Goal: Transaction & Acquisition: Purchase product/service

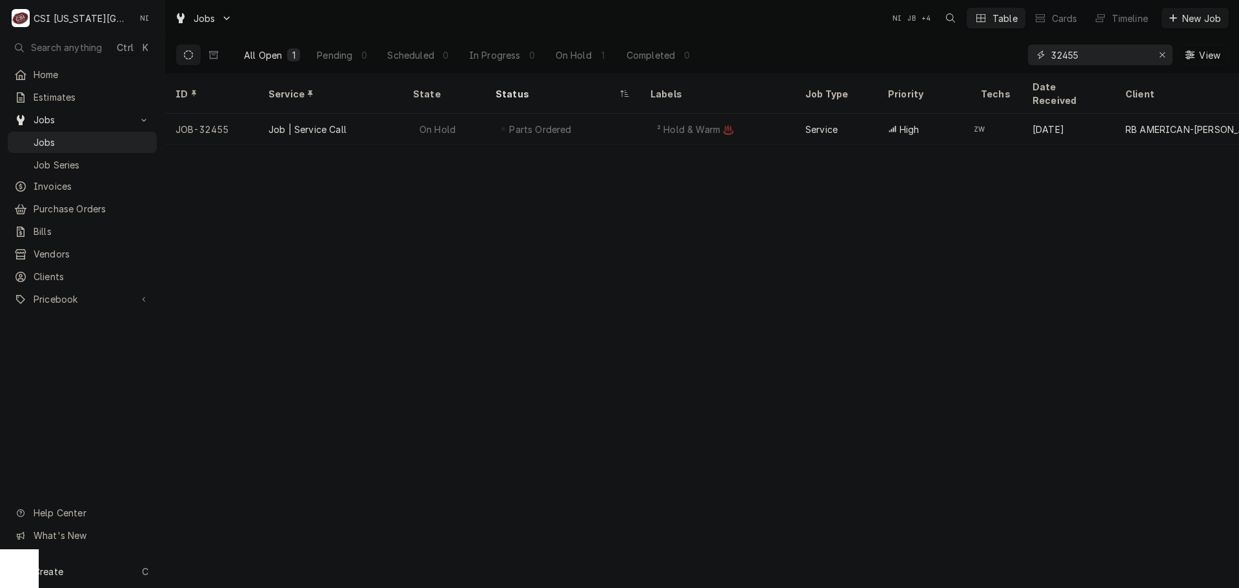
drag, startPoint x: 1100, startPoint y: 55, endPoint x: 937, endPoint y: 59, distance: 162.7
click at [942, 61] on div "All Open 1 Pending 0 Scheduled 0 In Progress 0 On Hold 1 Completed 0 32455 View" at bounding box center [702, 55] width 1053 height 36
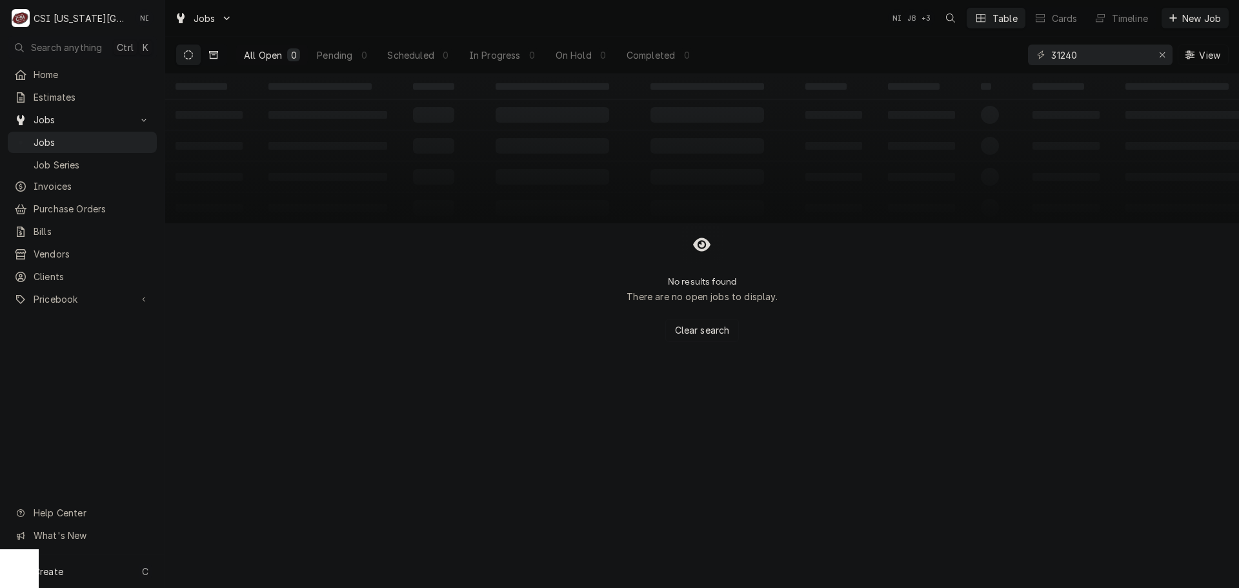
click at [207, 58] on button "Dynamic Content Wrapper" at bounding box center [213, 55] width 25 height 21
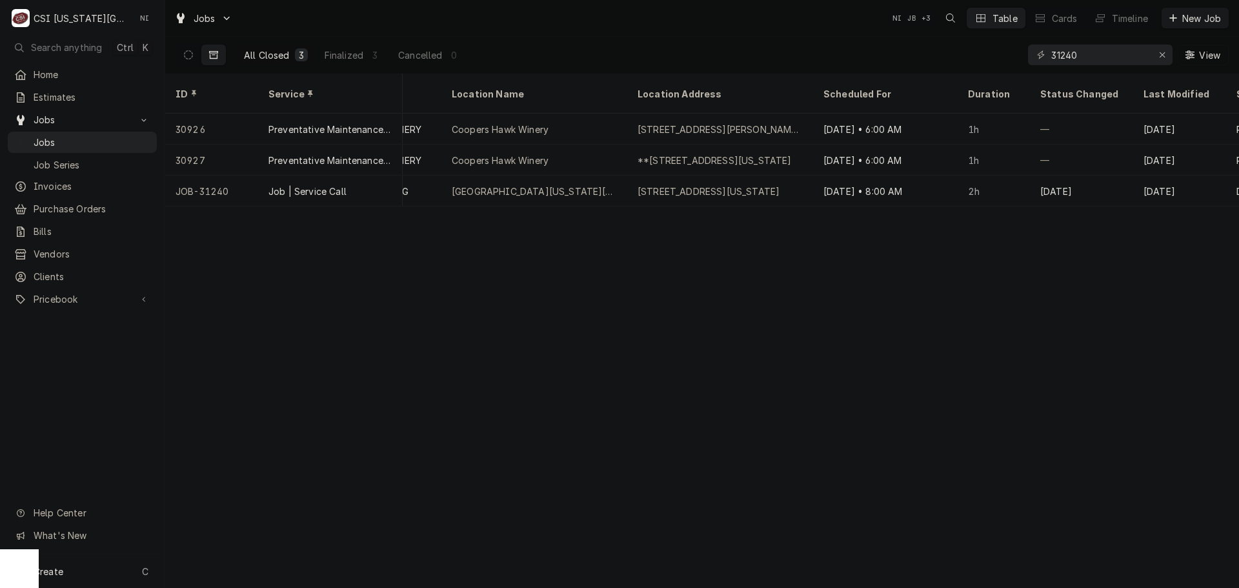
scroll to position [0, 862]
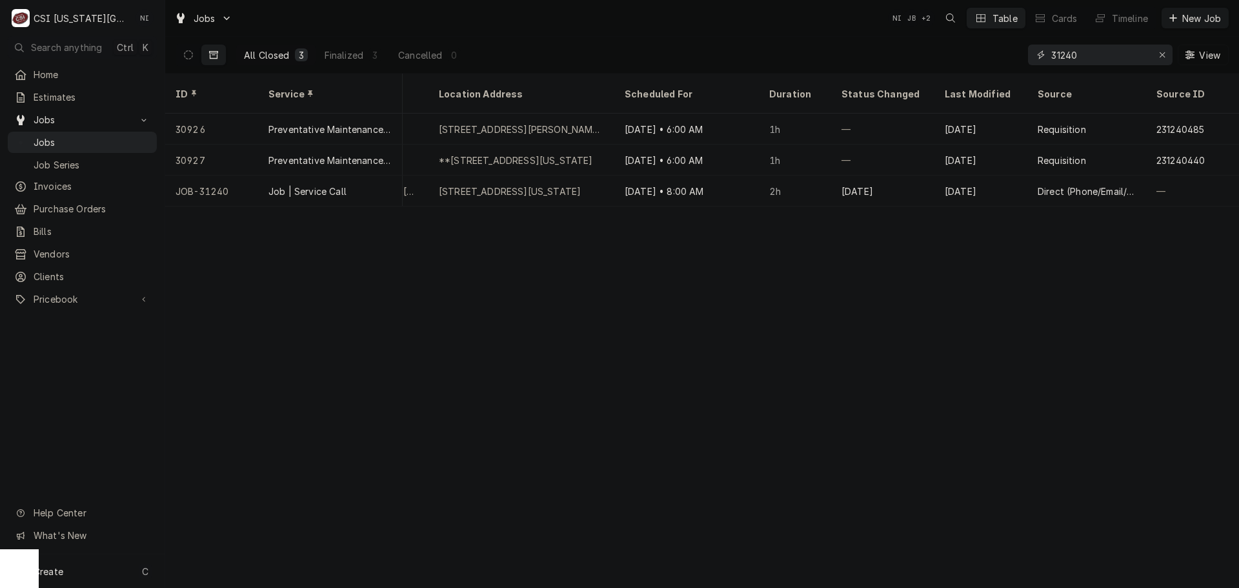
drag, startPoint x: 1080, startPoint y: 56, endPoint x: 993, endPoint y: 65, distance: 86.9
click at [997, 65] on div "All Closed 3 Finalized 3 Cancelled 0 31240 View" at bounding box center [702, 55] width 1053 height 36
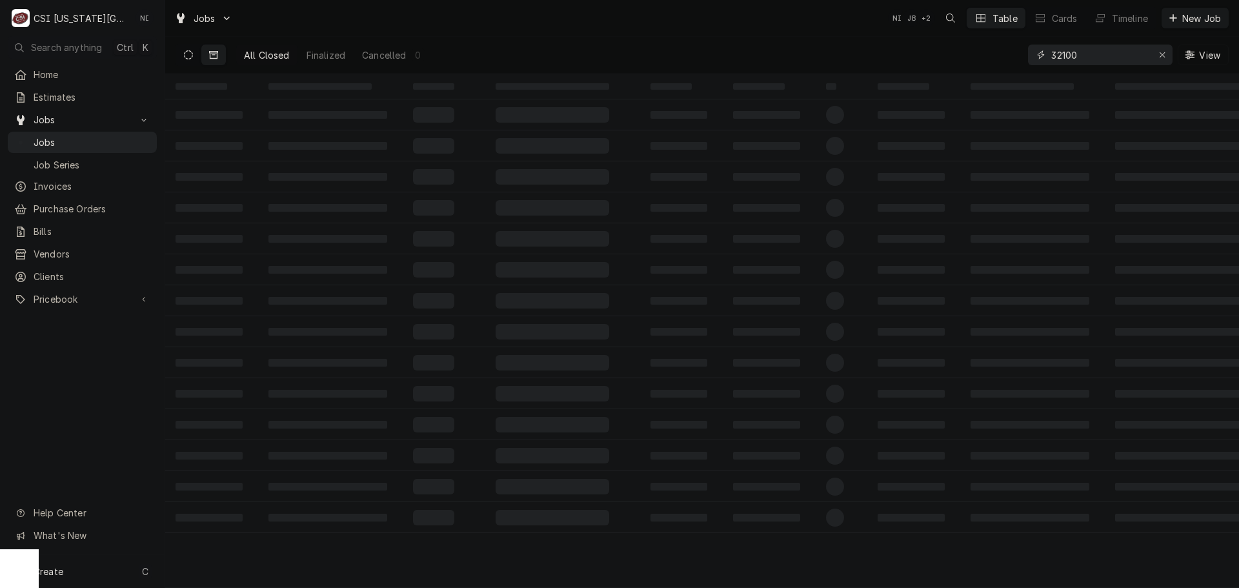
type input "32100"
click at [183, 55] on button "Dynamic Content Wrapper" at bounding box center [188, 55] width 25 height 21
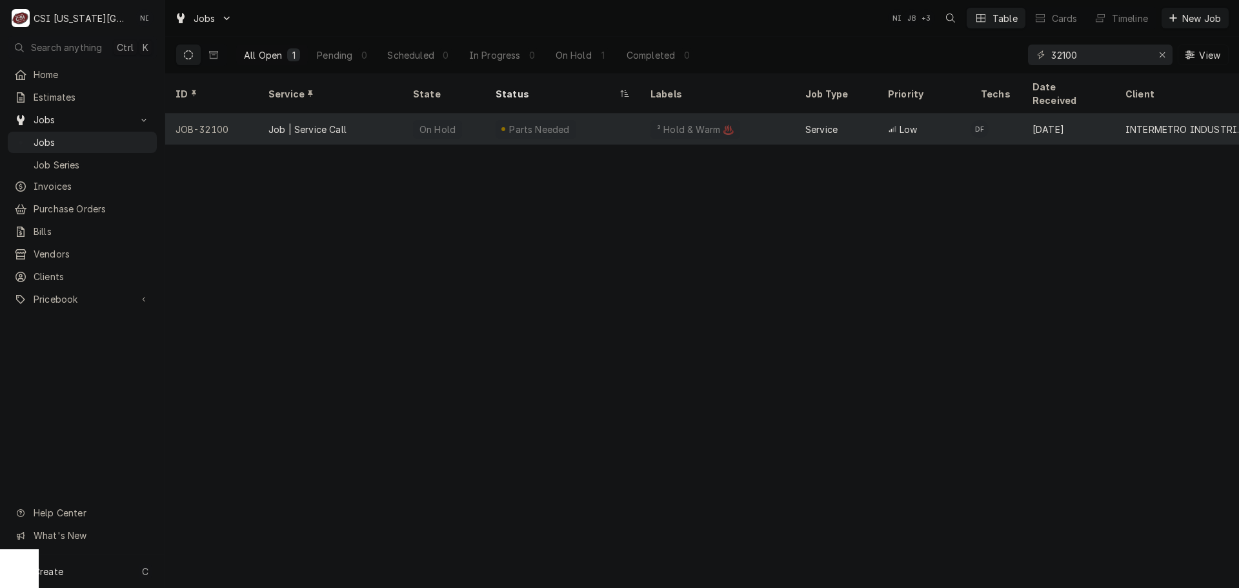
click at [398, 114] on div "Job | Service Call" at bounding box center [330, 129] width 145 height 31
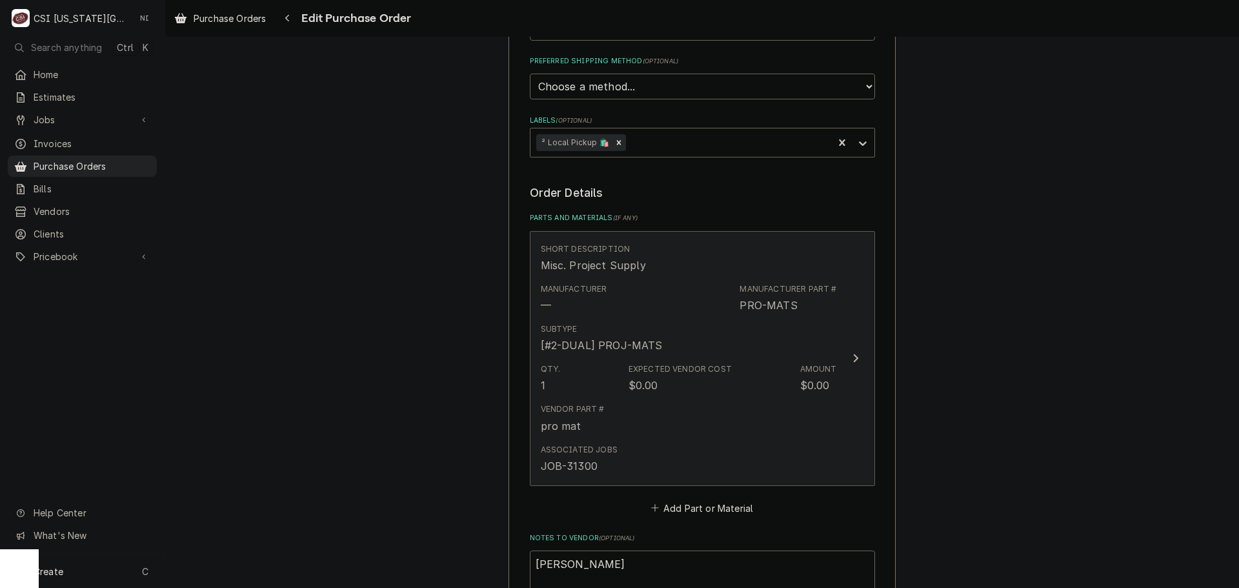
scroll to position [387, 0]
click at [681, 305] on div "Manufacturer — Manufacturer Part # PRO-MATS" at bounding box center [689, 296] width 296 height 40
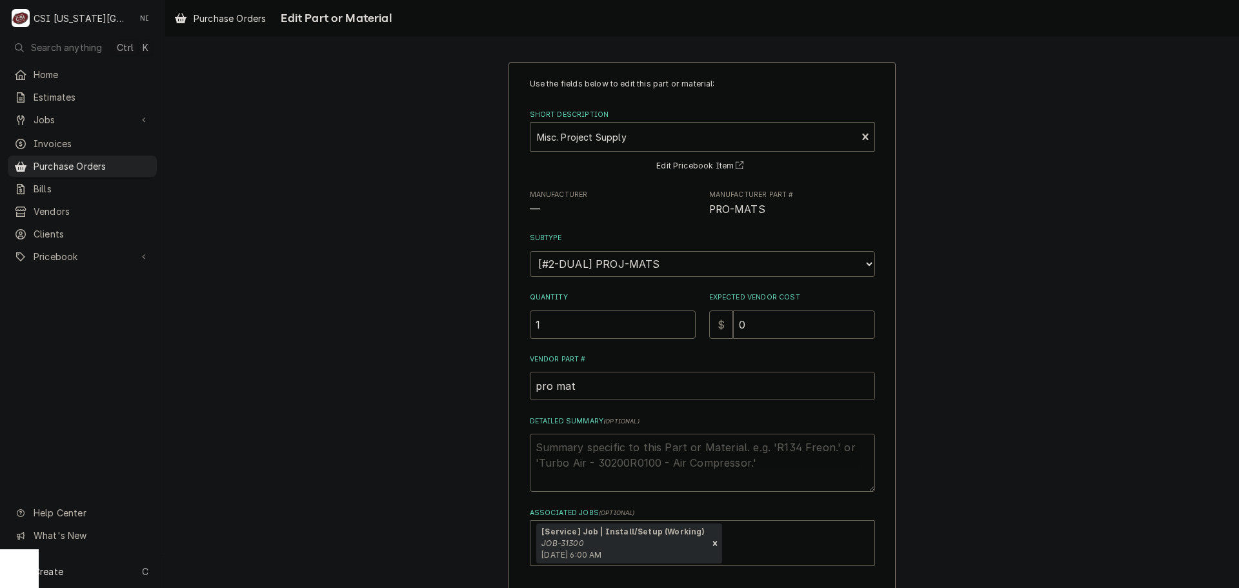
drag, startPoint x: 740, startPoint y: 327, endPoint x: 724, endPoint y: 327, distance: 15.5
click at [725, 327] on div "$ 0" at bounding box center [792, 324] width 166 height 28
type textarea "x"
type input "8"
type textarea "x"
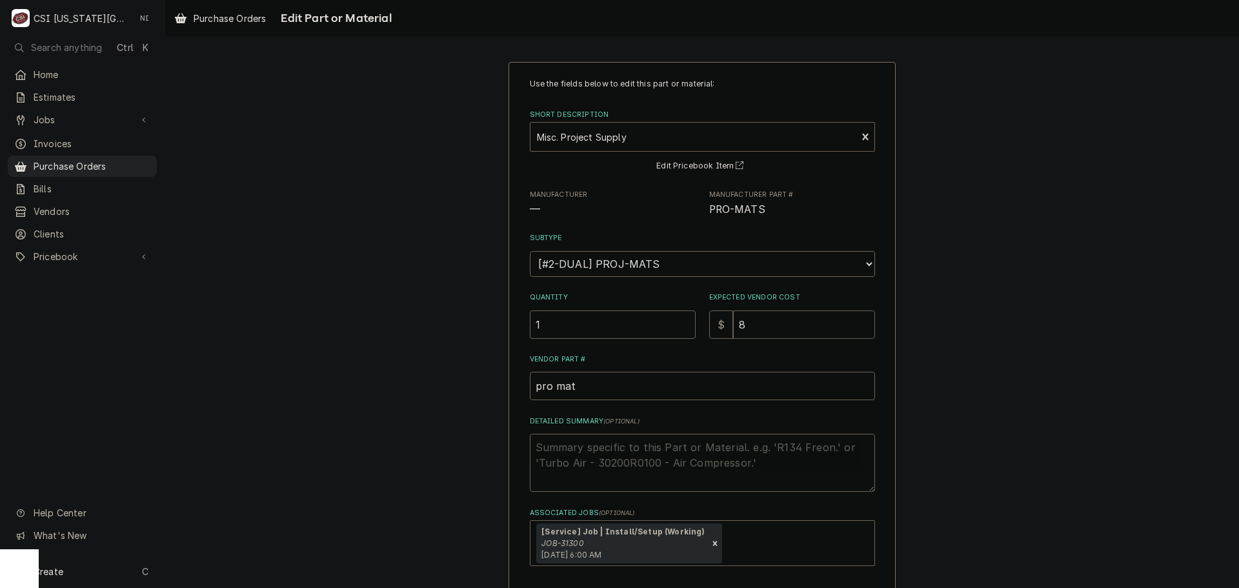
type input "80"
type textarea "x"
type input "80.6"
click at [671, 456] on textarea "Detailed Summary ( optional )" at bounding box center [702, 463] width 345 height 58
type textarea "x"
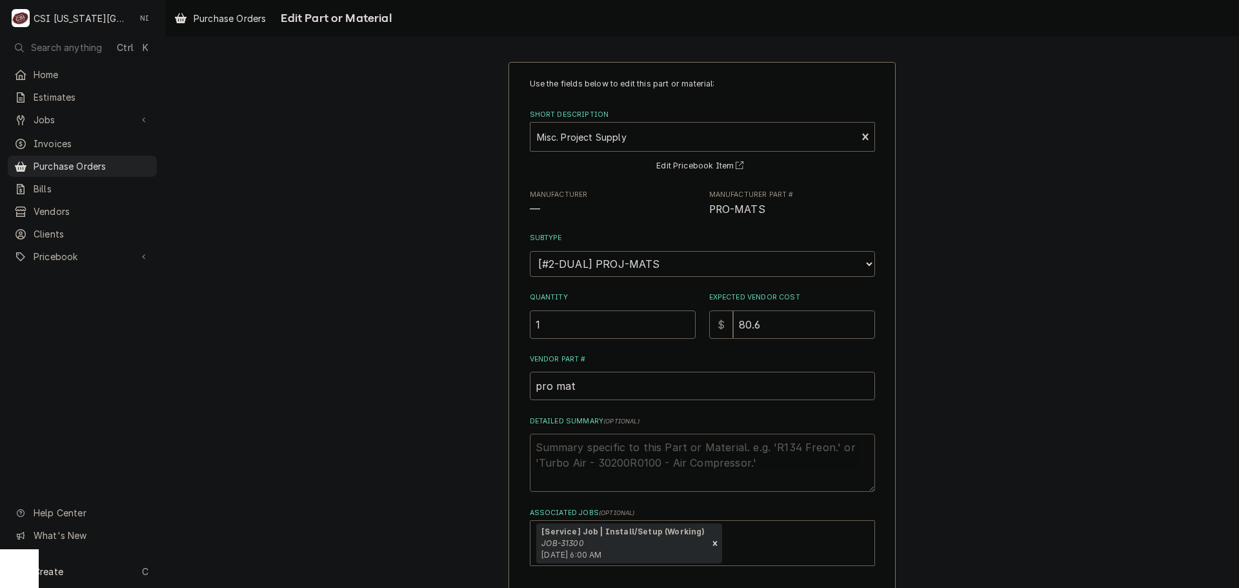
type textarea "b"
type textarea "x"
type textarea "bl"
type textarea "x"
type textarea "blk"
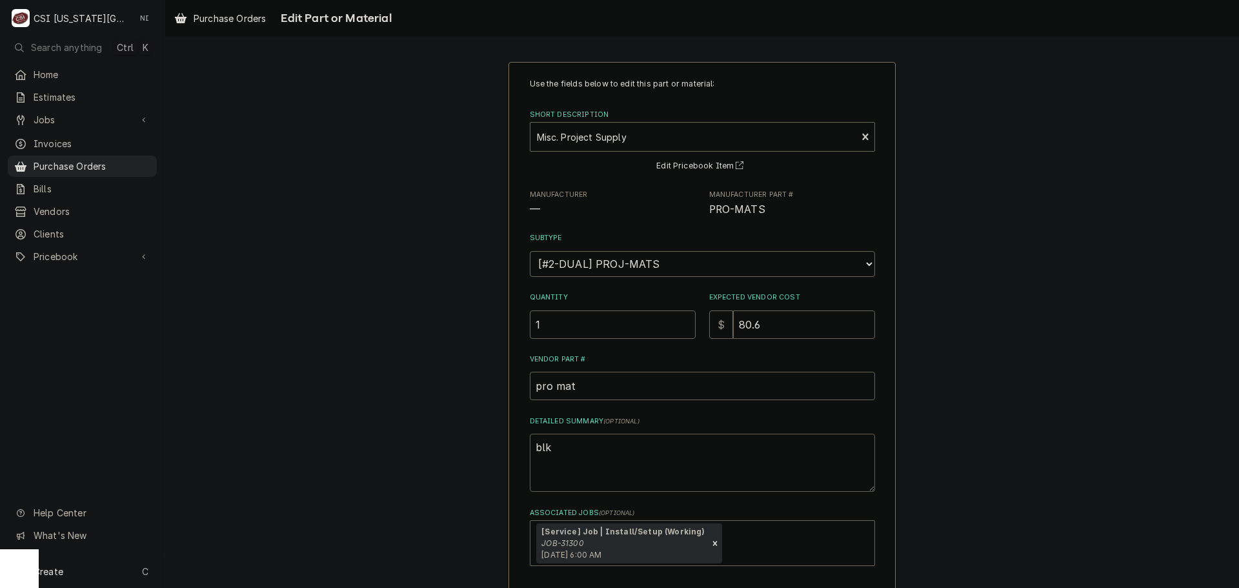
type textarea "x"
type textarea "blk"
type textarea "x"
type textarea "blk f"
type textarea "x"
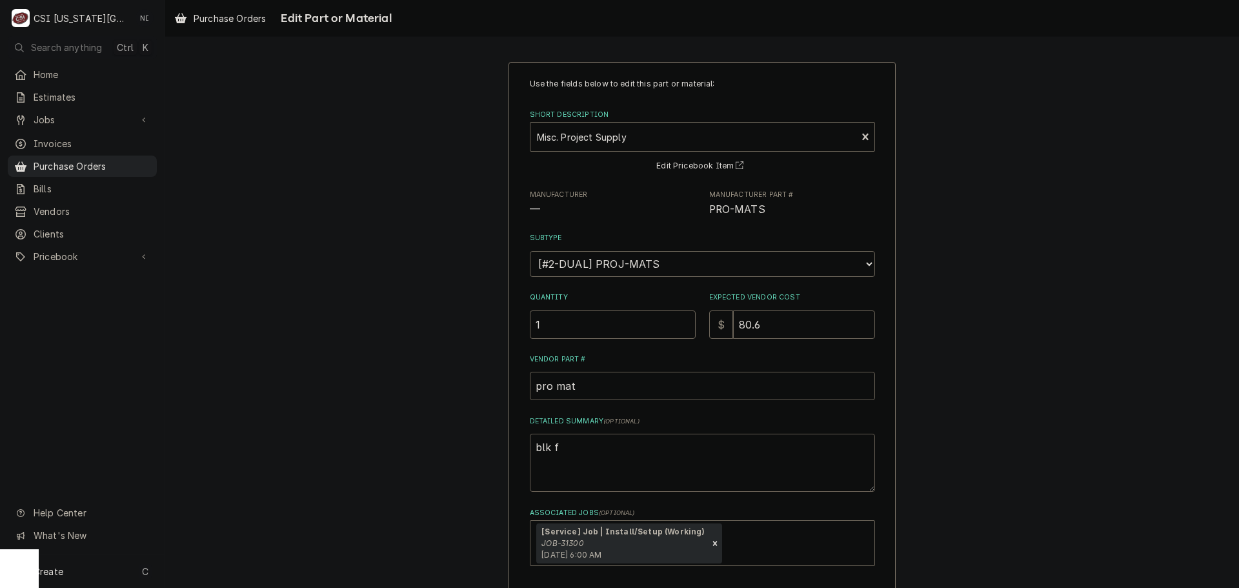
type textarea "blk fi"
type textarea "x"
type textarea "blk fit"
type textarea "x"
type textarea "blk fitt"
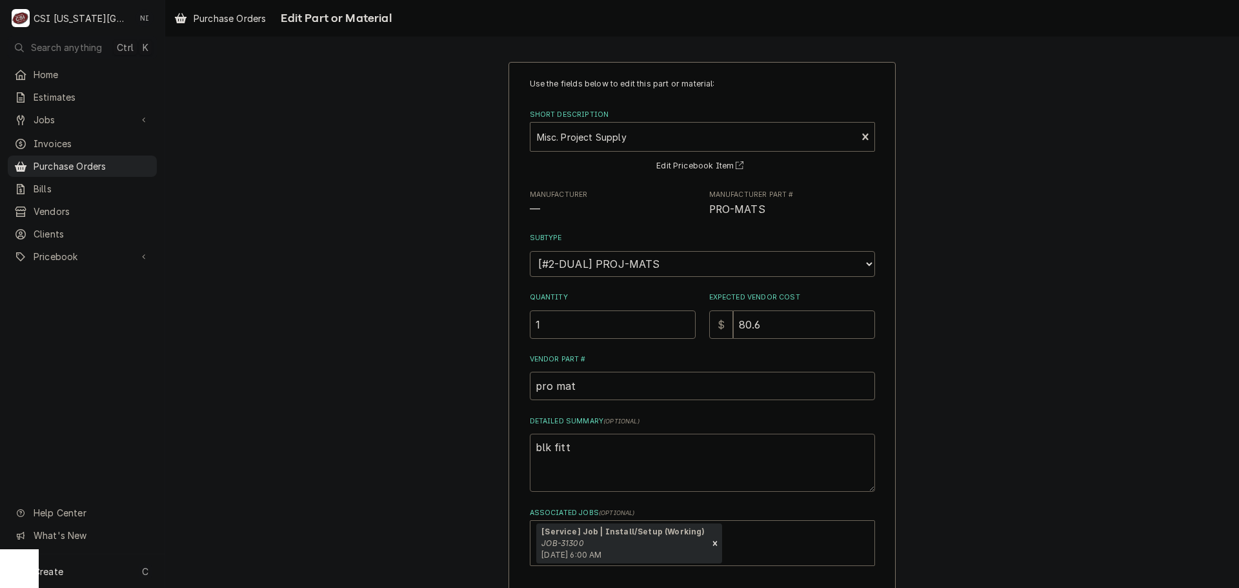
type textarea "x"
type textarea "blk fitti"
type textarea "x"
type textarea "blk fittin"
type textarea "x"
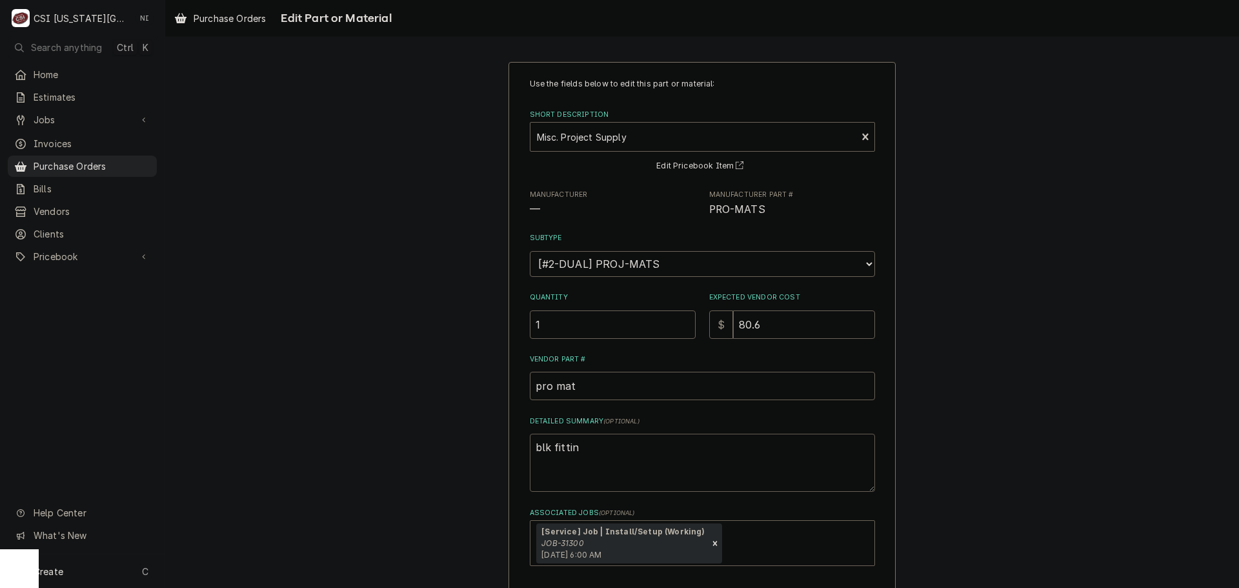
type textarea "blk fitting"
type textarea "x"
type textarea "blk fittings"
type textarea "x"
type textarea "blk fittings,"
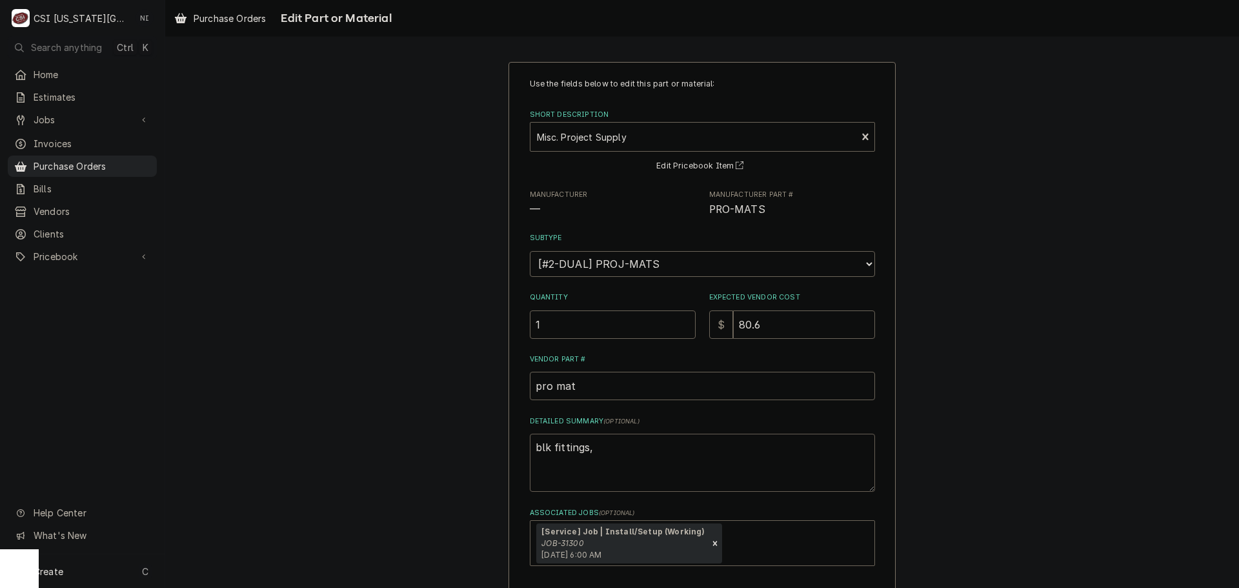
type textarea "x"
type textarea "blk fittings,"
type textarea "x"
type textarea "blk fittings, g"
type textarea "x"
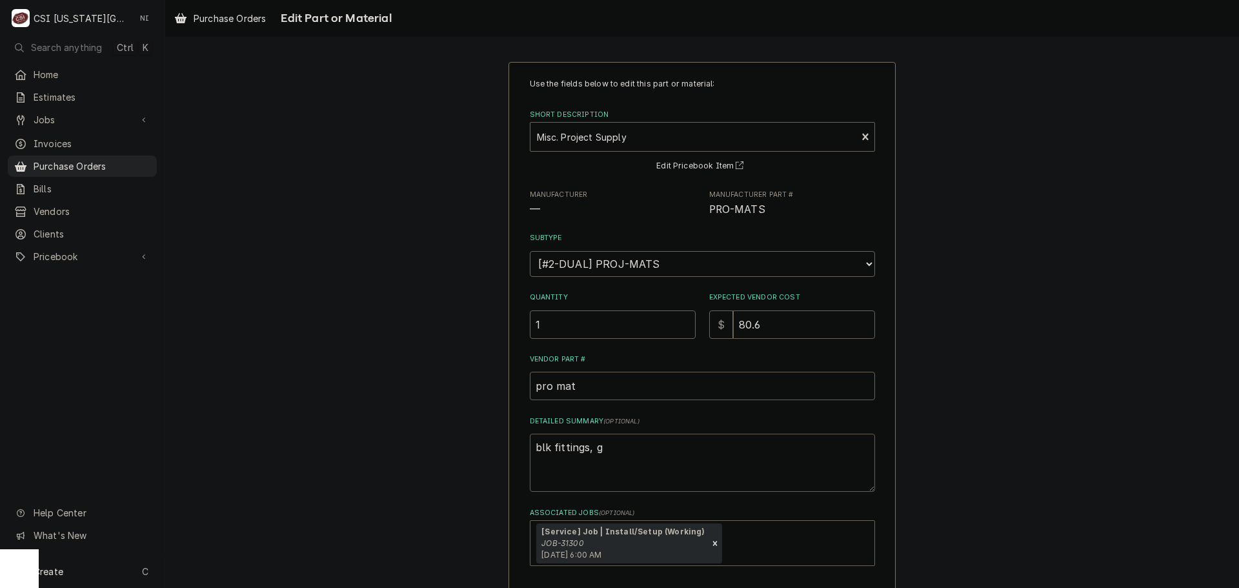
type textarea "blk fittings, ga"
type textarea "x"
type textarea "blk fittings, gal"
type textarea "x"
type textarea "blk fittings, galv"
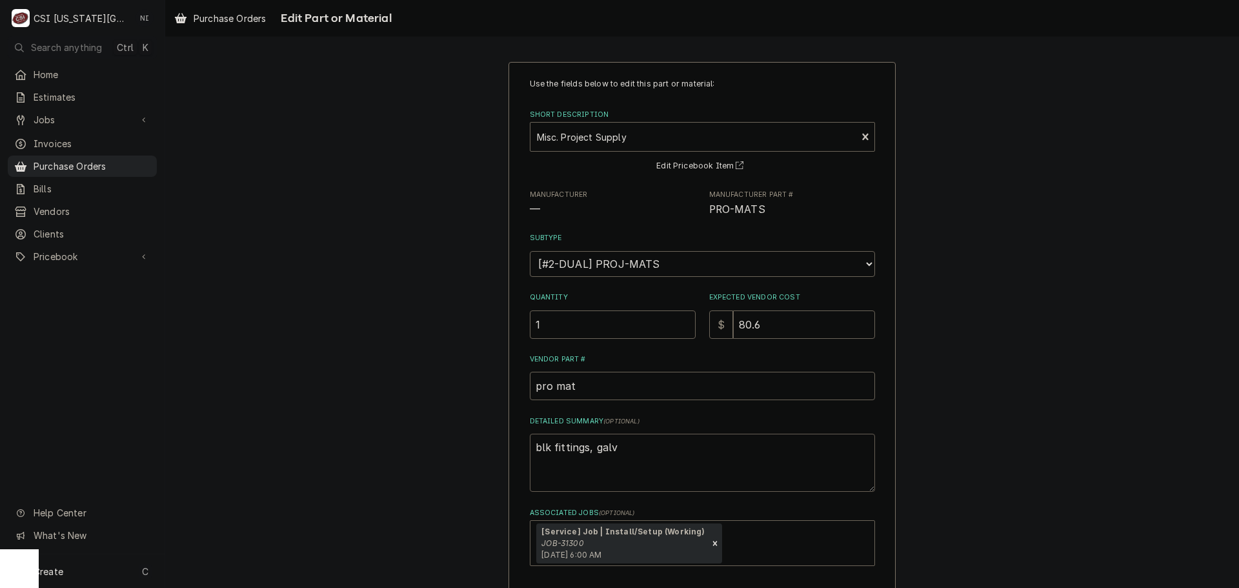
type textarea "x"
type textarea "blk fittings, galv"
type textarea "x"
type textarea "blk fittings, galv n"
type textarea "x"
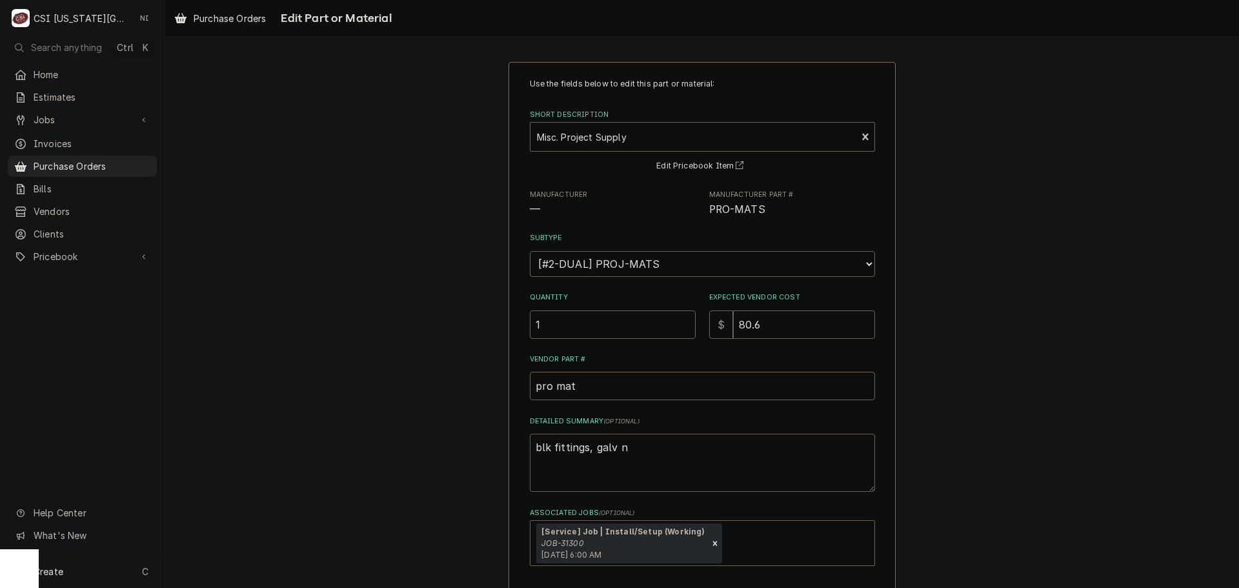
type textarea "blk fittings, galv ni"
type textarea "x"
type textarea "blk fittings, galv nip"
type textarea "x"
type textarea "blk fittings, galv ni"
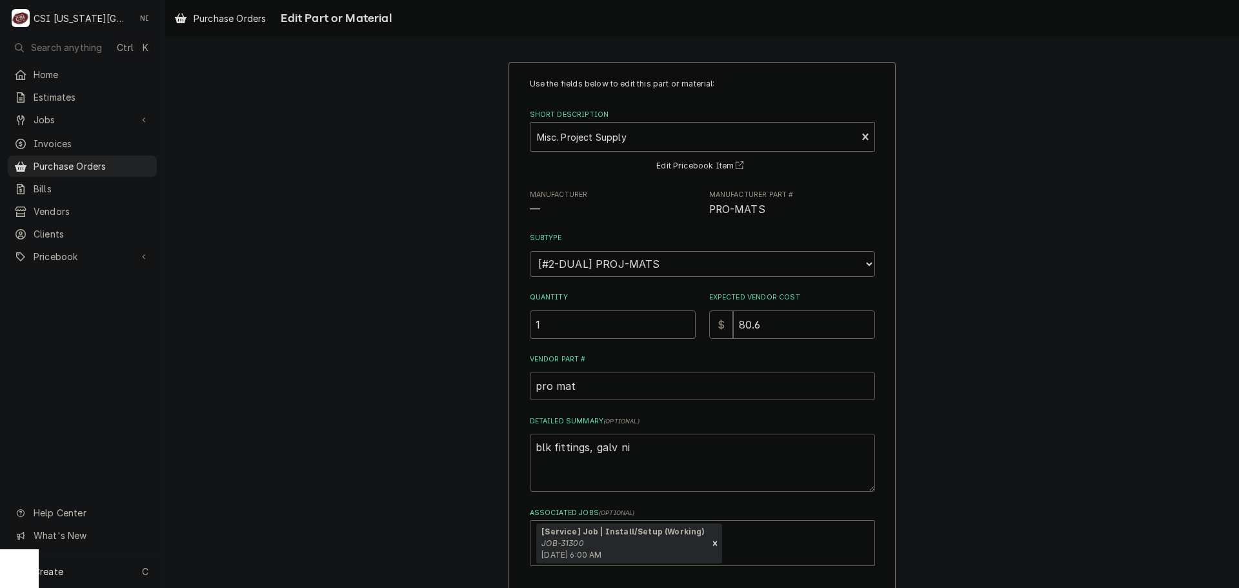
type textarea "x"
type textarea "blk fittings, galv n"
type textarea "x"
type textarea "blk fittings, galv"
type textarea "x"
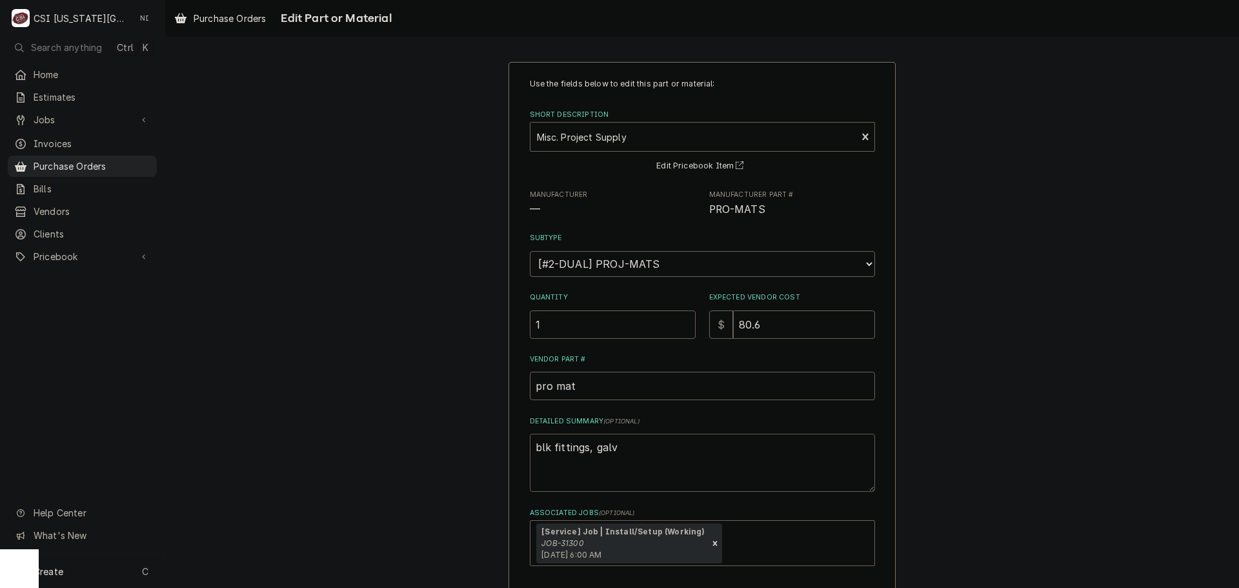
type textarea "blk fittings, galv"
type textarea "x"
type textarea "blk fittings, gal"
type textarea "x"
type textarea "blk fittings, ga"
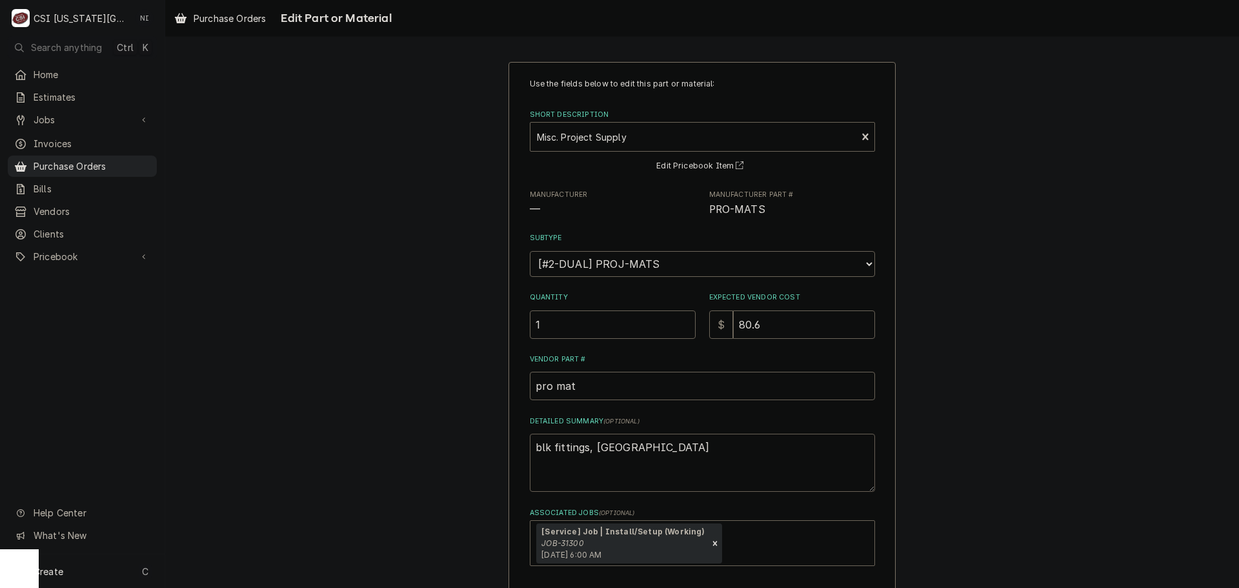
type textarea "x"
type textarea "blk fittings, g"
type textarea "x"
type textarea "blk fittings,"
type textarea "x"
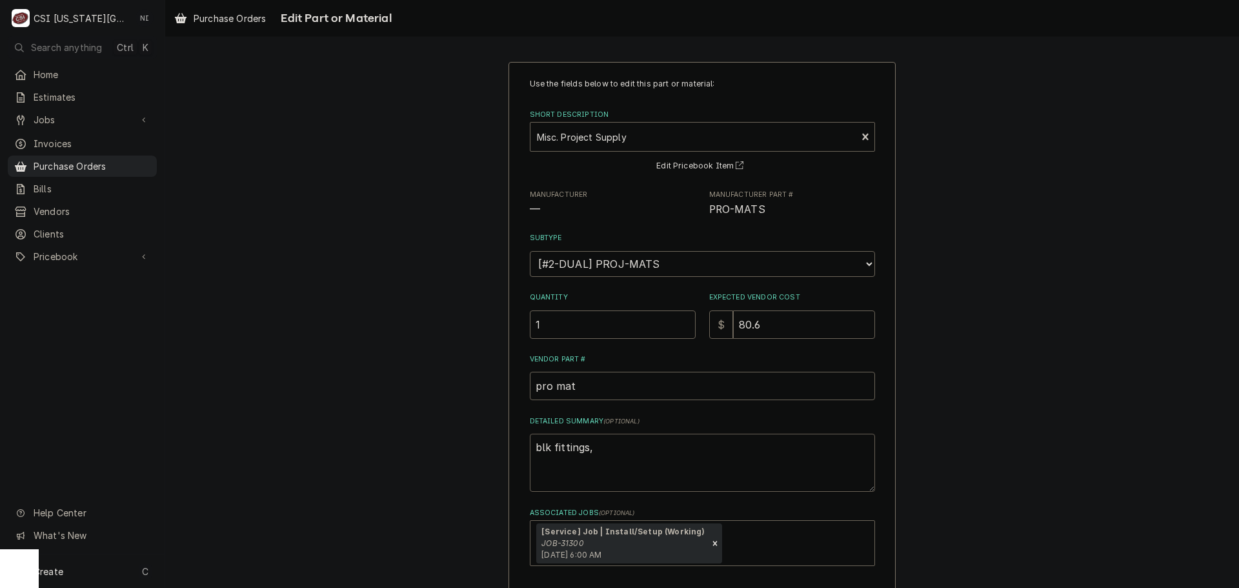
type textarea "blk fittings,"
type textarea "x"
type textarea "blk fittings"
type textarea "x"
type textarea "blk fitting"
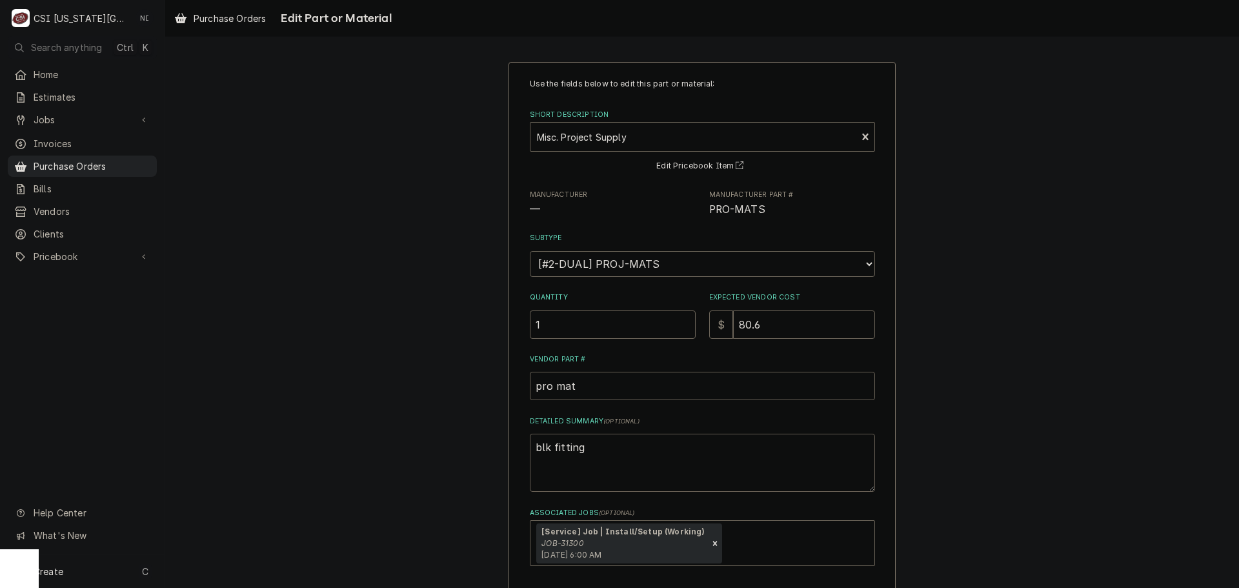
type textarea "x"
type textarea "blk fittin"
type textarea "x"
type textarea "blk fitti"
type textarea "x"
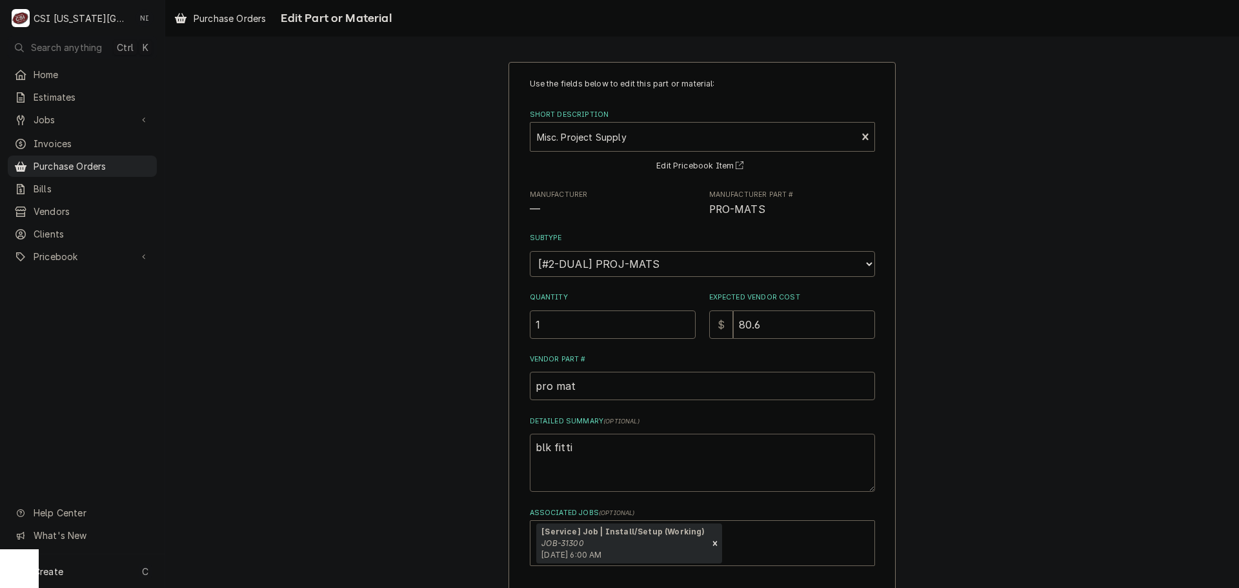
type textarea "blk fitt"
type textarea "x"
type textarea "blk fit"
type textarea "x"
type textarea "blk f"
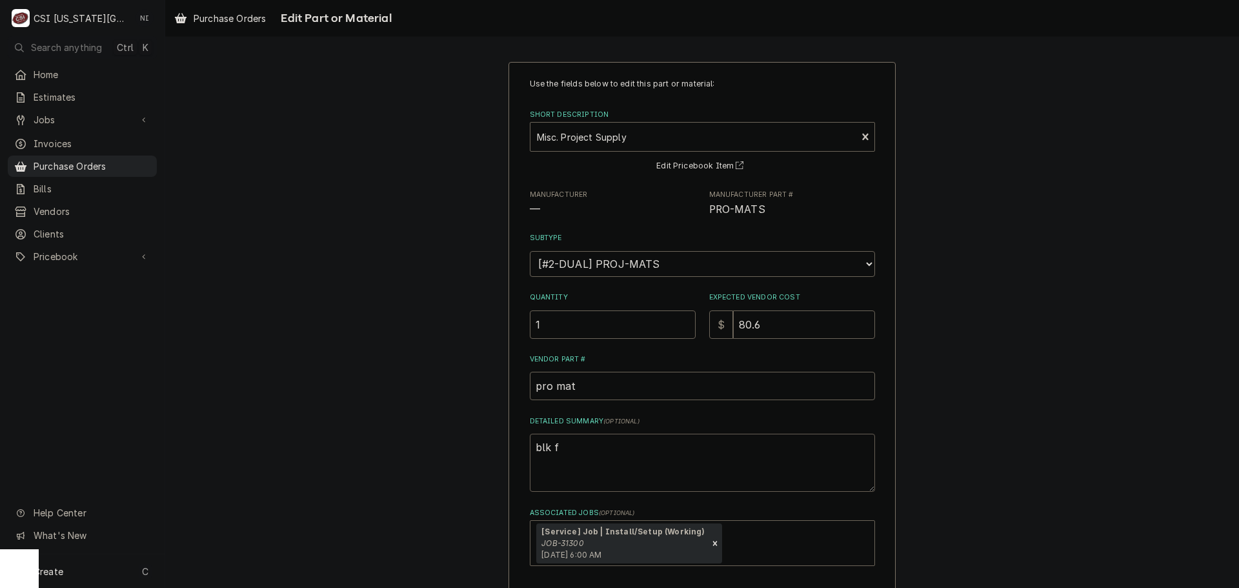
type textarea "x"
type textarea "blk"
type textarea "x"
type textarea "blk"
type textarea "x"
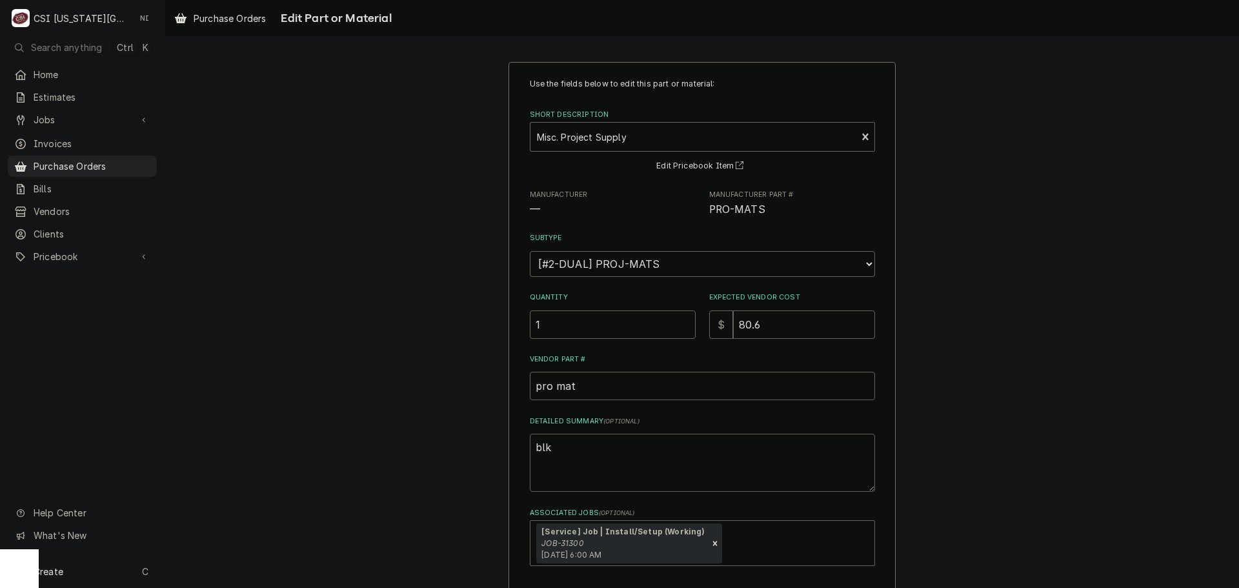
type textarea "blk"
type textarea "x"
type textarea "blk a"
type textarea "x"
type textarea "blk an"
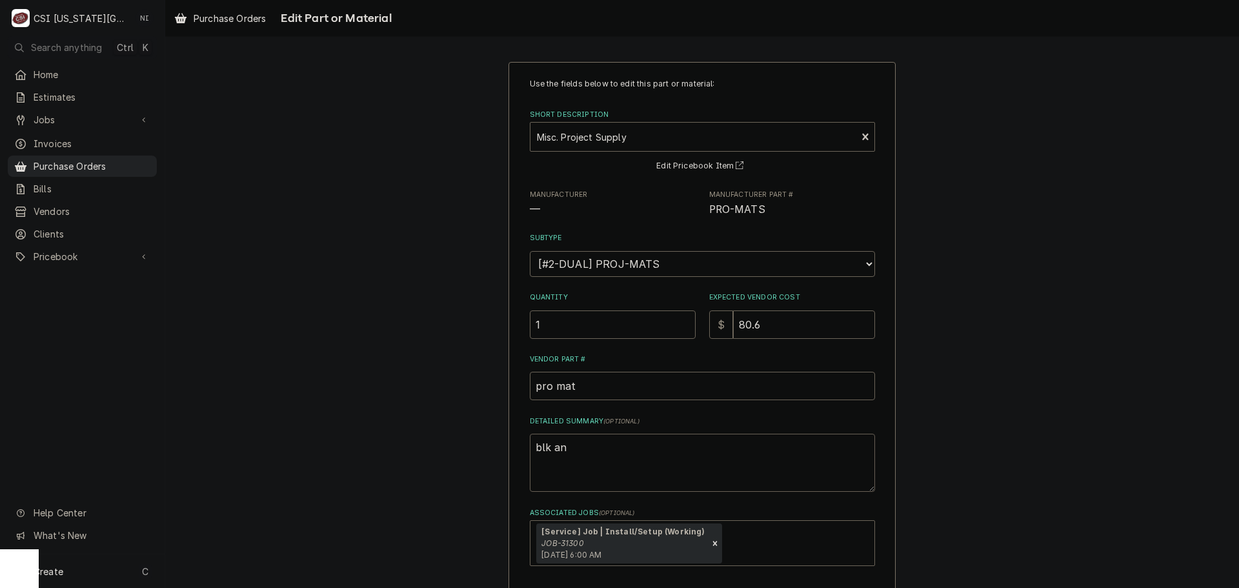
type textarea "x"
type textarea "blk and"
type textarea "x"
type textarea "blk and"
type textarea "x"
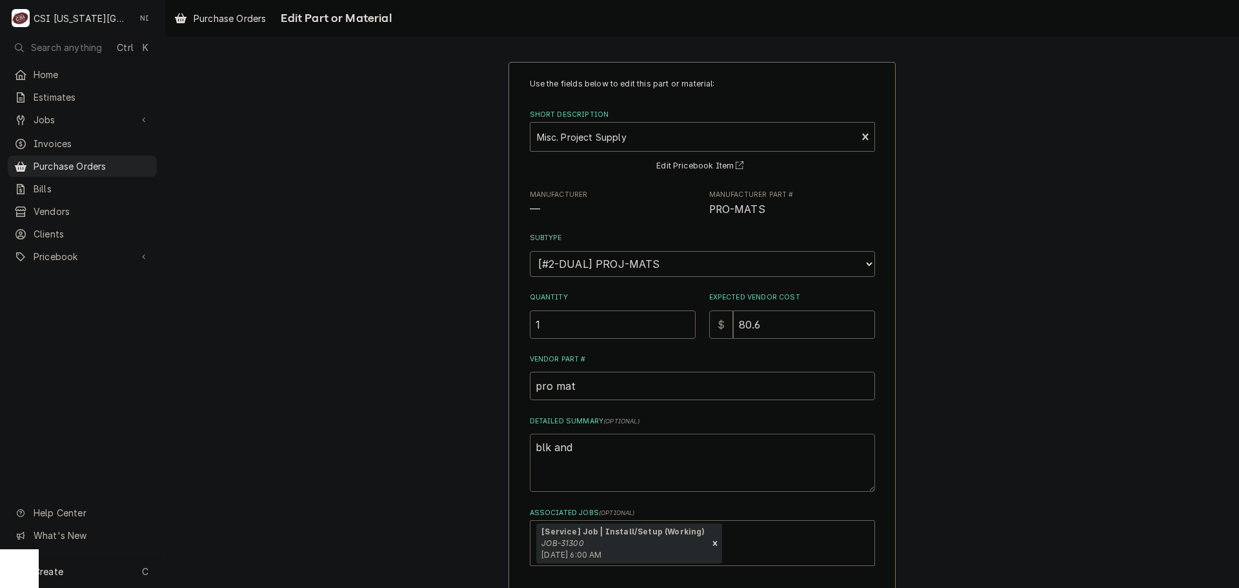
type textarea "blk and l"
type textarea "x"
type textarea "blk and lg"
type textarea "x"
type textarea "blk and l"
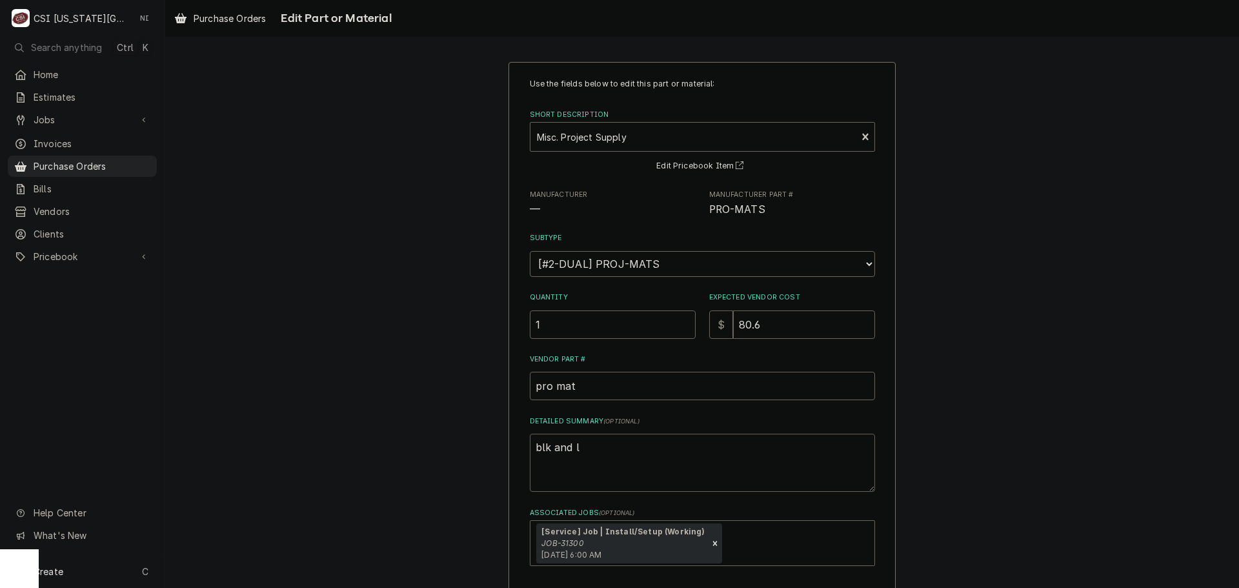
type textarea "x"
type textarea "blk and"
type textarea "x"
type textarea "blk and g"
type textarea "x"
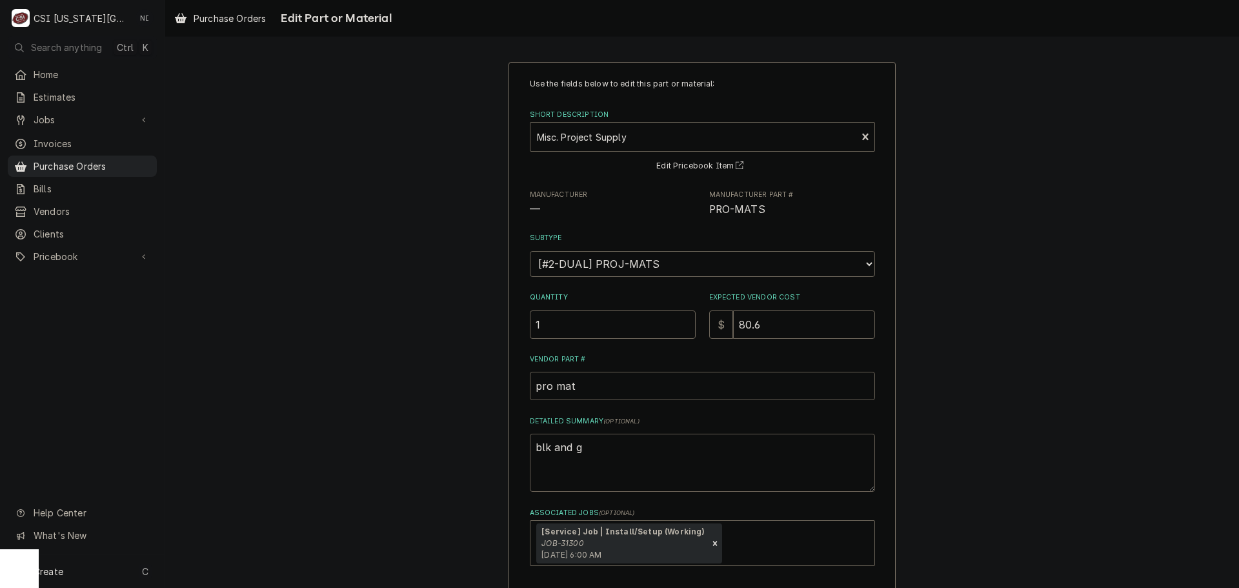
type textarea "blk and gl"
type textarea "x"
type textarea "blk and gla"
type textarea "x"
type textarea "blk and glav"
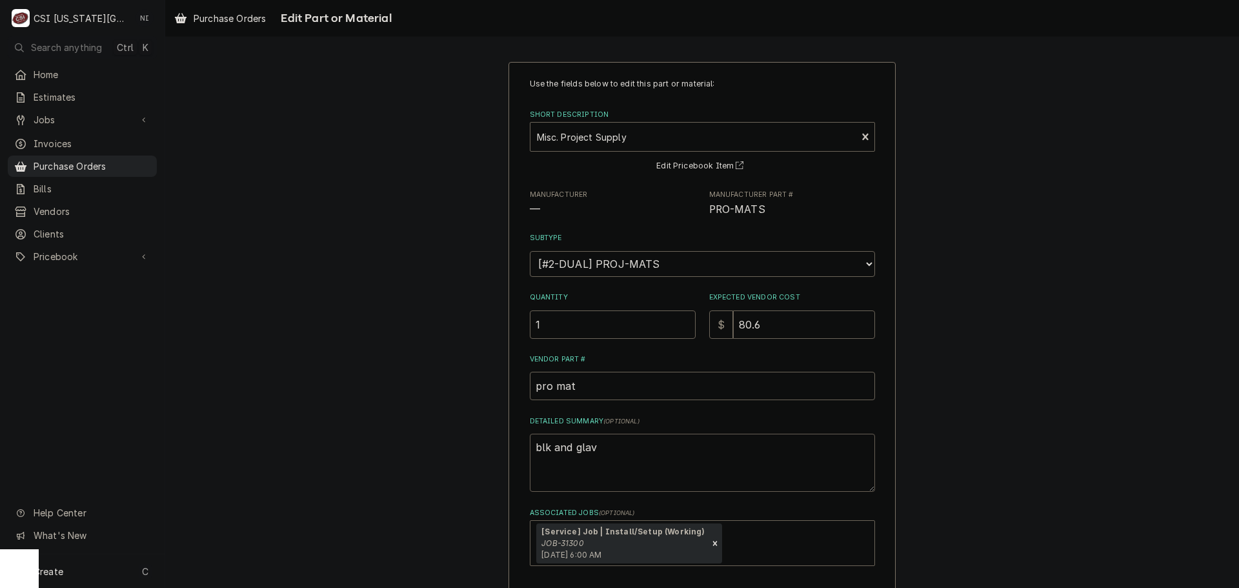
type textarea "x"
type textarea "blk and gla"
type textarea "x"
type textarea "blk and gl"
type textarea "x"
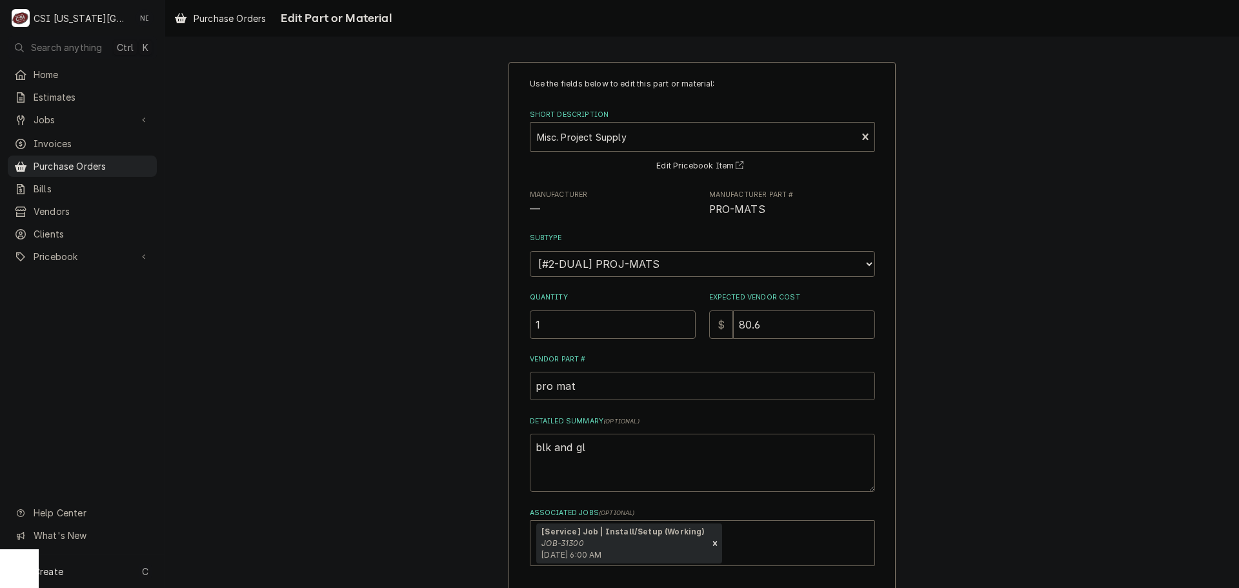
type textarea "blk and g"
type textarea "x"
type textarea "blk and ga"
type textarea "x"
type textarea "blk and gal"
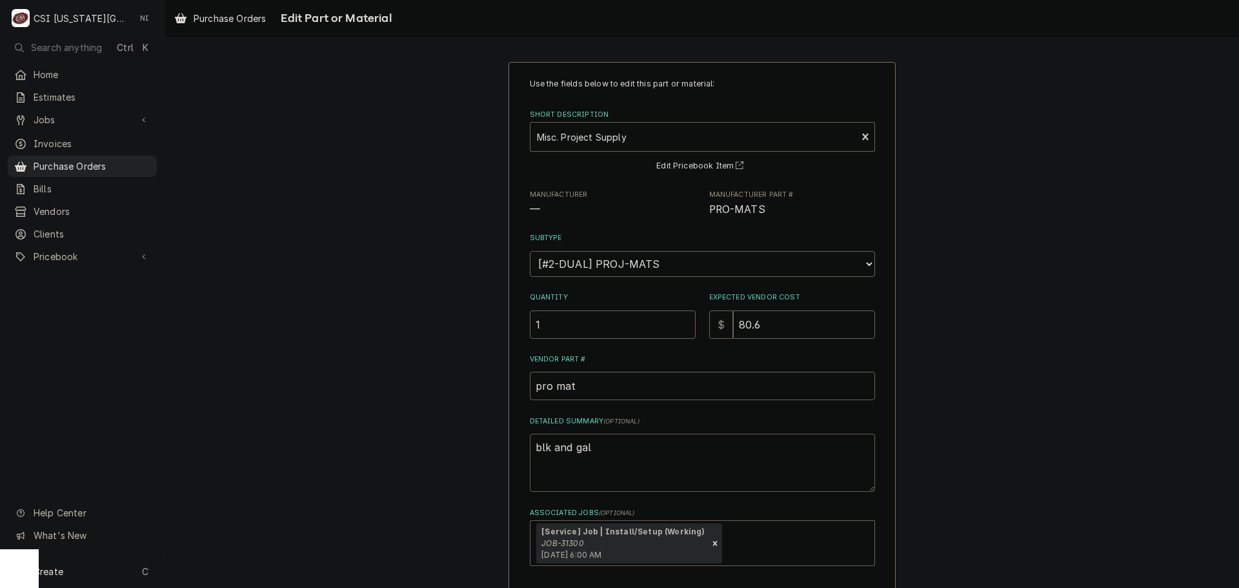
type textarea "x"
type textarea "blk and galv"
type textarea "x"
type textarea "blk and galv"
type textarea "x"
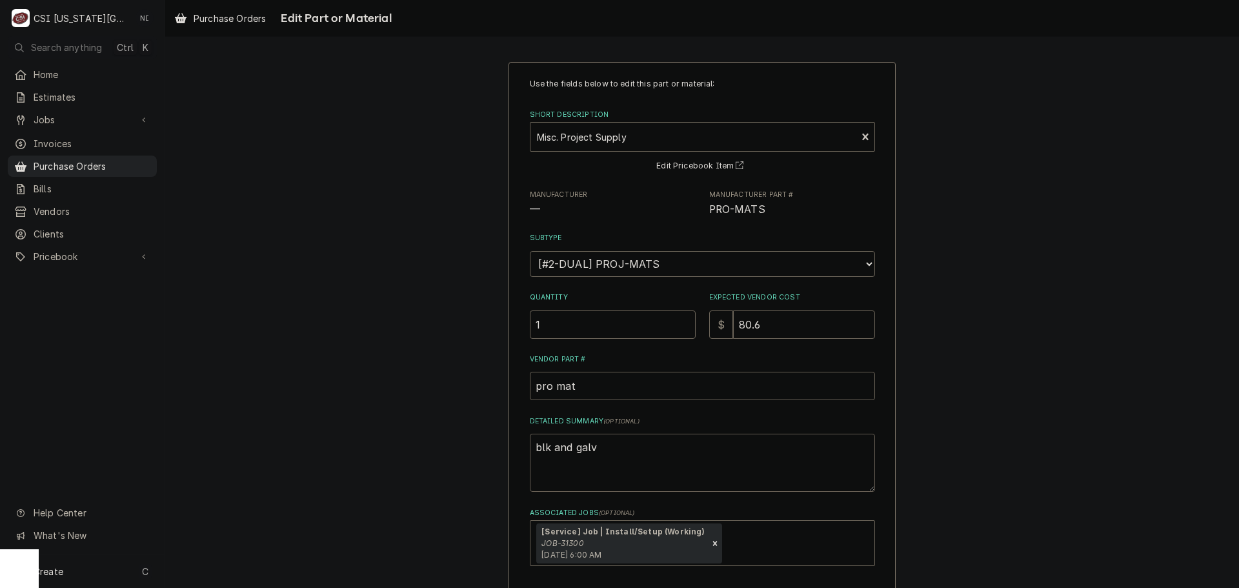
type textarea "blk and galv f"
type textarea "x"
type textarea "blk and galv fi"
type textarea "x"
type textarea "blk and galv fit"
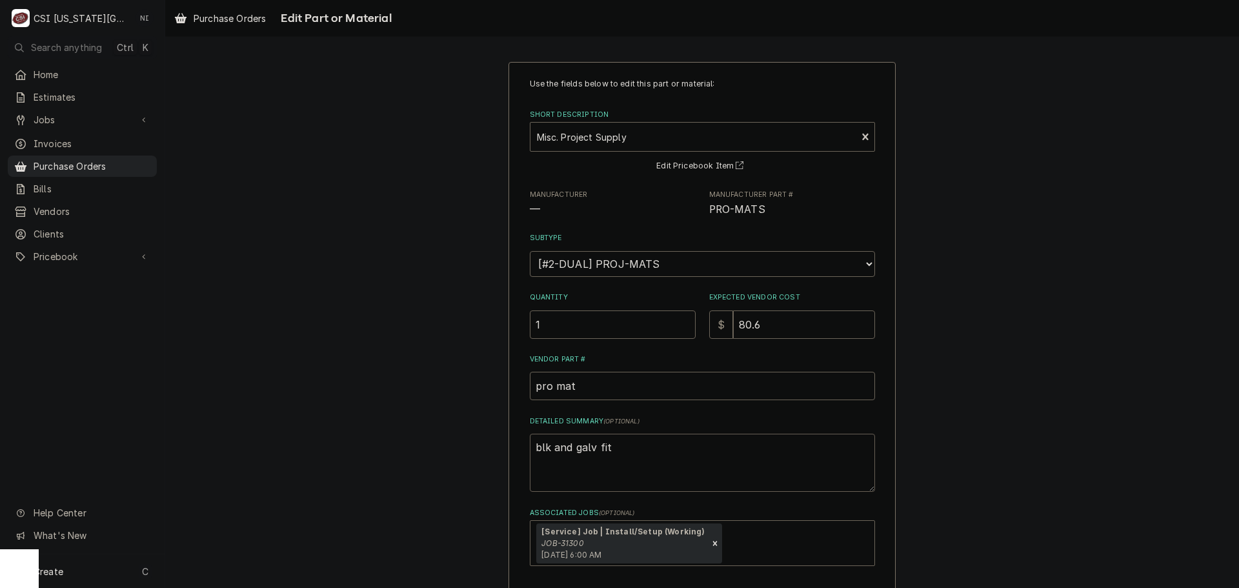
type textarea "x"
type textarea "blk and galv fitt"
type textarea "x"
type textarea "blk and galv fitti"
type textarea "x"
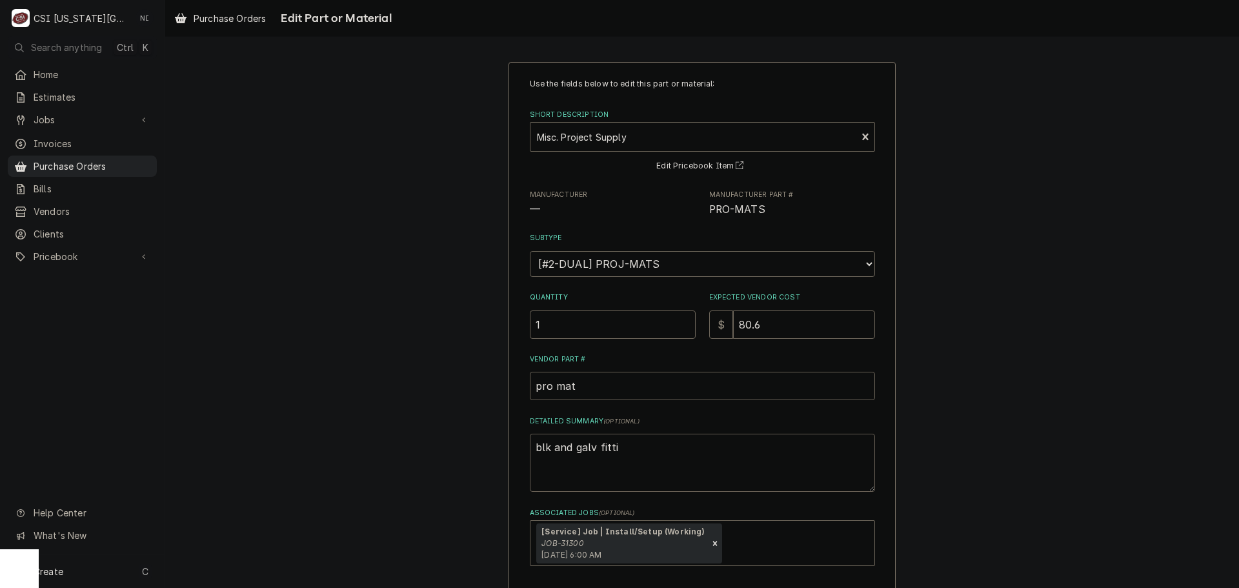
type textarea "blk and galv fittin"
type textarea "x"
type textarea "blk and galv fitting"
type textarea "x"
type textarea "blk and galv fittings"
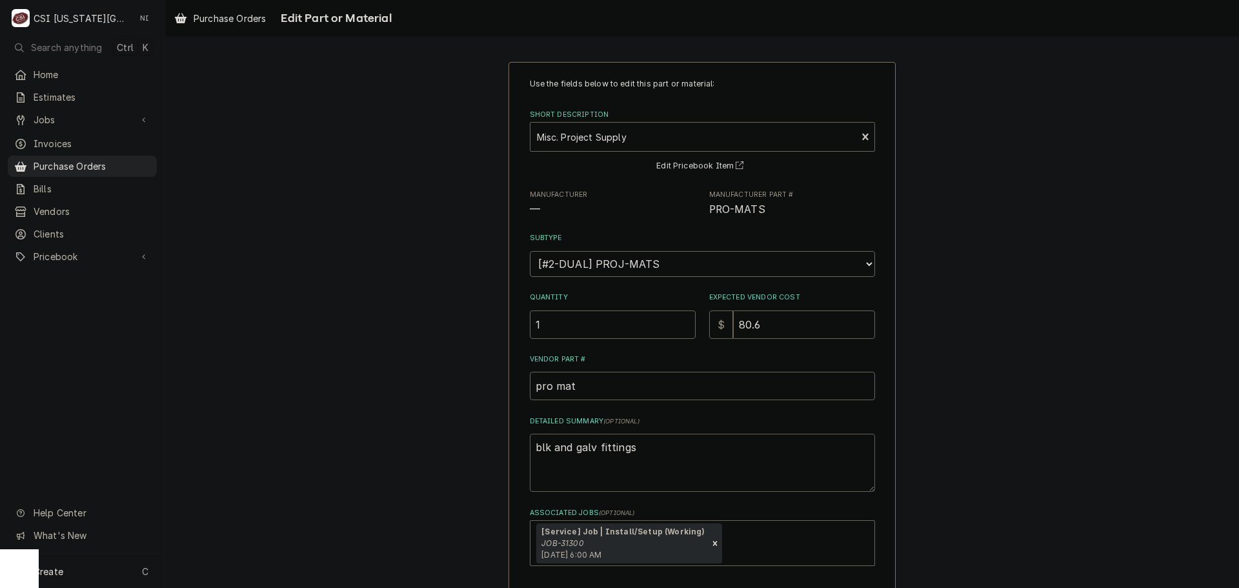
type textarea "x"
type textarea "blk and galv fittings"
type textarea "x"
type textarea "blk and galv fittings a"
type textarea "x"
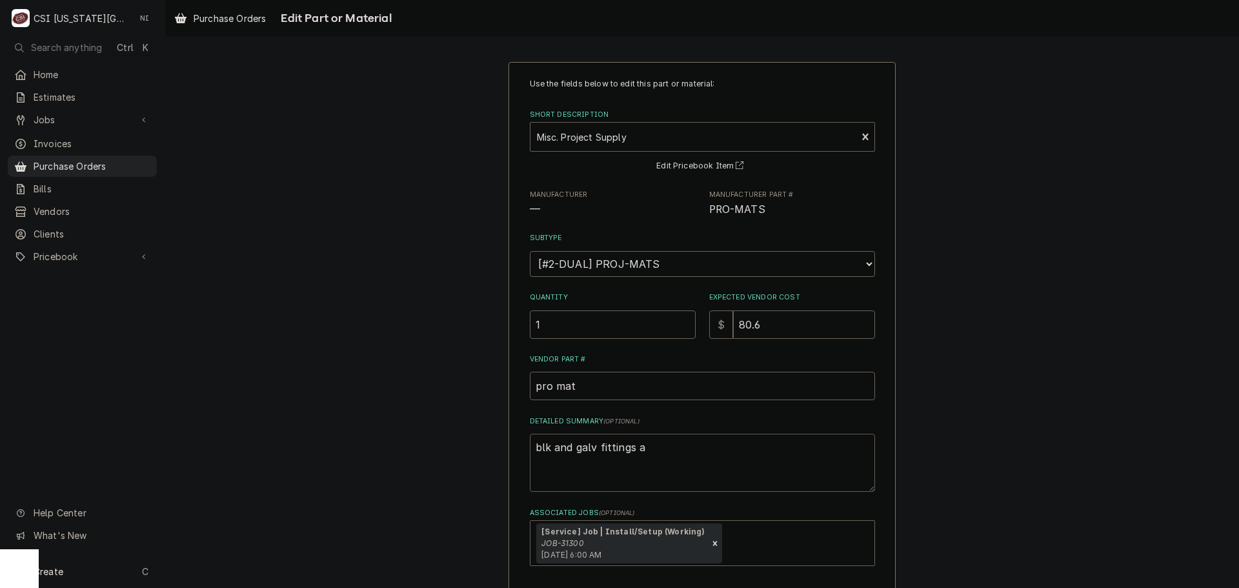
type textarea "blk and galv fittings an"
type textarea "x"
type textarea "blk and galv fittings an"
type textarea "x"
type textarea "blk and galv fittings an d"
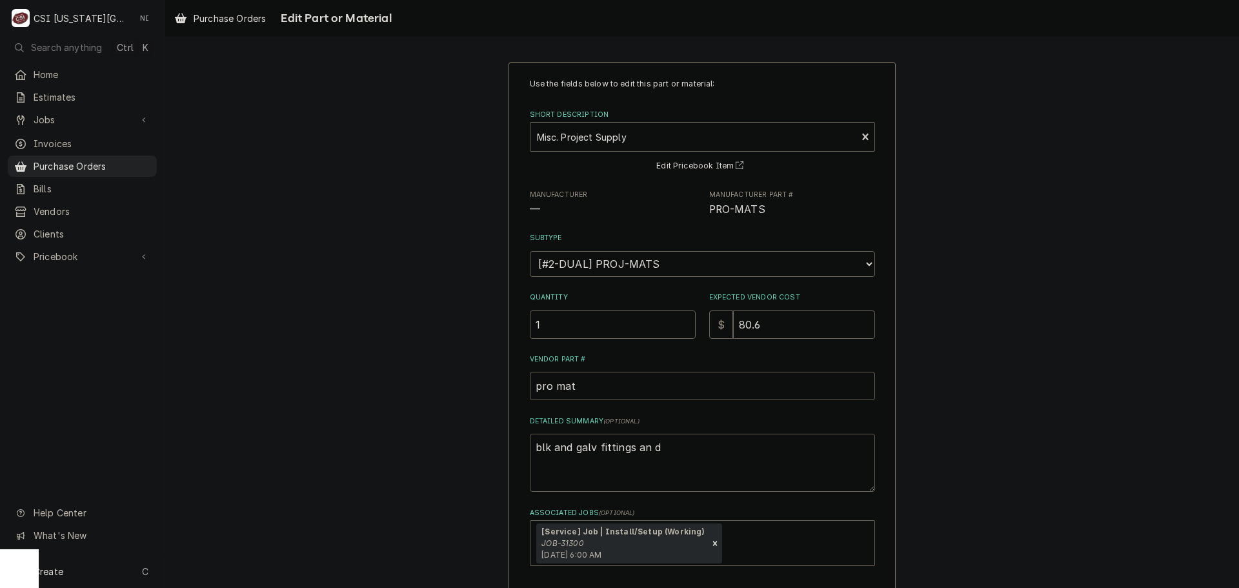
type textarea "x"
type textarea "blk and galv fittings an dp"
type textarea "x"
type textarea "blk and galv fittings an d"
type textarea "x"
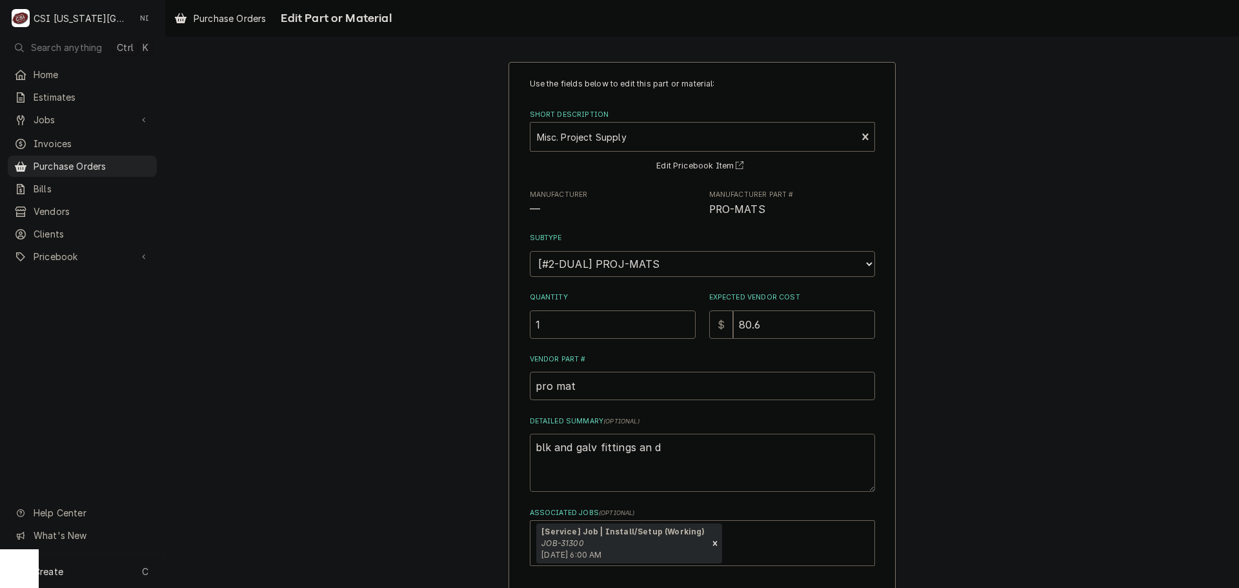
type textarea "blk and galv fittings an"
type textarea "x"
type textarea "blk and galv fittings an"
type textarea "x"
type textarea "blk and galv fittings a"
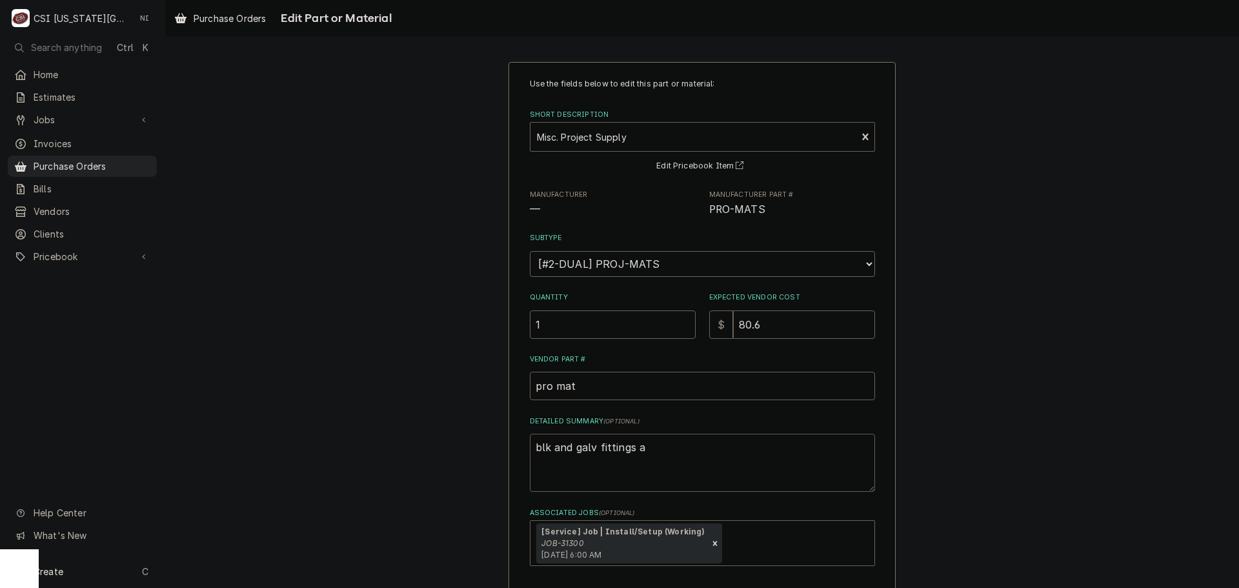
type textarea "x"
type textarea "blk and galv fittings an"
type textarea "x"
type textarea "blk and galv fittings and"
type textarea "x"
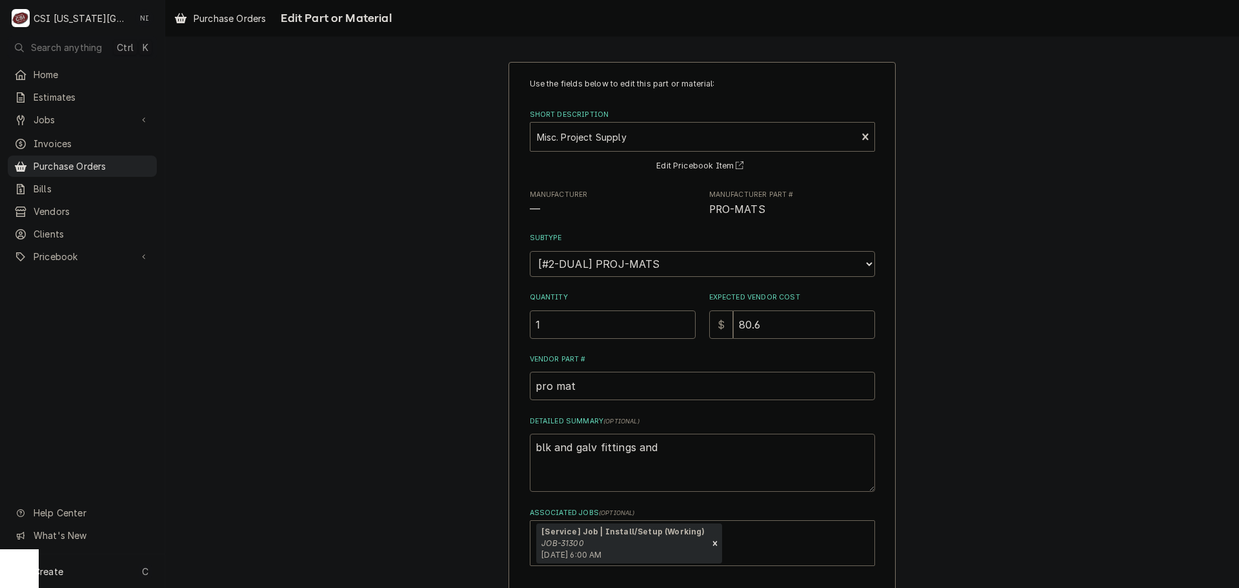
type textarea "blk and galv fittings and"
type textarea "x"
type textarea "blk and galv fittings and n"
type textarea "x"
type textarea "blk and galv fittings and no"
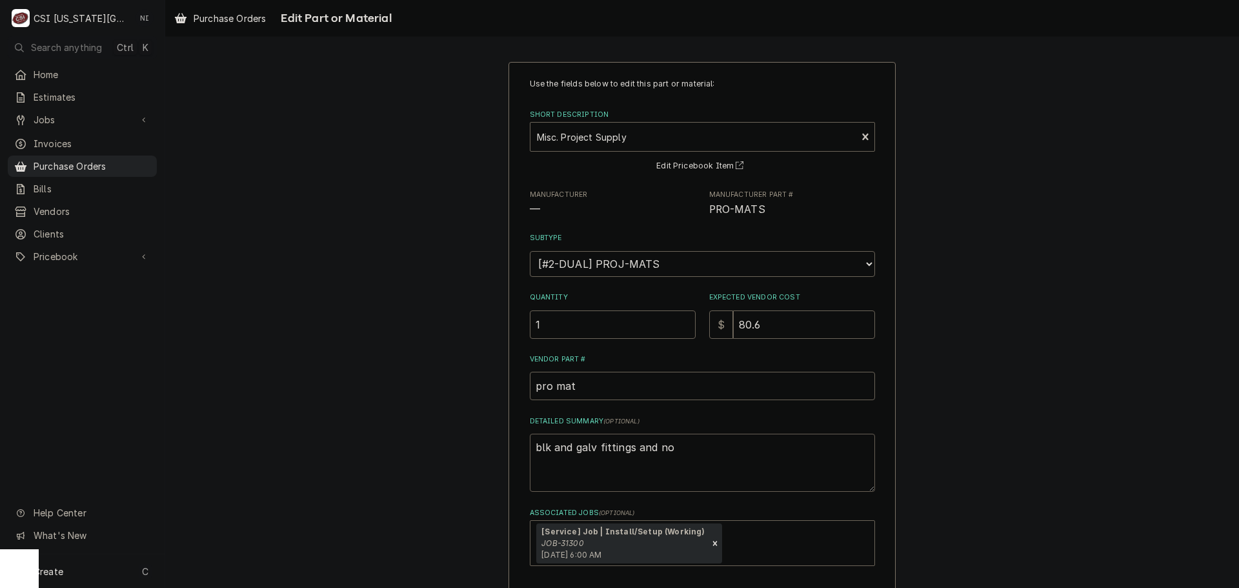
type textarea "x"
type textarea "blk and galv fittings and nop"
type textarea "x"
type textarea "blk and galv fittings and no"
type textarea "x"
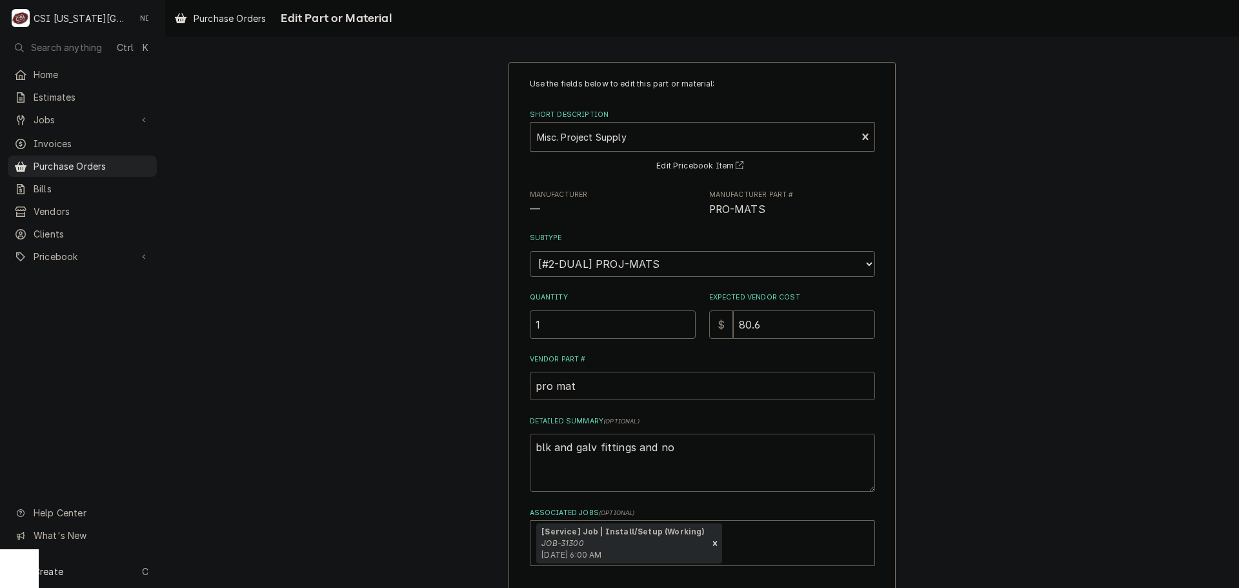
type textarea "blk and galv fittings and n"
type textarea "x"
type textarea "blk and galv fittings and ni"
type textarea "x"
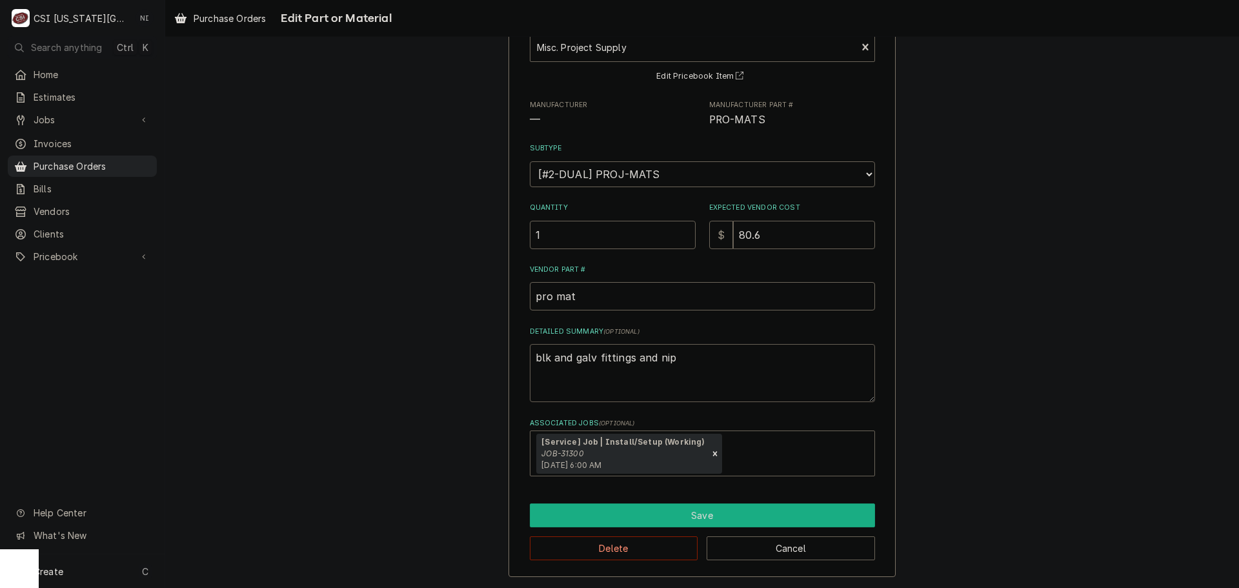
type textarea "blk and galv fittings and nip"
click at [658, 510] on button "Save" at bounding box center [702, 515] width 345 height 24
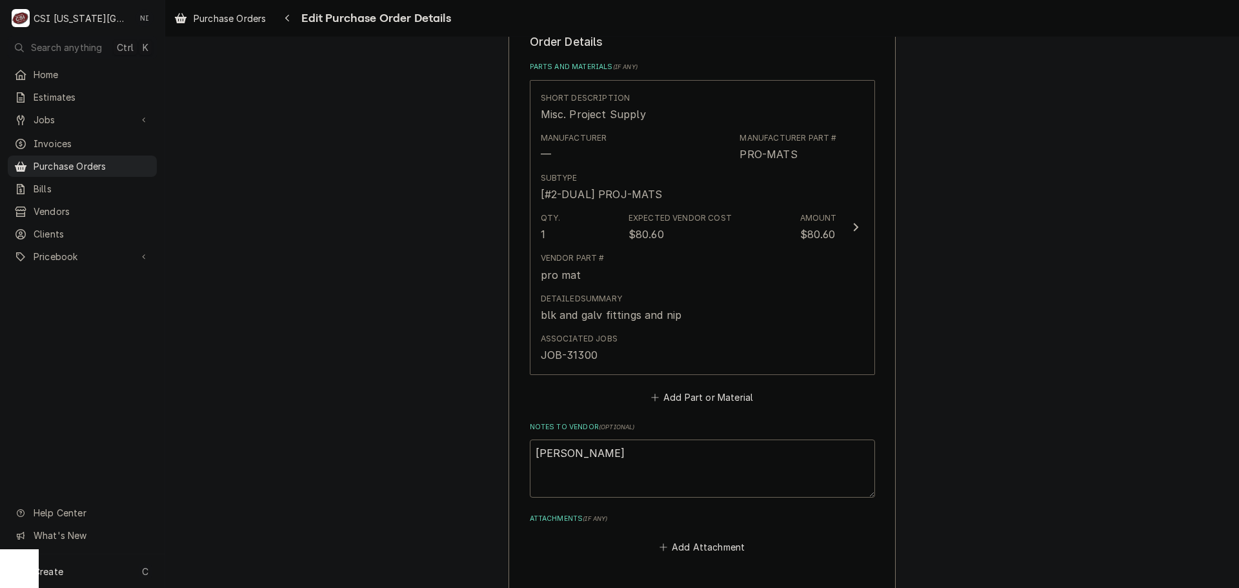
scroll to position [712, 0]
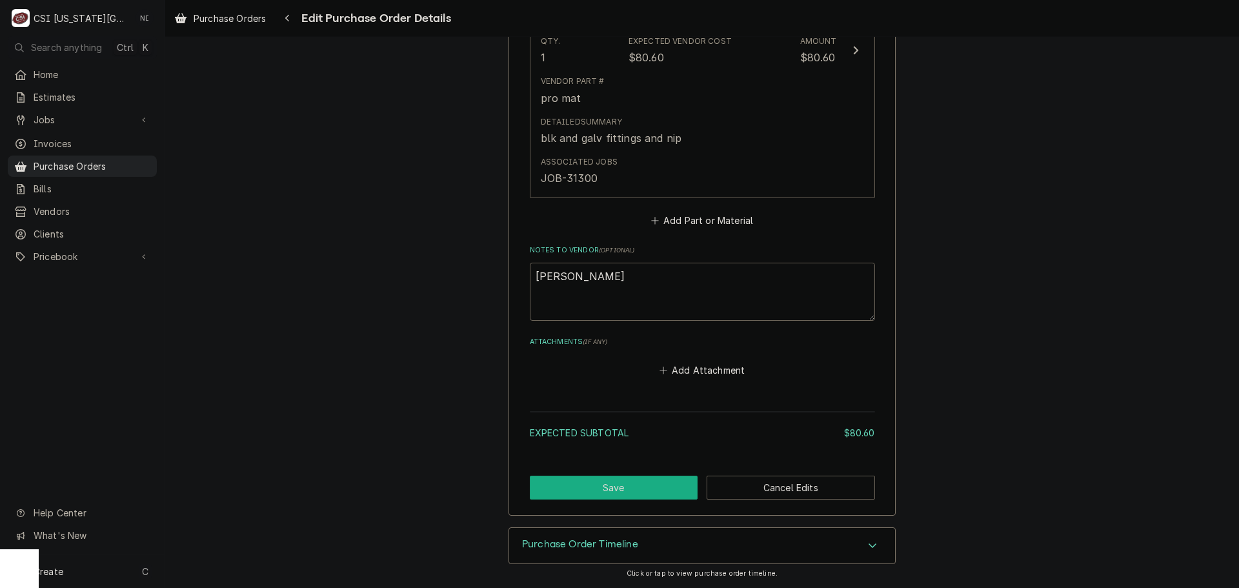
click at [643, 477] on button "Save" at bounding box center [614, 488] width 168 height 24
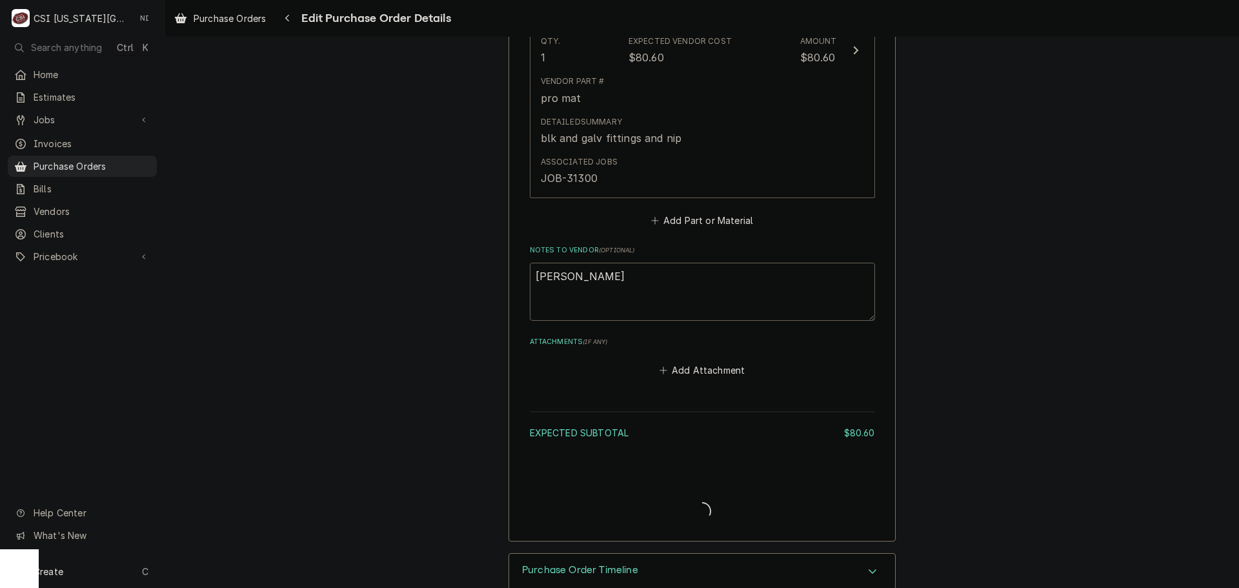
type textarea "x"
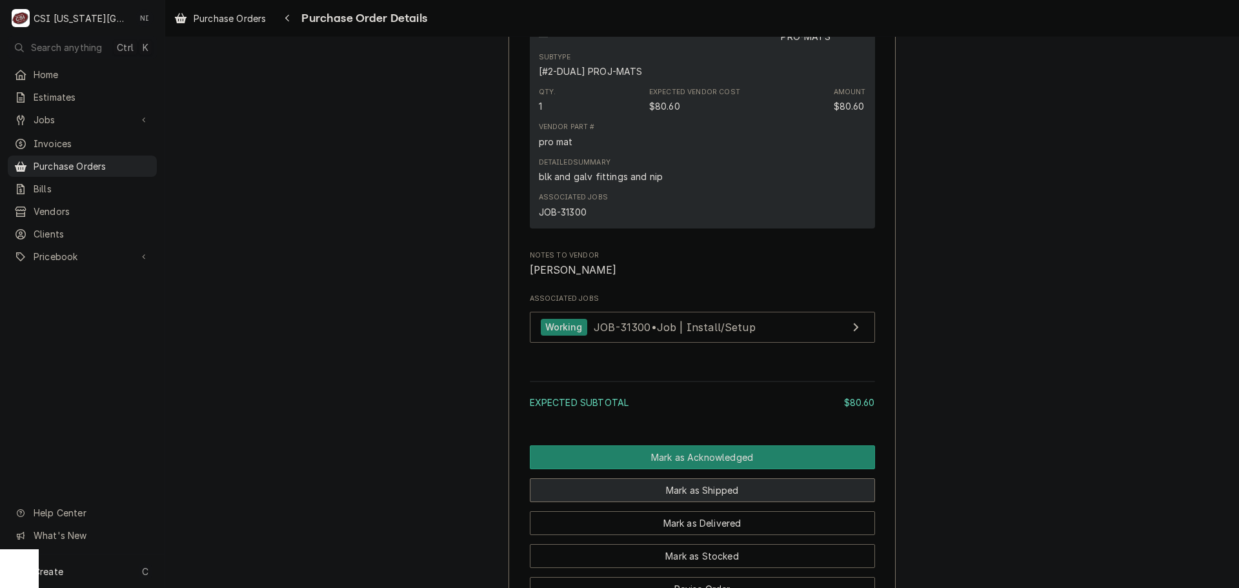
scroll to position [968, 0]
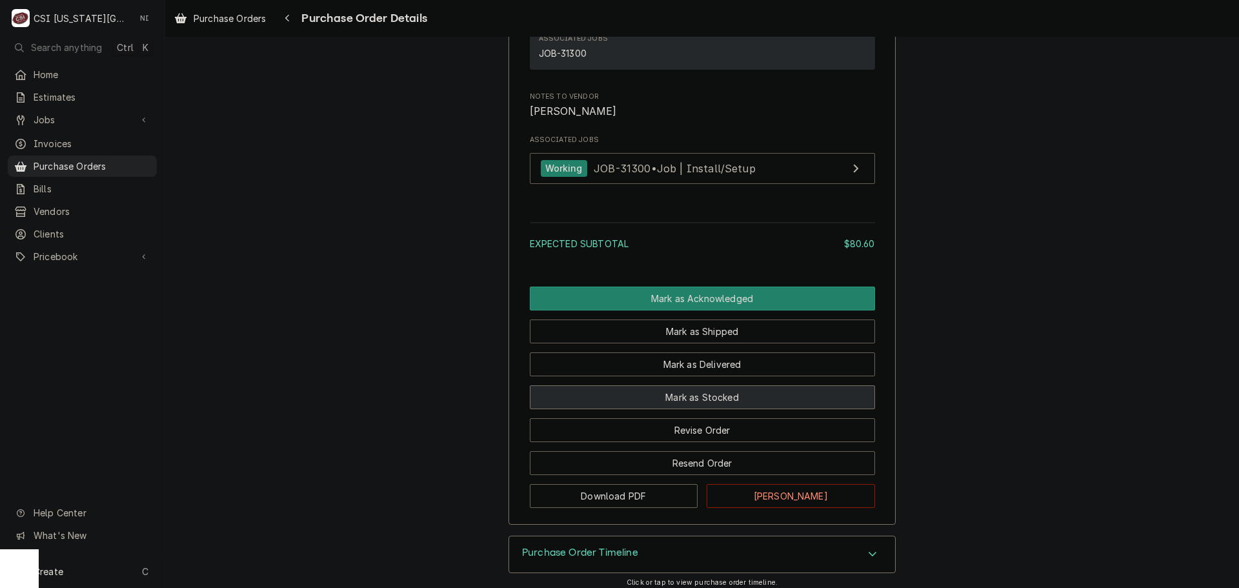
click at [701, 409] on button "Mark as Stocked" at bounding box center [702, 397] width 345 height 24
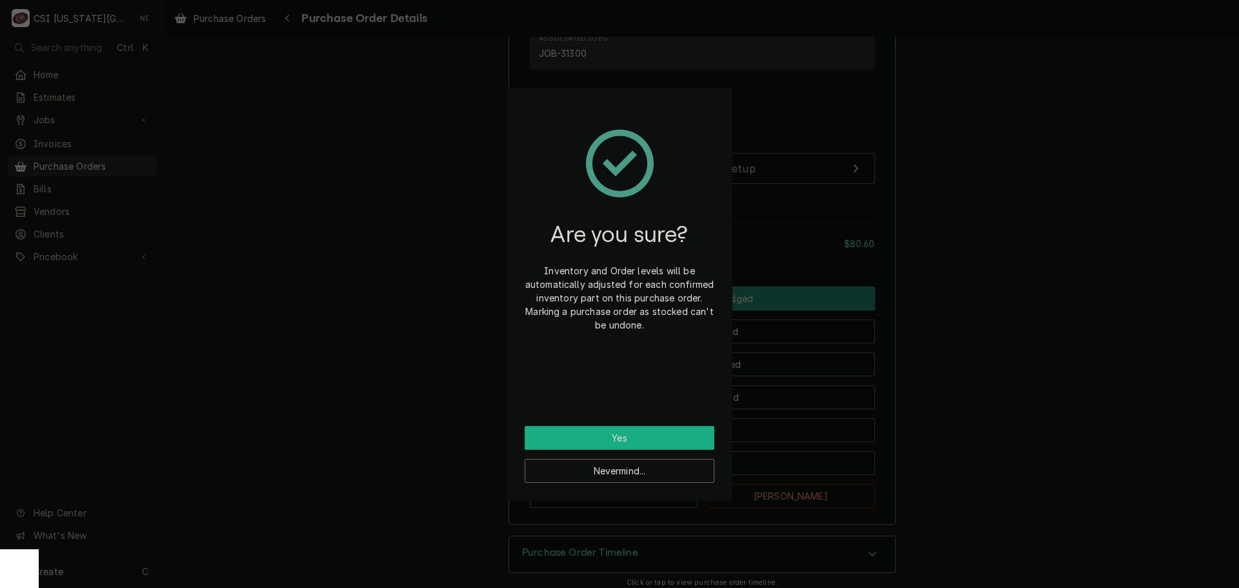
click at [698, 447] on button "Yes" at bounding box center [620, 438] width 190 height 24
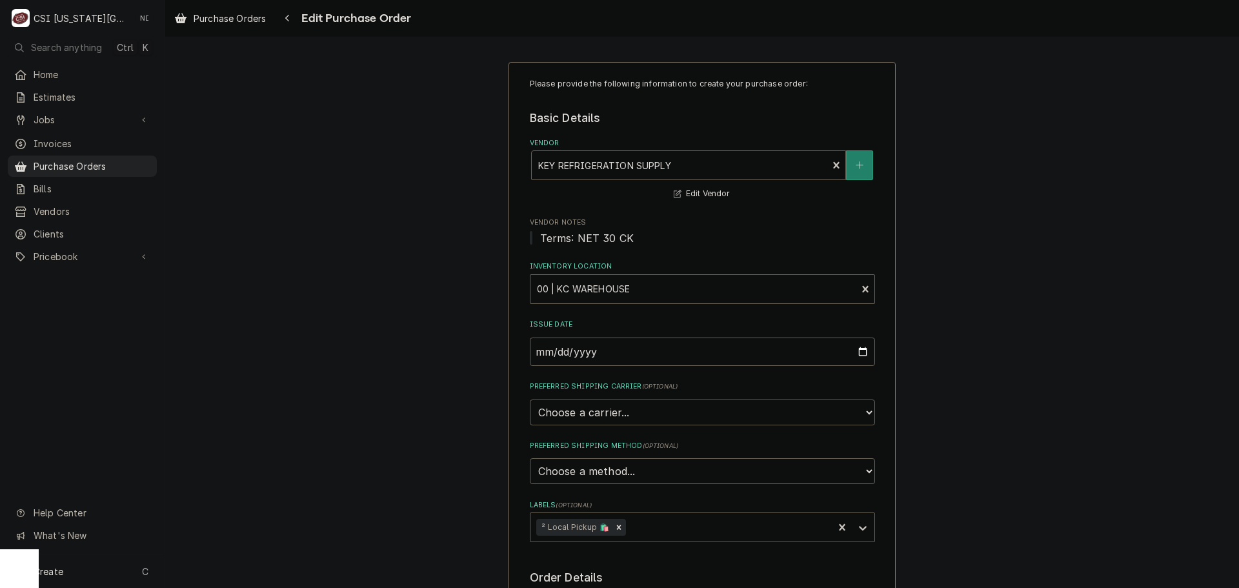
click at [572, 156] on div "Vendor" at bounding box center [679, 165] width 283 height 23
type textarea "x"
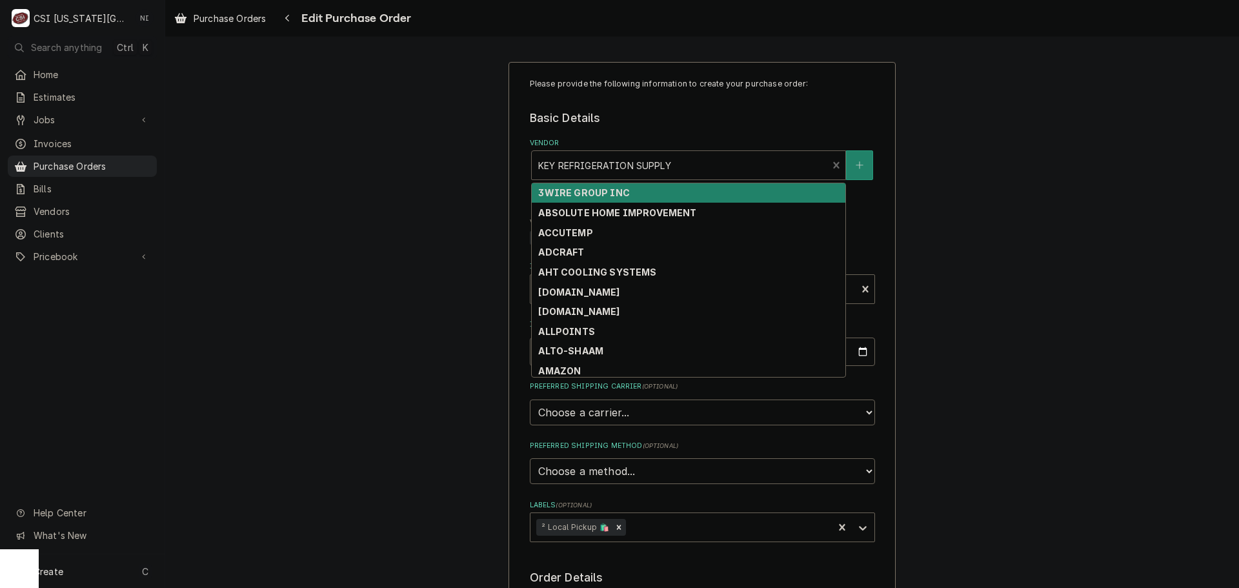
click at [999, 151] on div "Please provide the following information to create your purchase order: Basic D…" at bounding box center [702, 493] width 1074 height 887
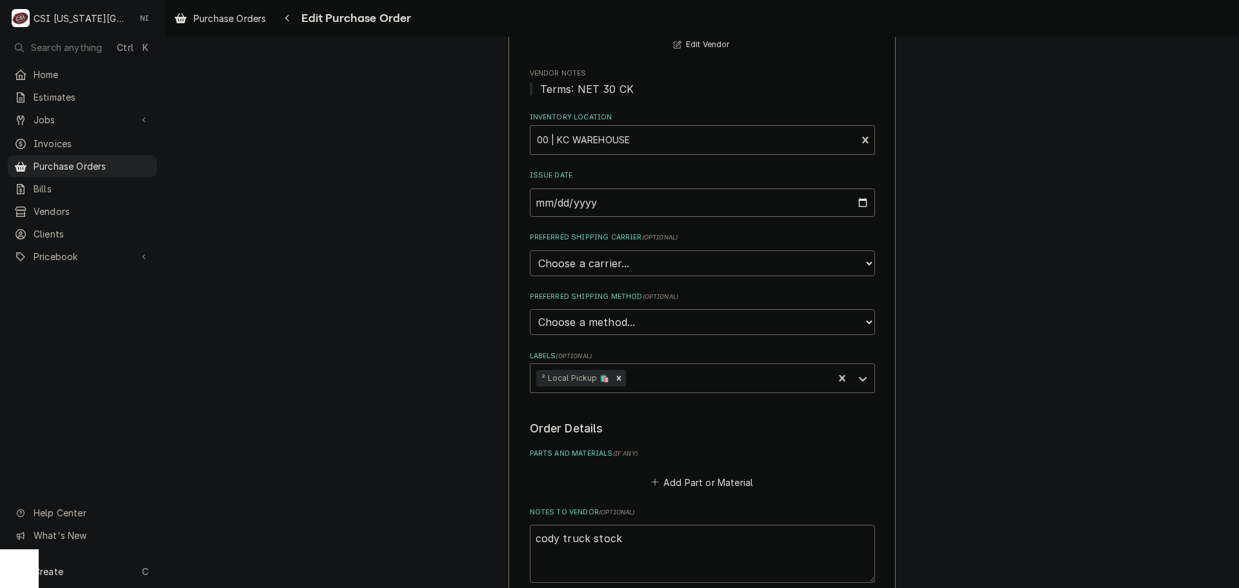
scroll to position [323, 0]
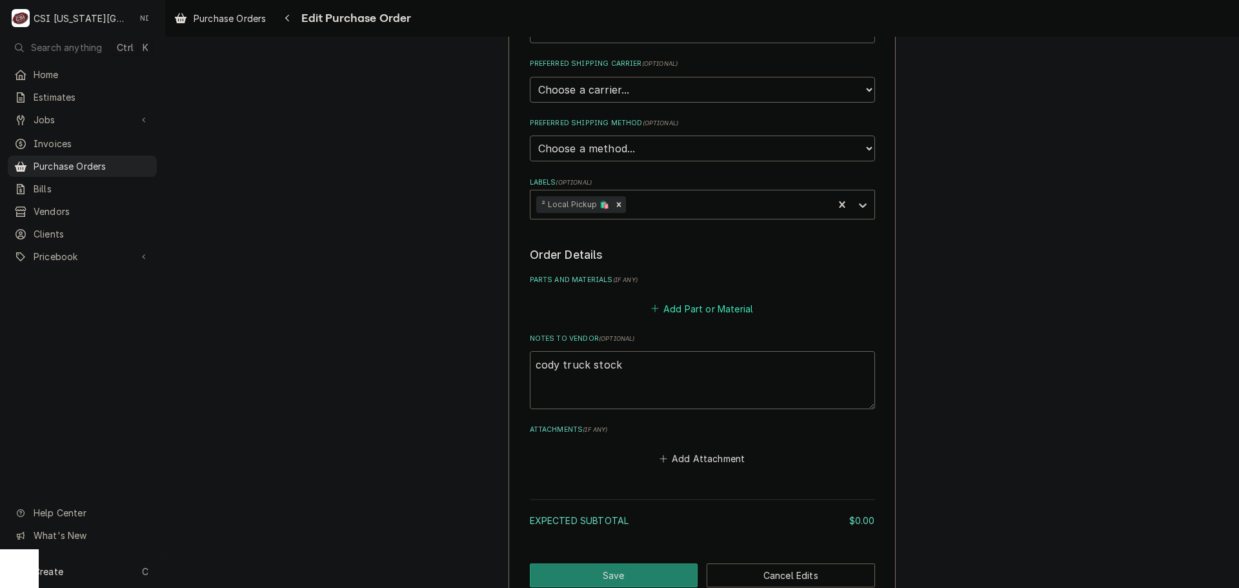
click at [679, 311] on button "Add Part or Material" at bounding box center [702, 308] width 106 height 18
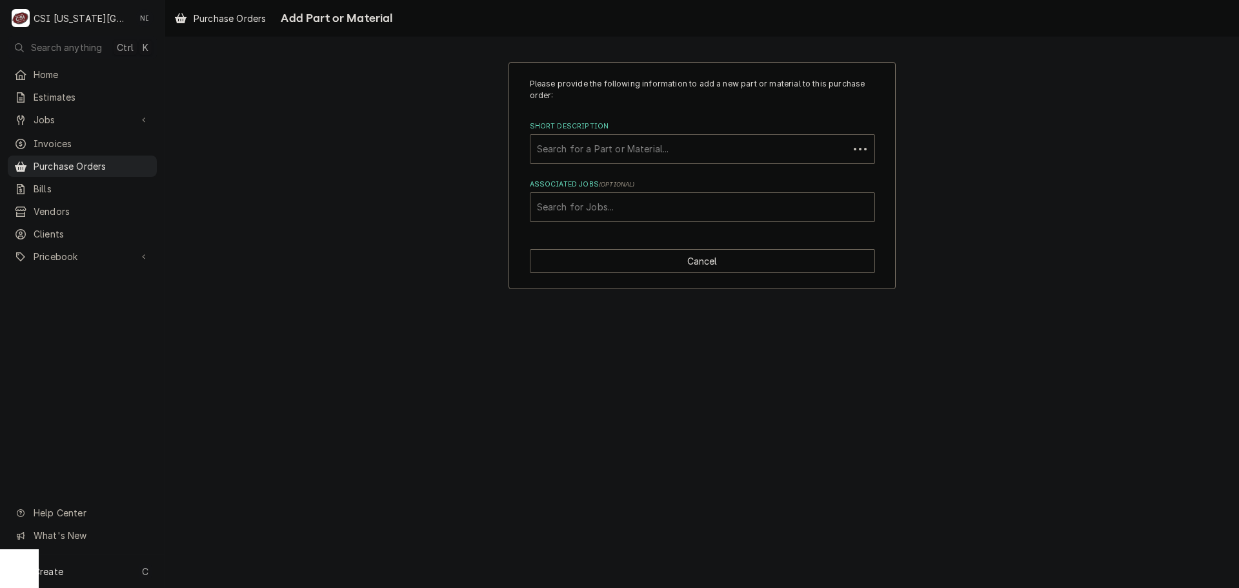
click at [612, 152] on div "Short Description" at bounding box center [689, 148] width 305 height 23
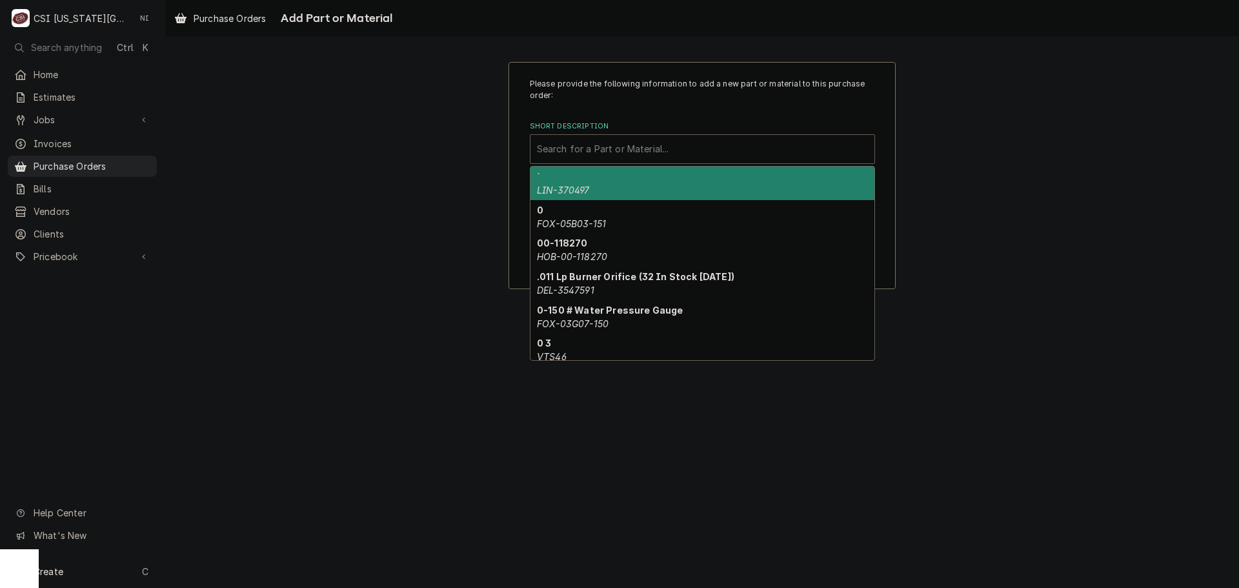
type input "r"
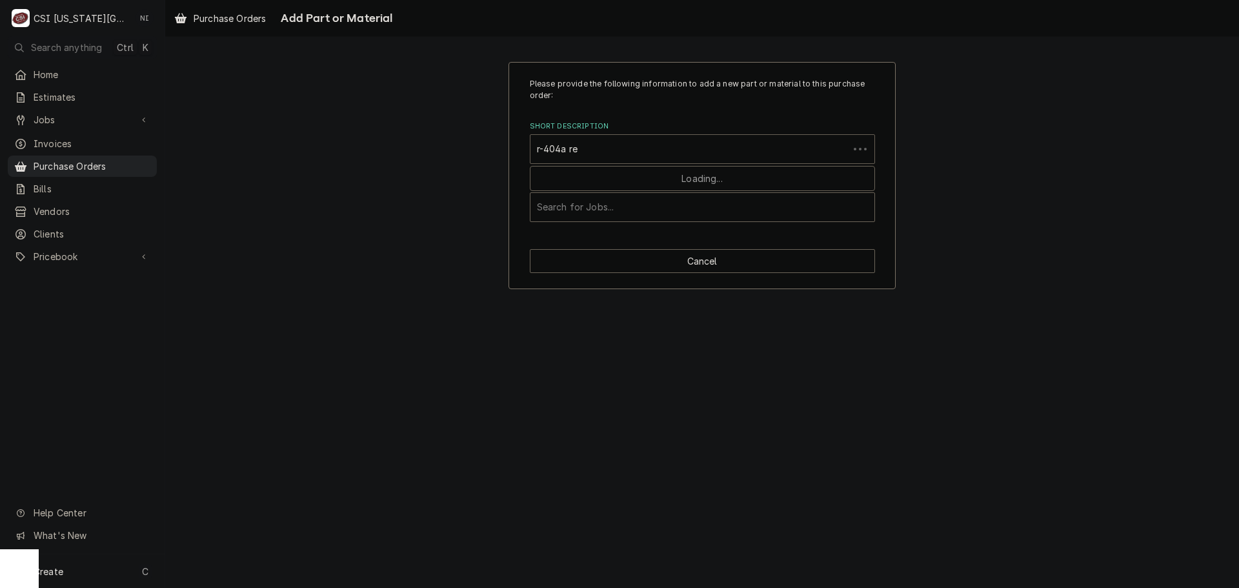
type input "r-404a ref"
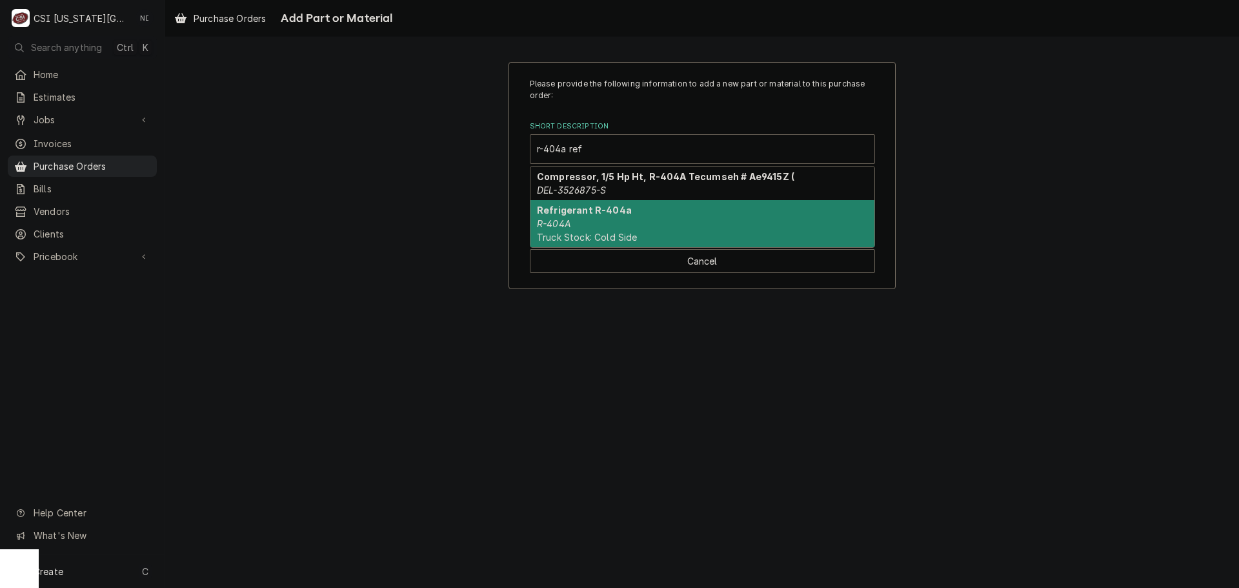
click at [612, 214] on strong "Refrigerant R-404a" at bounding box center [584, 210] width 95 height 11
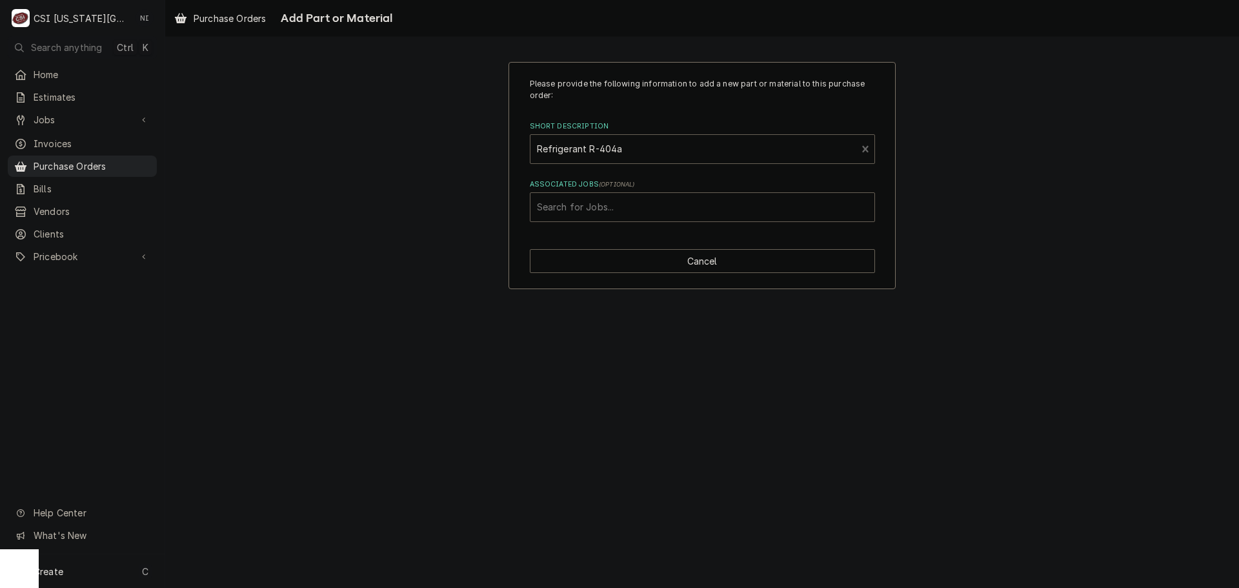
type textarea "x"
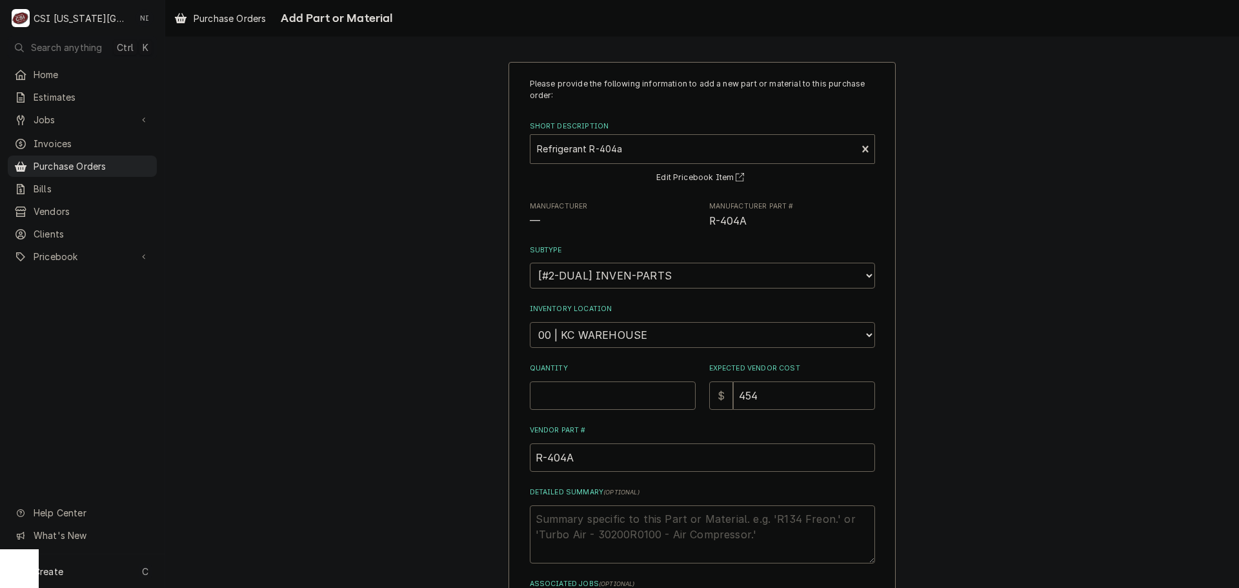
drag, startPoint x: 622, startPoint y: 337, endPoint x: 622, endPoint y: 323, distance: 13.6
click at [622, 337] on select "Choose a location... 00 | KC WAREHOUSE 00 | MAIN WAREHOUSE 01 | BRIAN BREAZIER …" at bounding box center [702, 335] width 345 height 26
select select "2818"
click at [530, 322] on select "Choose a location... 00 | KC WAREHOUSE 00 | MAIN WAREHOUSE 01 | BRIAN BREAZIER …" at bounding box center [702, 335] width 345 height 26
drag, startPoint x: 603, startPoint y: 399, endPoint x: 601, endPoint y: 387, distance: 11.7
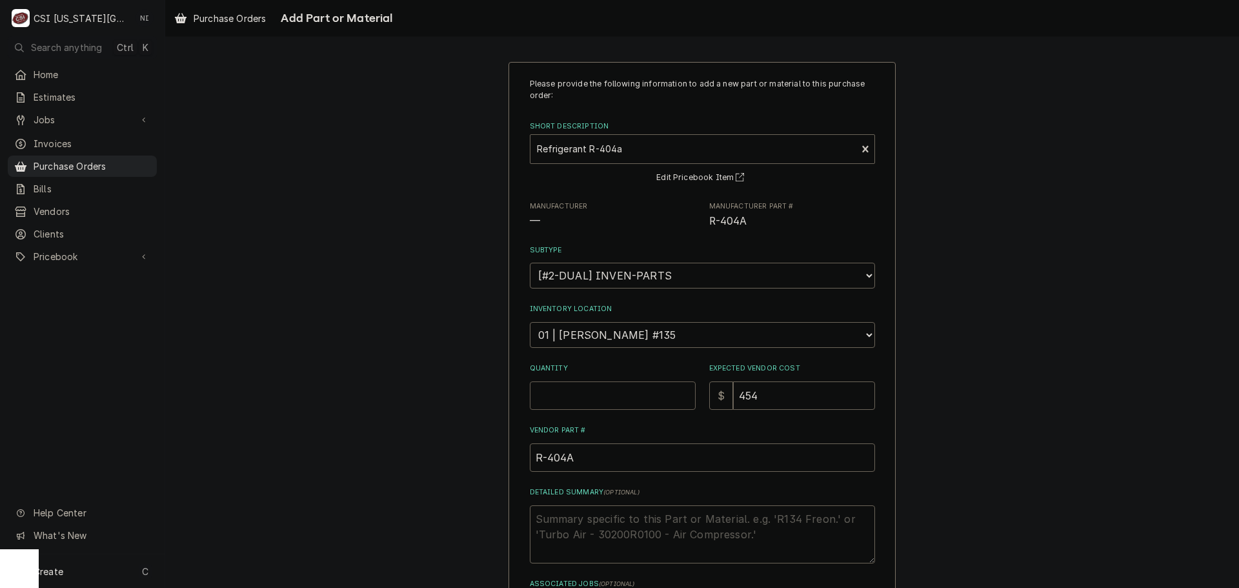
click at [603, 397] on input "Quantity" at bounding box center [613, 395] width 166 height 28
type textarea "x"
type input "1"
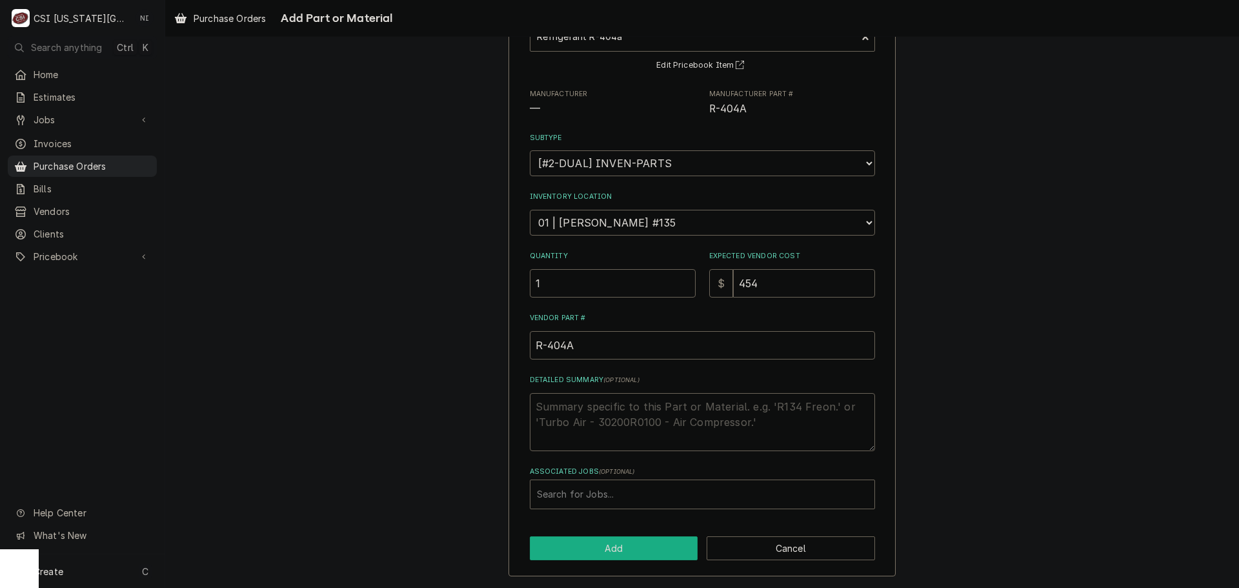
click at [607, 550] on button "Add" at bounding box center [614, 548] width 168 height 24
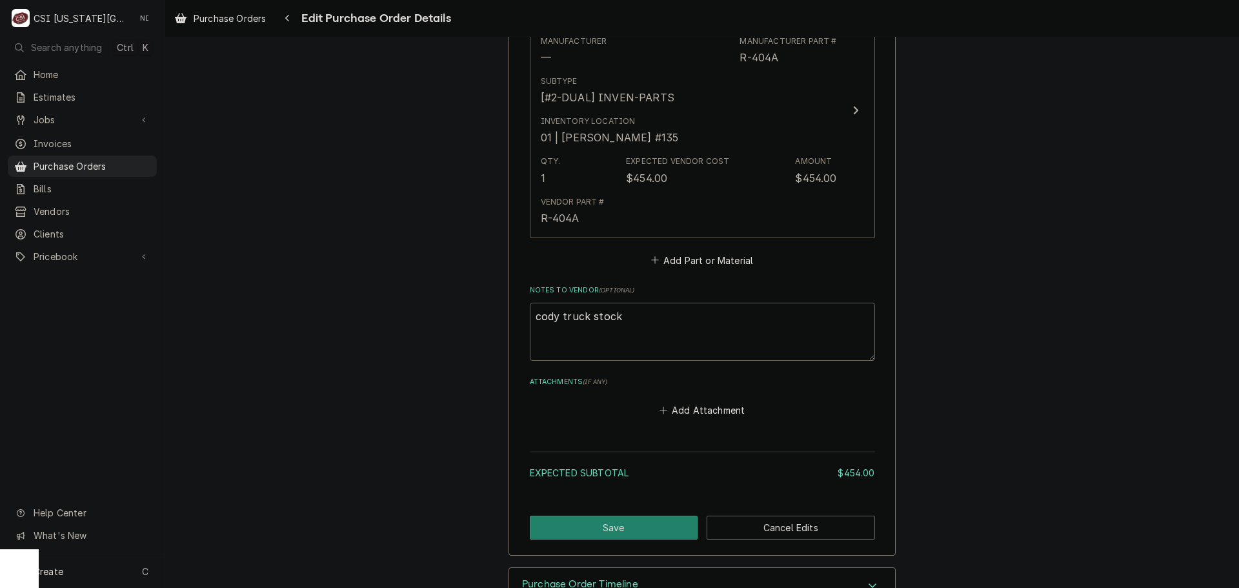
scroll to position [672, 0]
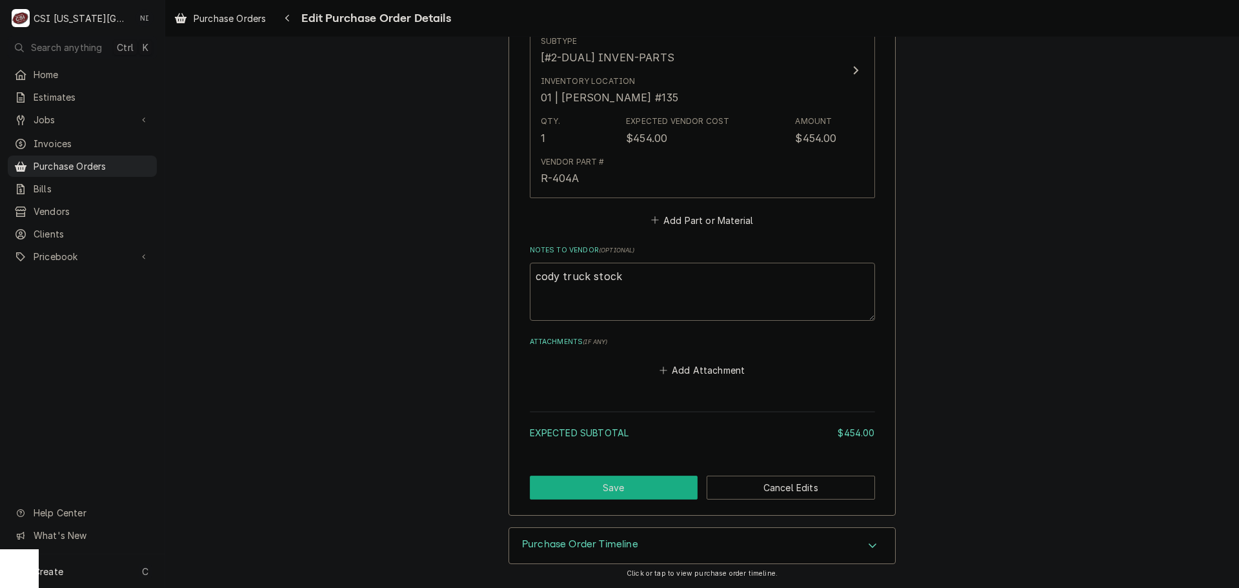
click at [612, 488] on button "Save" at bounding box center [614, 488] width 168 height 24
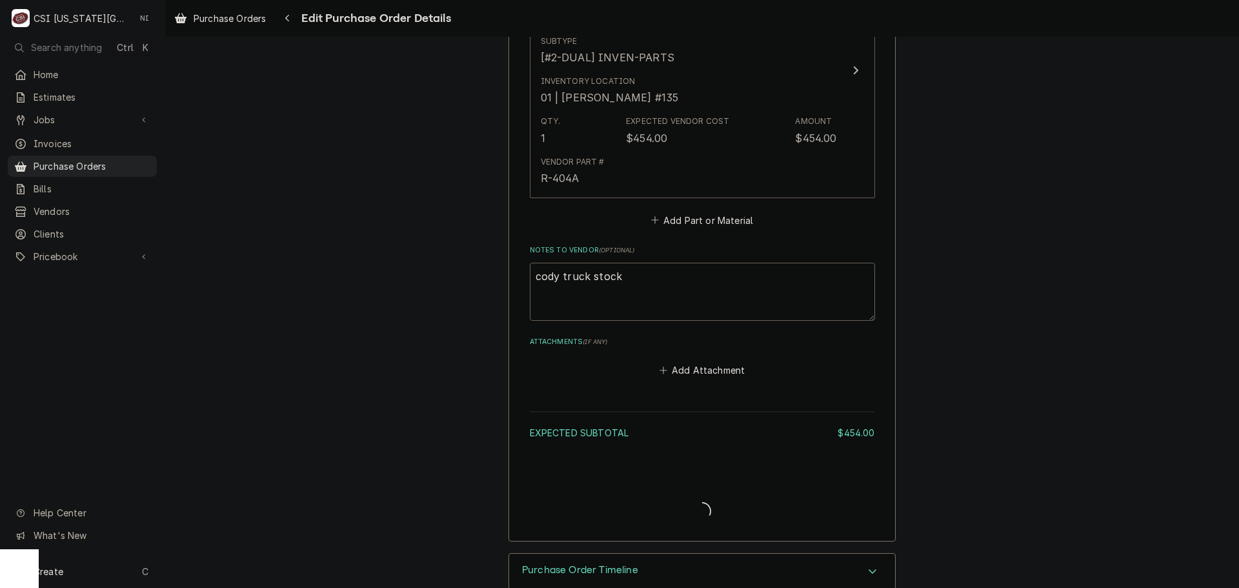
type textarea "x"
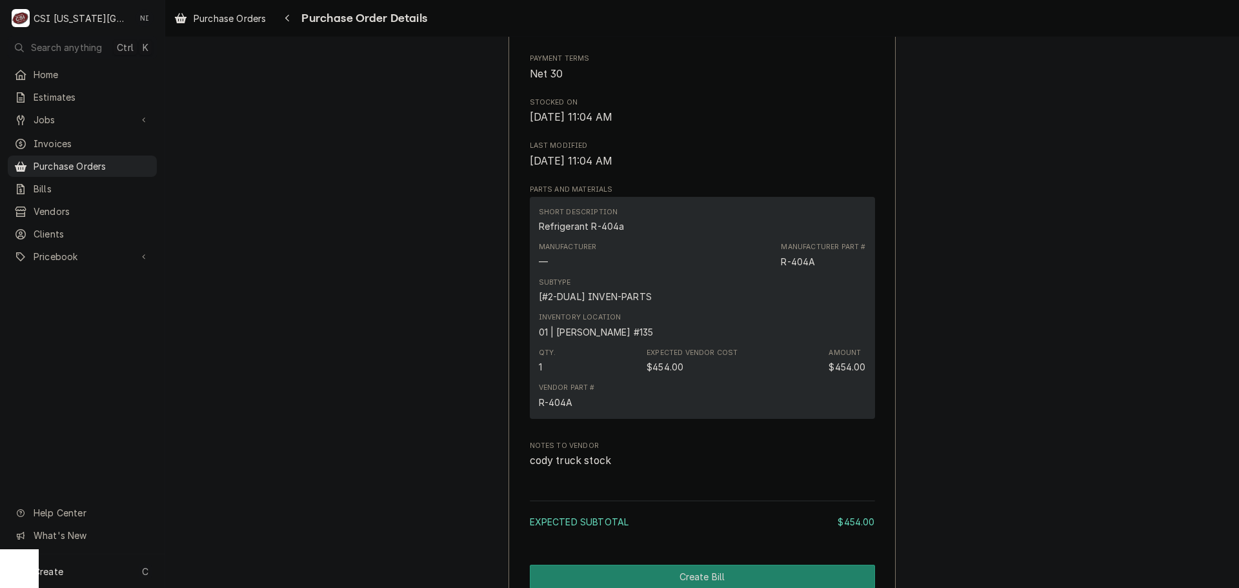
scroll to position [1003, 0]
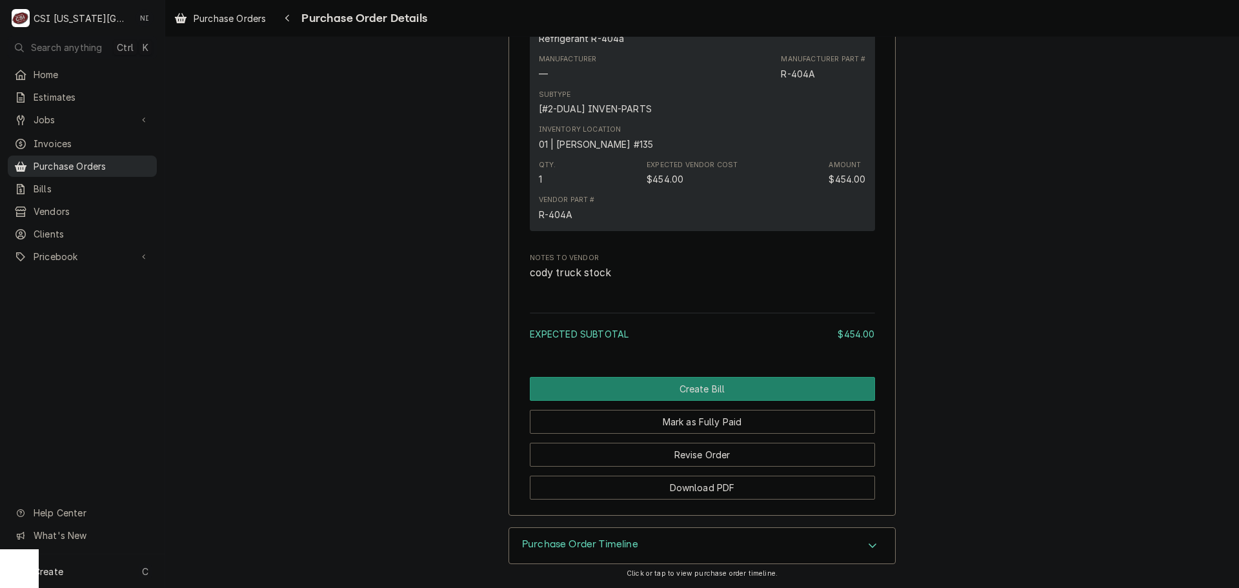
click at [66, 159] on span "Purchase Orders" at bounding box center [92, 166] width 117 height 14
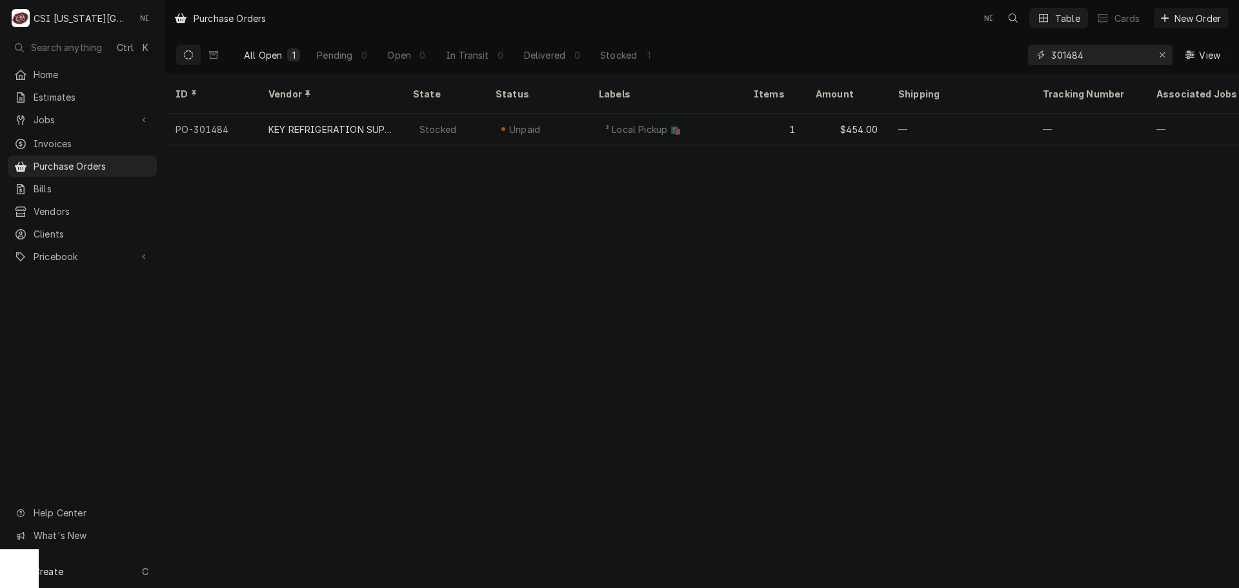
click at [1093, 58] on input "301484" at bounding box center [1099, 55] width 97 height 21
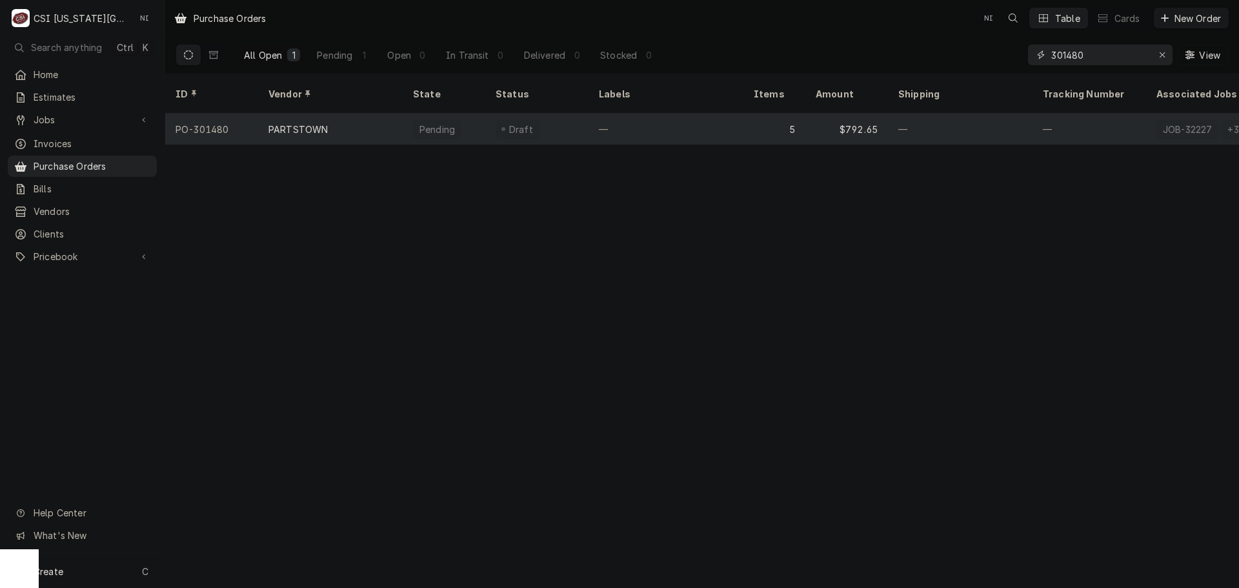
type input "301480"
click at [736, 114] on div "—" at bounding box center [666, 129] width 155 height 31
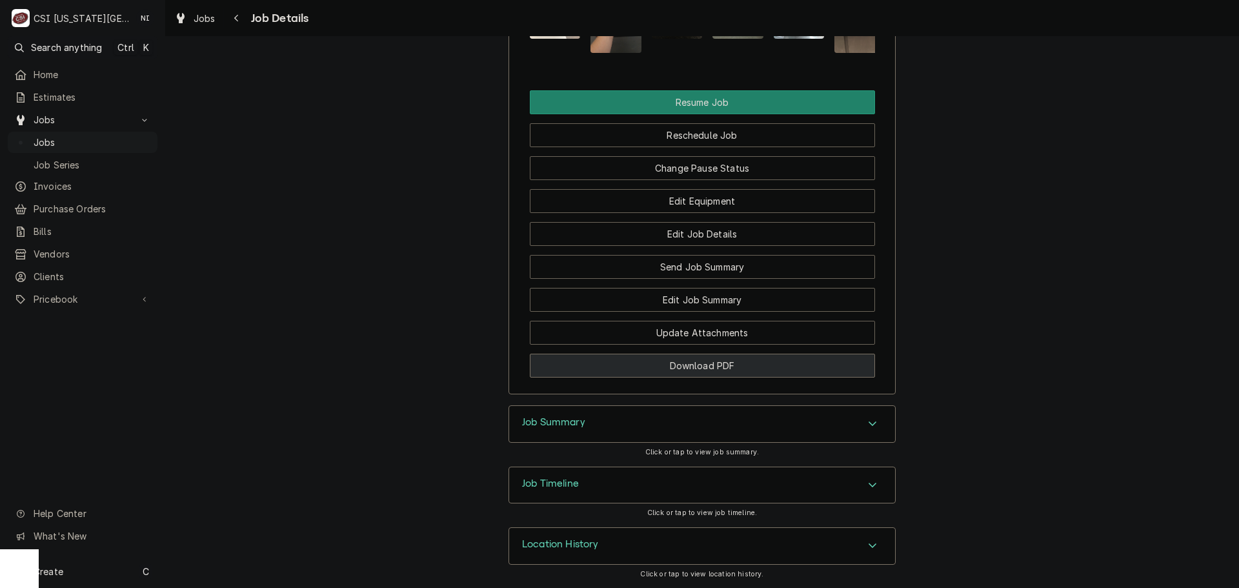
scroll to position [1639, 0]
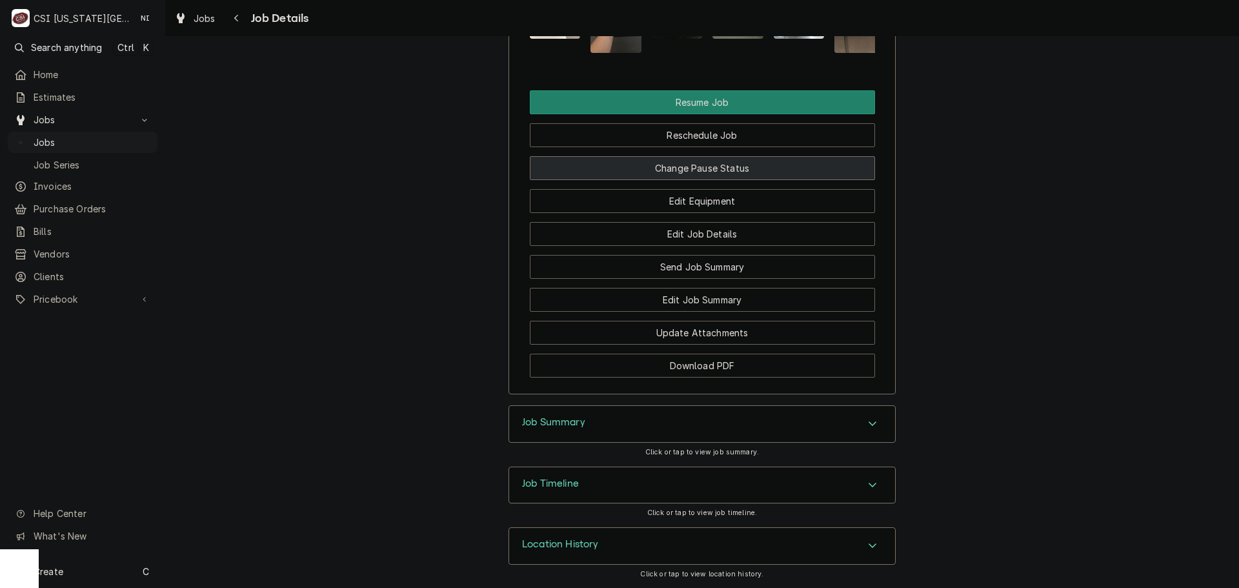
click at [683, 164] on button "Change Pause Status" at bounding box center [702, 168] width 345 height 24
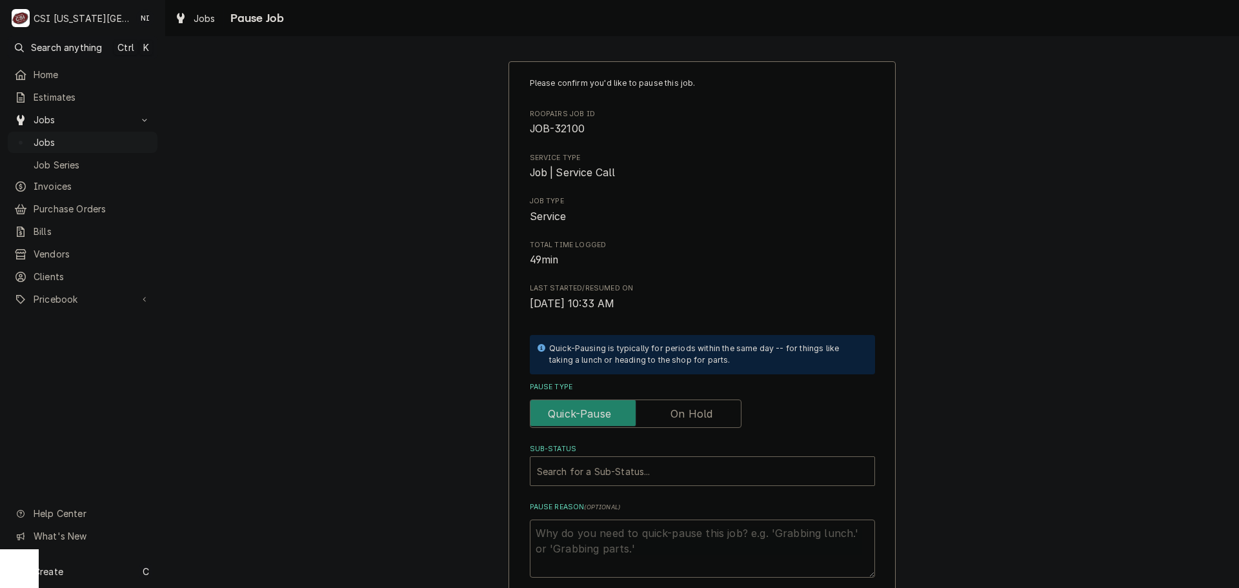
click at [696, 409] on label "Pause Type" at bounding box center [636, 413] width 212 height 28
click at [696, 409] on input "Pause Type" at bounding box center [636, 413] width 200 height 28
checkbox input "true"
click at [677, 474] on div "Sub-Status" at bounding box center [702, 470] width 331 height 23
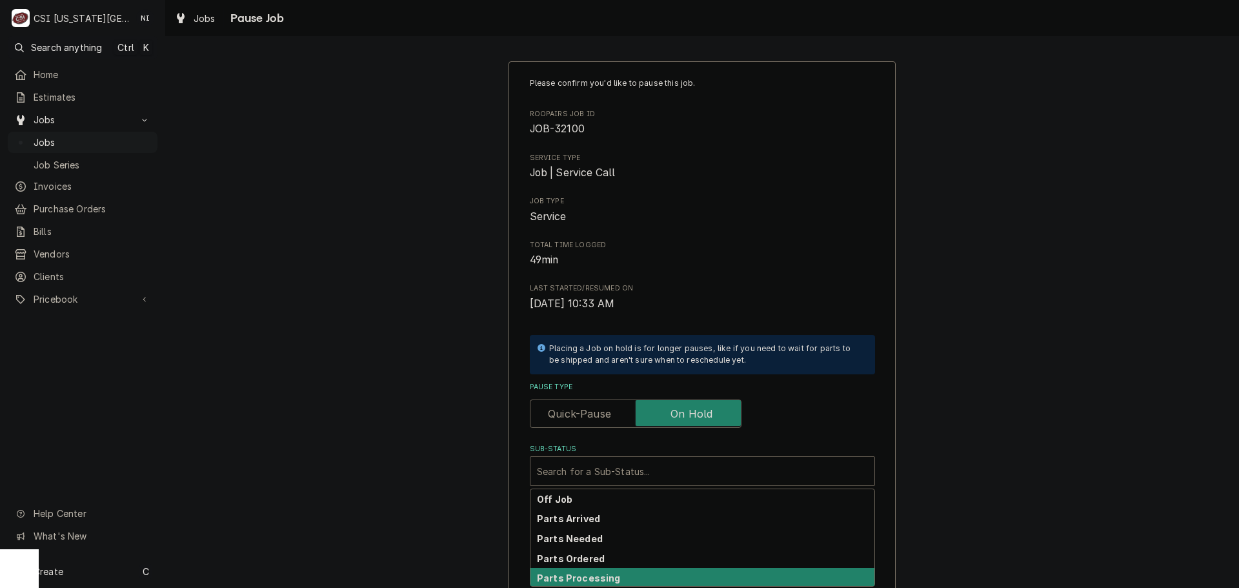
click at [608, 569] on div "Parts Processing" at bounding box center [702, 578] width 344 height 20
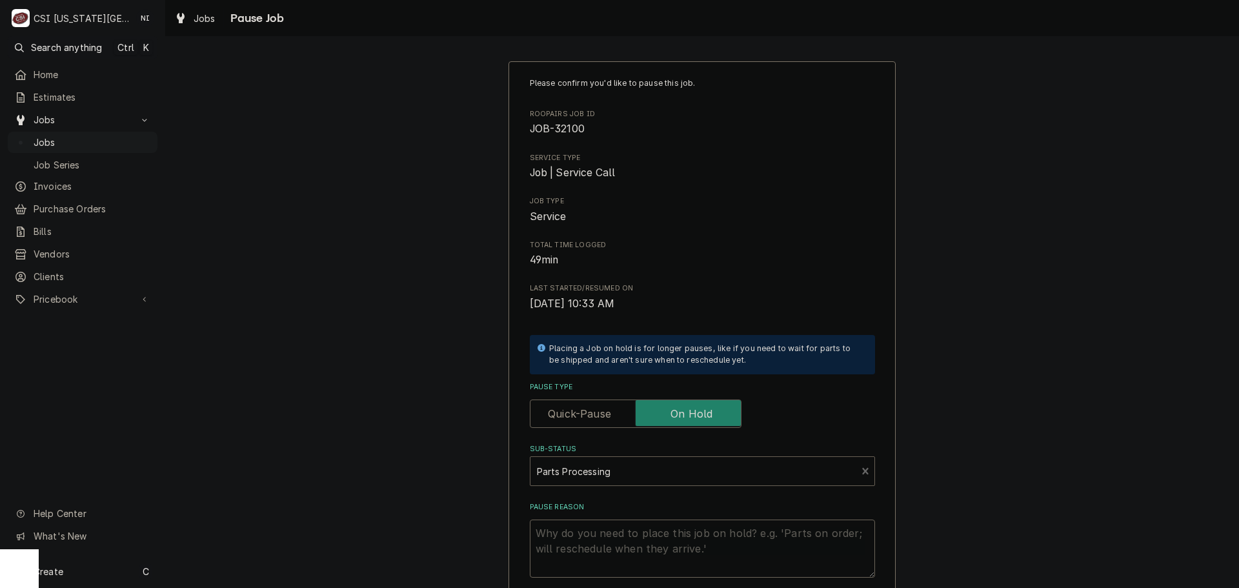
click at [627, 465] on div "Sub-Status" at bounding box center [694, 470] width 314 height 23
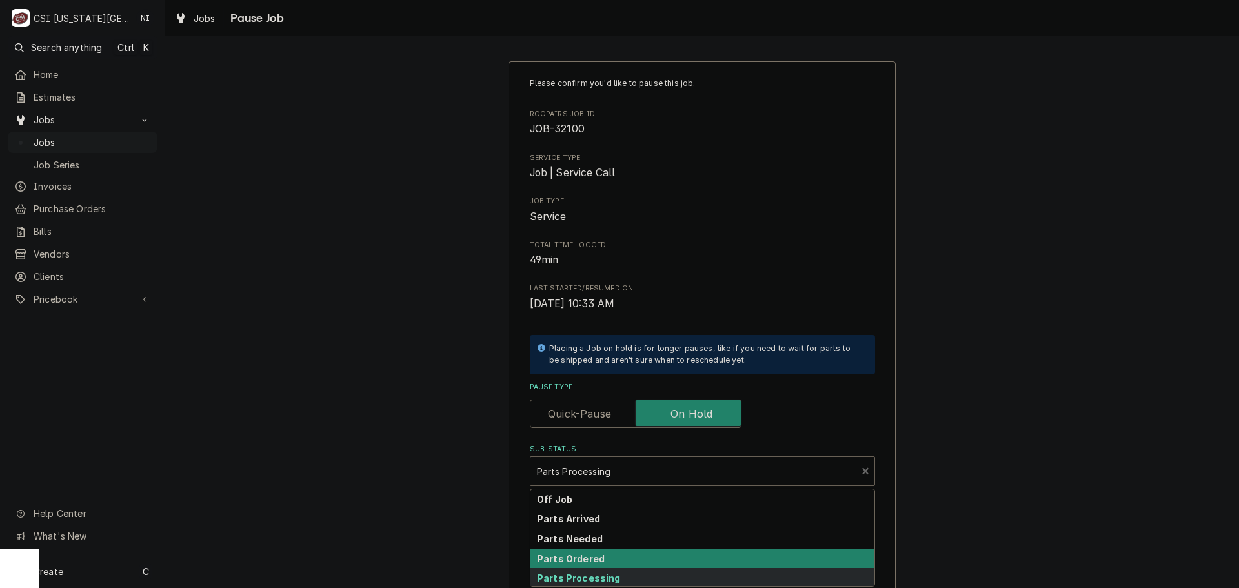
click at [591, 555] on strong "Parts Ordered" at bounding box center [571, 558] width 68 height 11
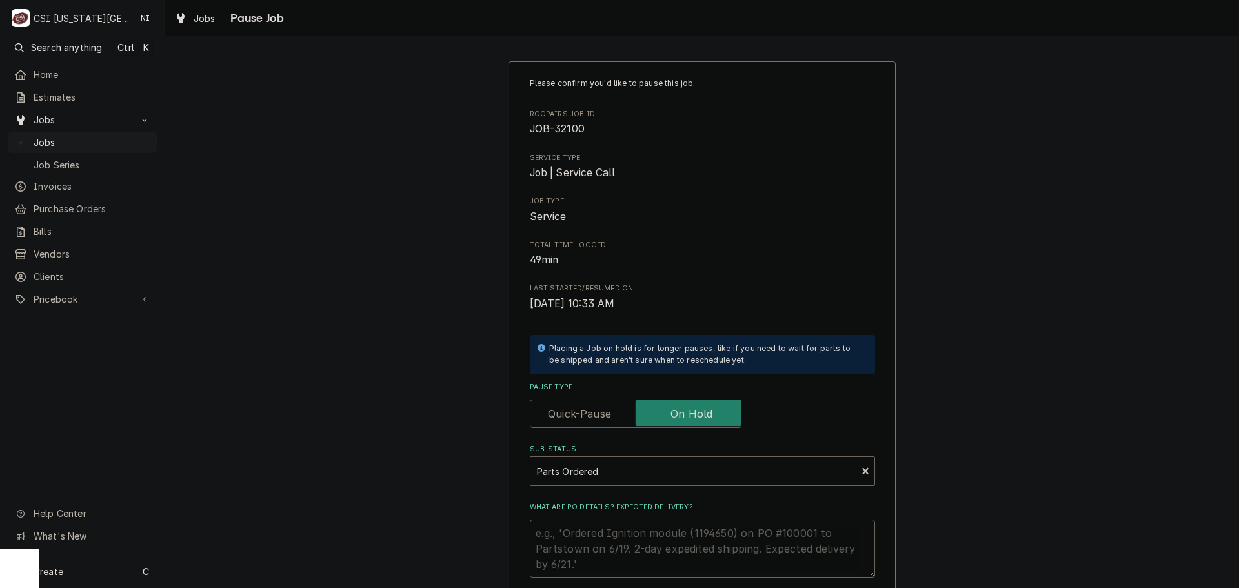
click at [596, 518] on div "What are PO details? Expected delivery?" at bounding box center [702, 540] width 345 height 76
click at [595, 532] on textarea "What are PO details? Expected delivery?" at bounding box center [702, 549] width 345 height 58
type textarea "x"
type textarea "PA"
type textarea "x"
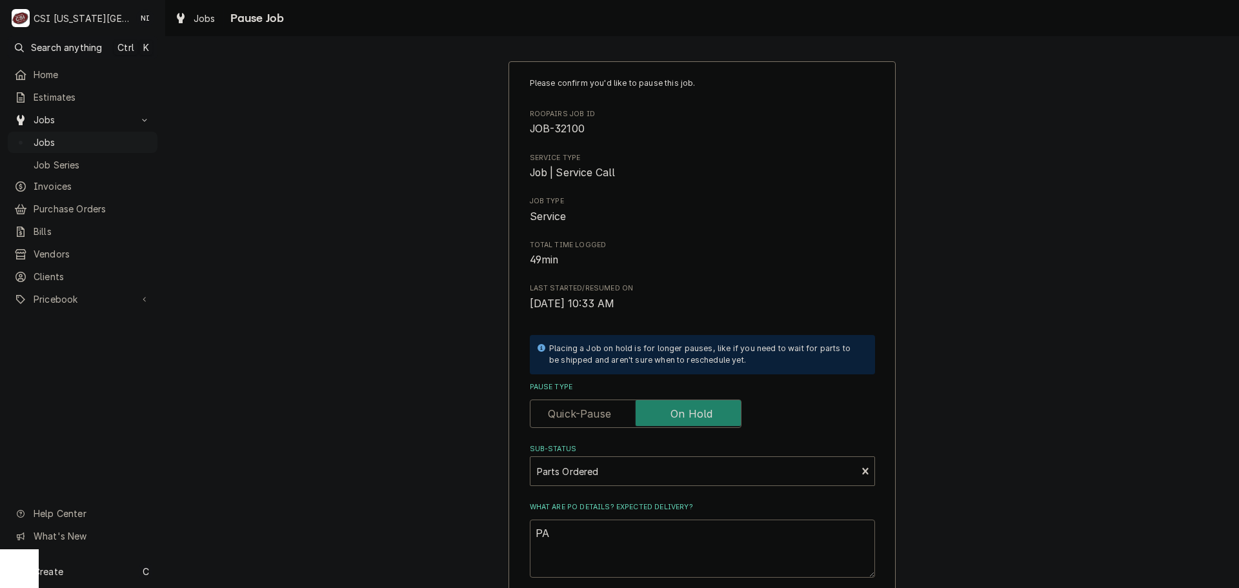
type textarea "PAR"
type textarea "x"
type textarea "PART"
type textarea "x"
type textarea "PARTS"
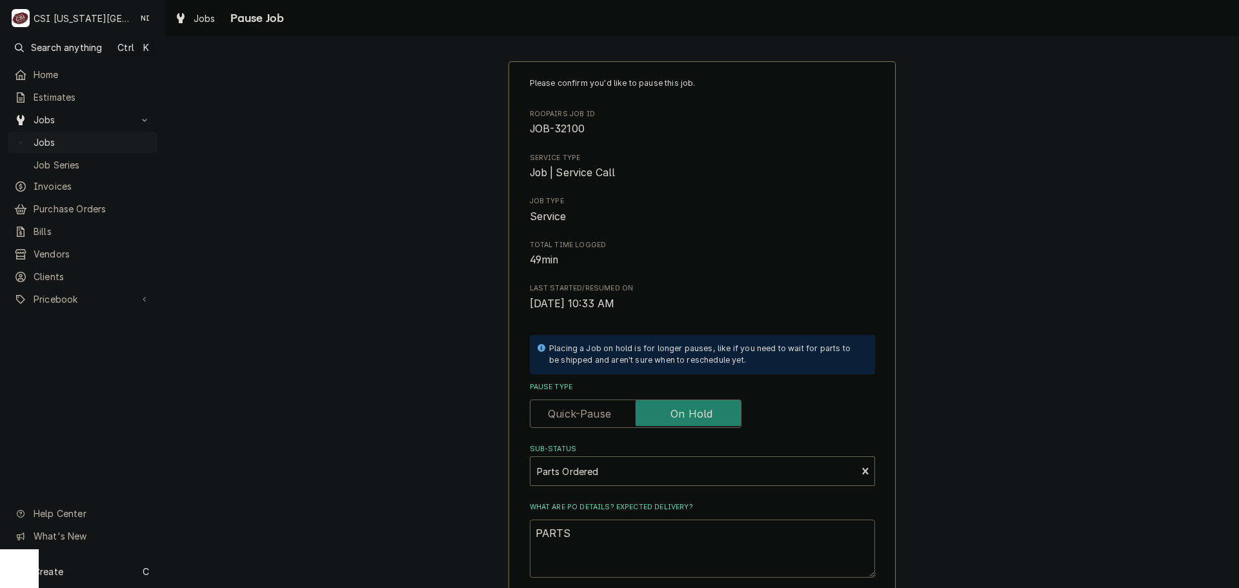
type textarea "x"
type textarea "PARTS"
type textarea "x"
type textarea "PARTS"
type textarea "x"
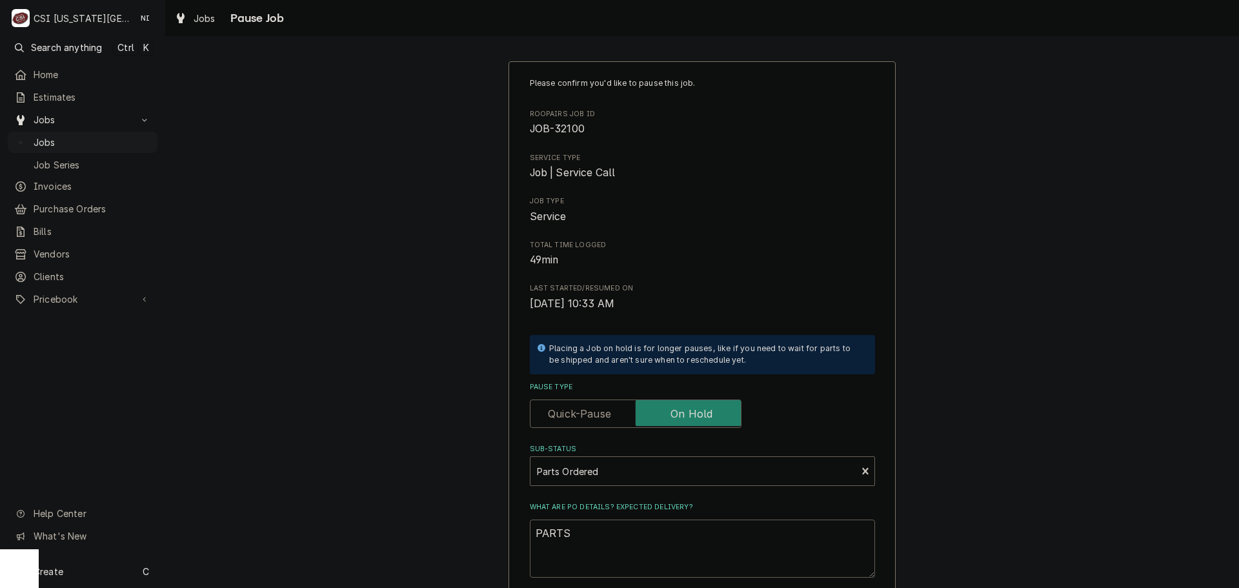
type textarea "PART"
type textarea "x"
type textarea "PAR"
type textarea "x"
type textarea "PA"
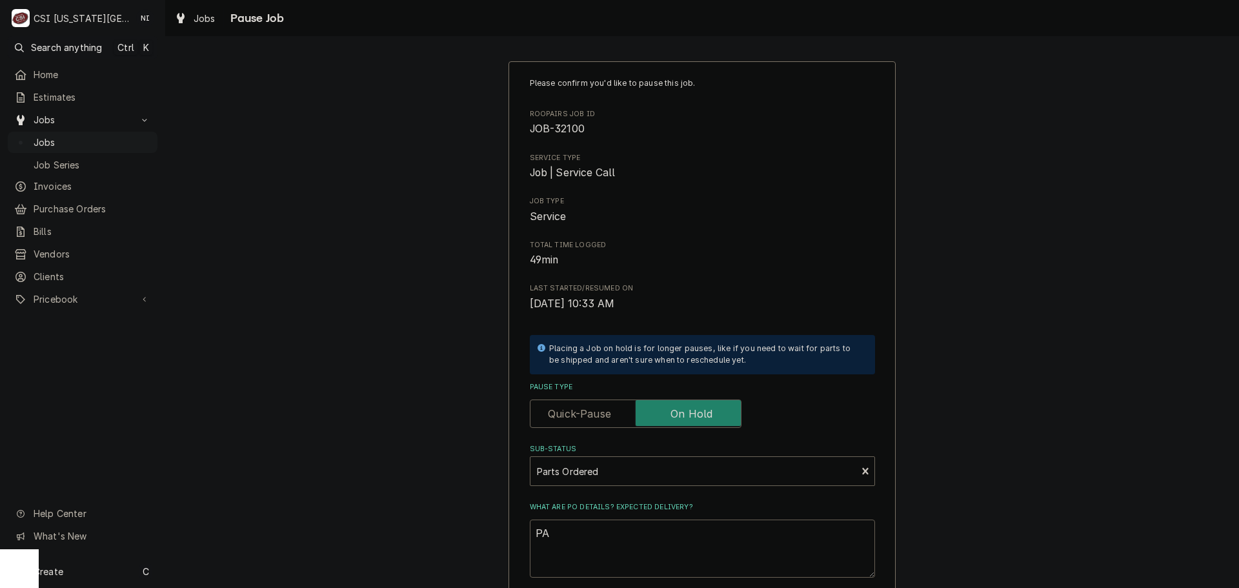
type textarea "x"
type textarea "P"
type textarea "x"
type textarea "Pa"
type textarea "x"
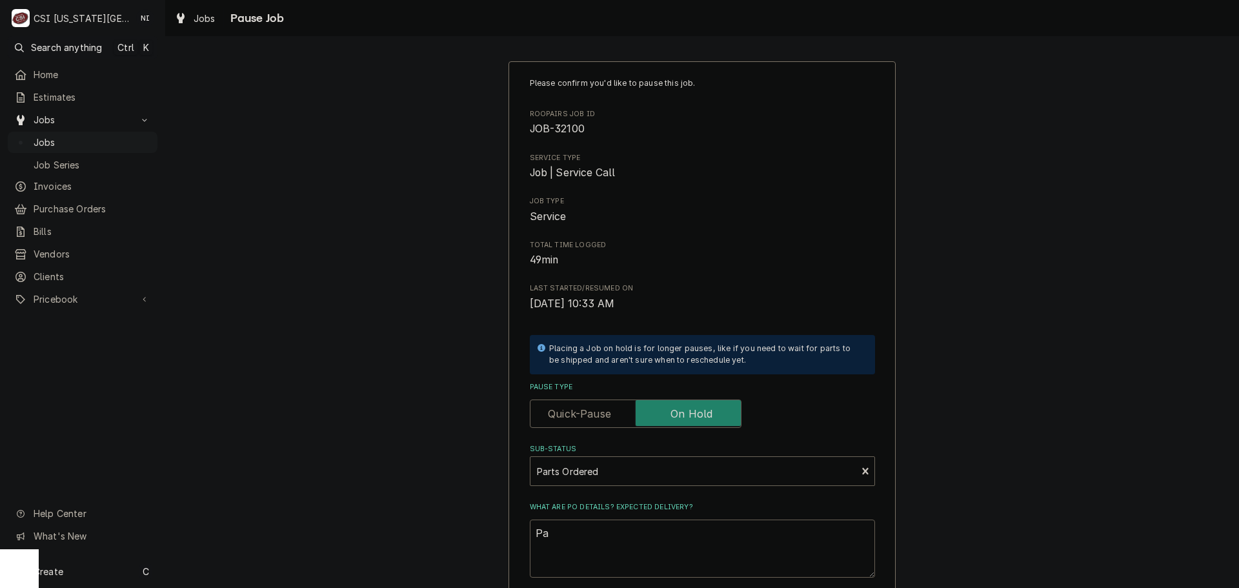
type textarea "Par"
type textarea "x"
type textarea "Part"
type textarea "x"
type textarea "Parts"
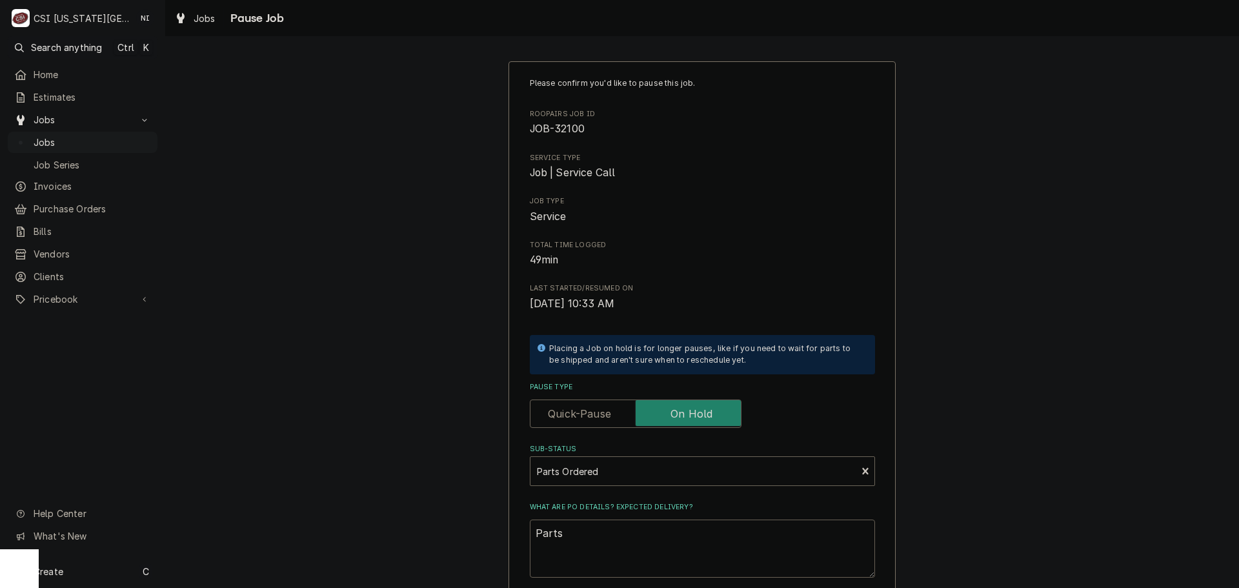
type textarea "x"
type textarea "Parts"
type textarea "x"
type textarea "Parts o"
type textarea "x"
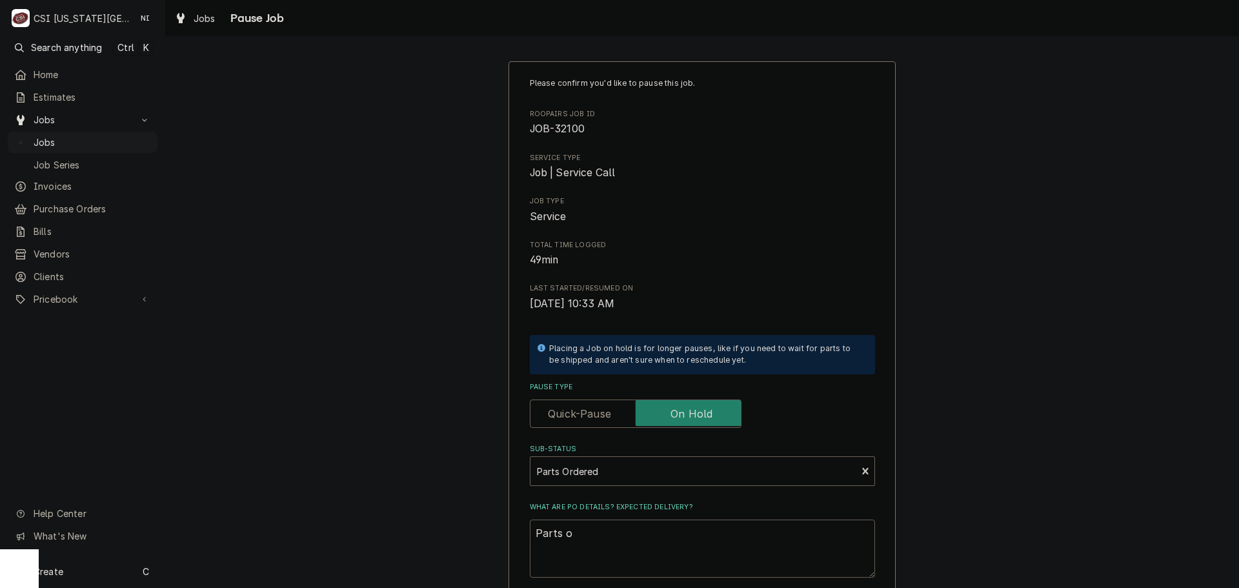
type textarea "Parts or"
type textarea "x"
type textarea "Parts ord"
type textarea "x"
type textarea "Parts orde"
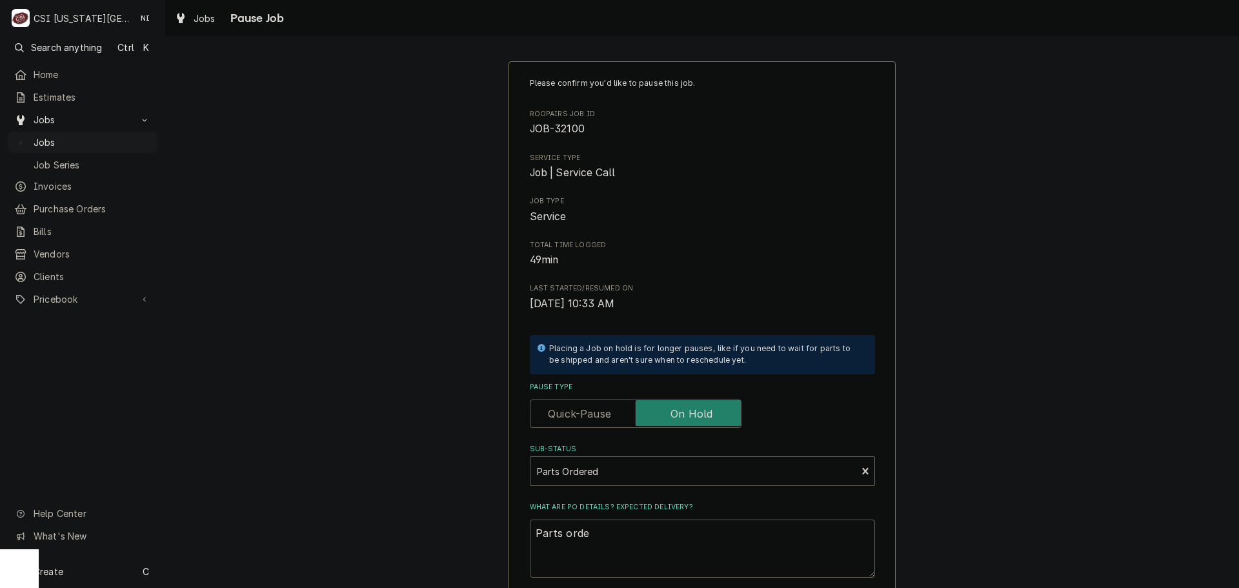
type textarea "x"
type textarea "Parts ordere"
type textarea "x"
type textarea "Parts ordered"
type textarea "x"
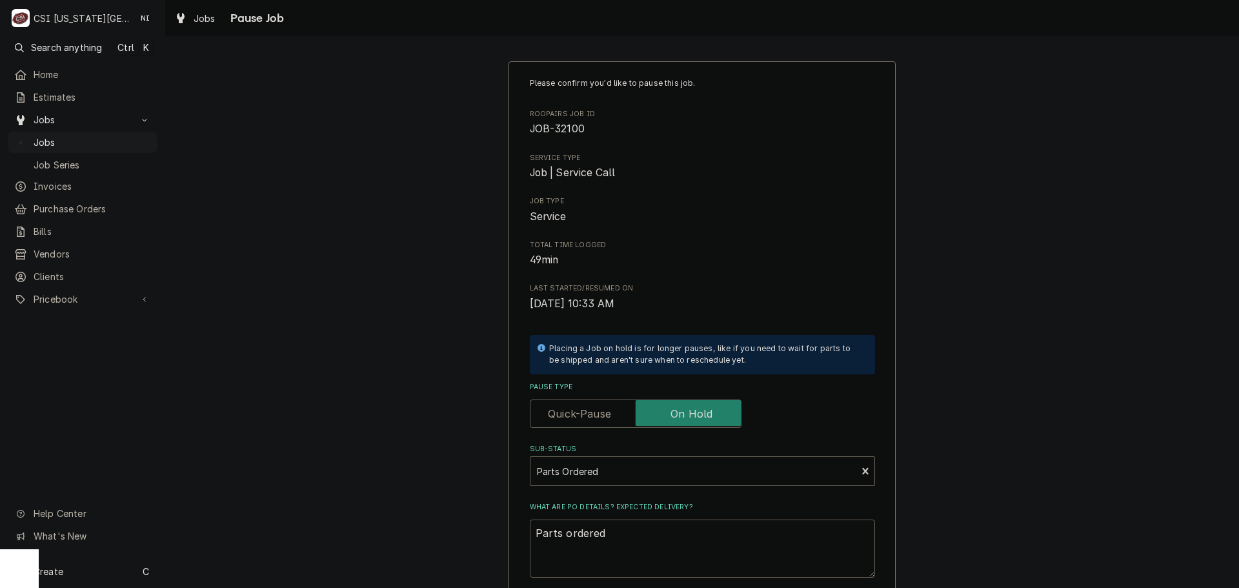
type textarea "Parts ordered"
type textarea "x"
type textarea "Parts ordered o"
type textarea "x"
type textarea "Parts ordered on"
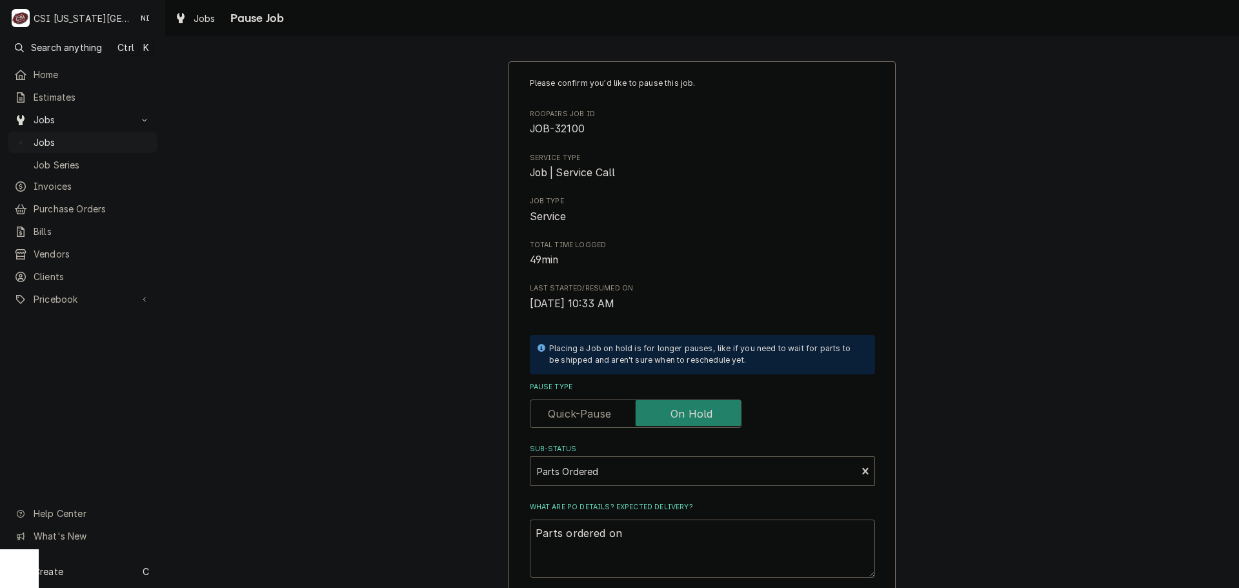
type textarea "x"
type textarea "Parts ordered on"
type textarea "x"
type textarea "Parts ordered on P"
type textarea "x"
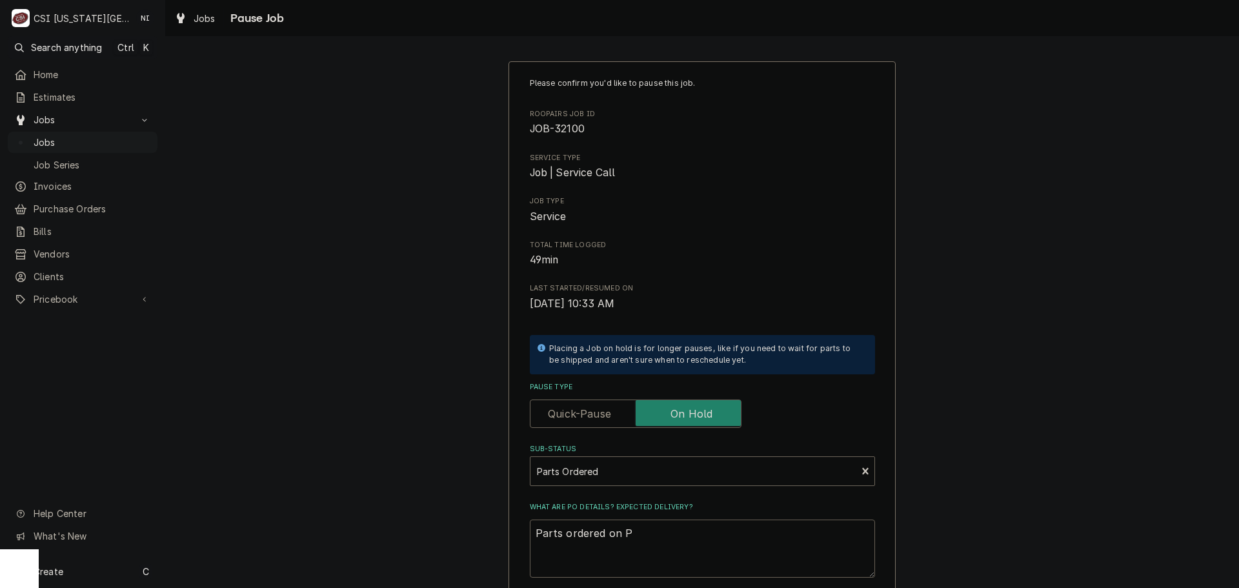
type textarea "Parts ordered on PO"
type textarea "x"
type textarea "Parts ordered on PO"
type textarea "x"
type textarea "Parts ordered on PO 3"
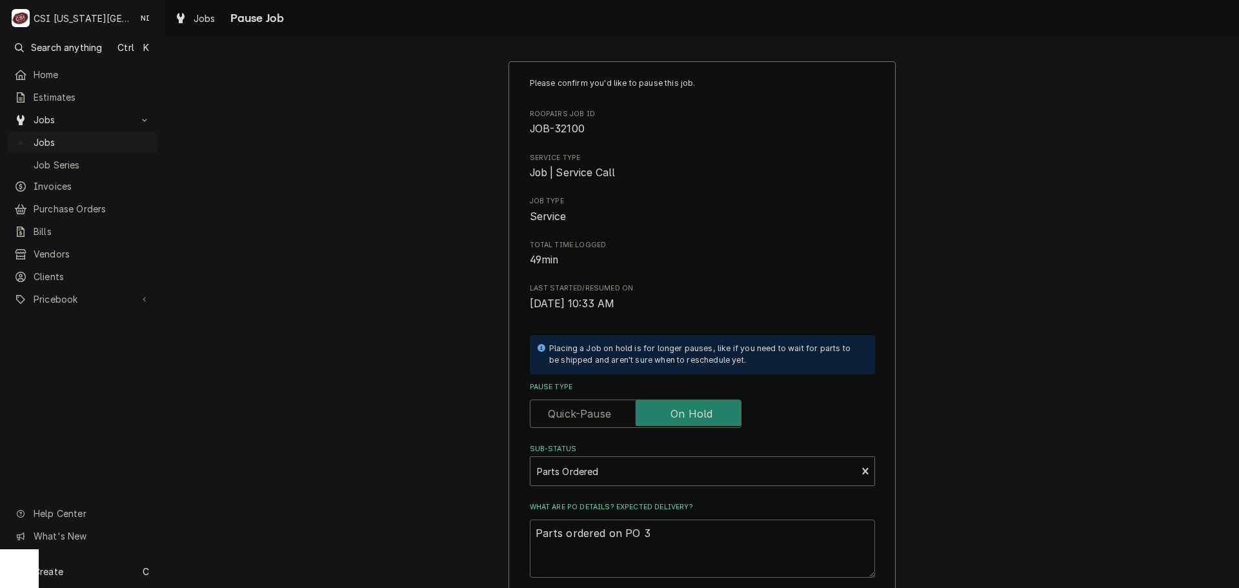
type textarea "x"
type textarea "Parts ordered on PO 30"
type textarea "x"
type textarea "Parts ordered on PO 301"
type textarea "x"
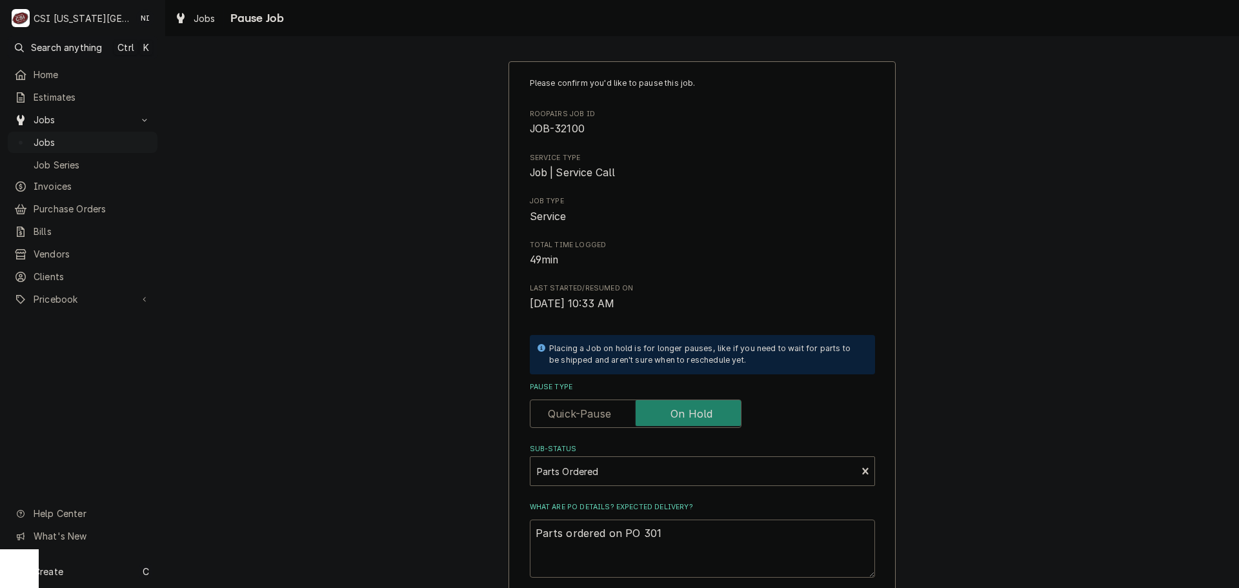
type textarea "Parts ordered on PO 3014"
type textarea "x"
type textarea "Parts ordered on PO 30148"
type textarea "x"
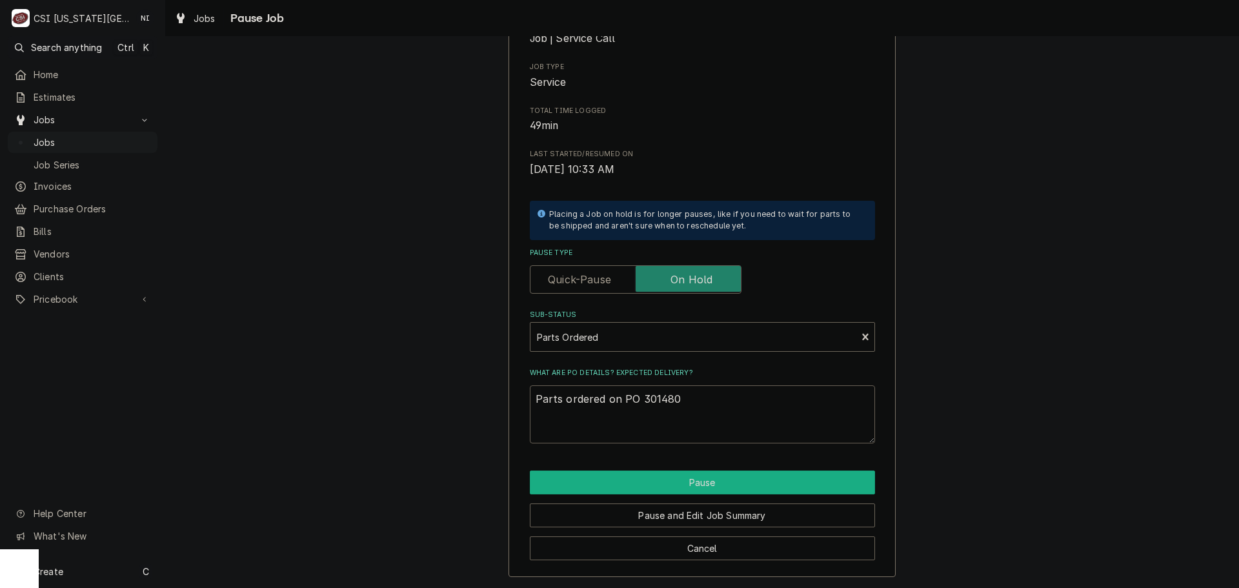
scroll to position [135, 0]
type textarea "Parts ordered on PO 301480"
click at [707, 483] on button "Pause" at bounding box center [702, 482] width 345 height 24
type textarea "x"
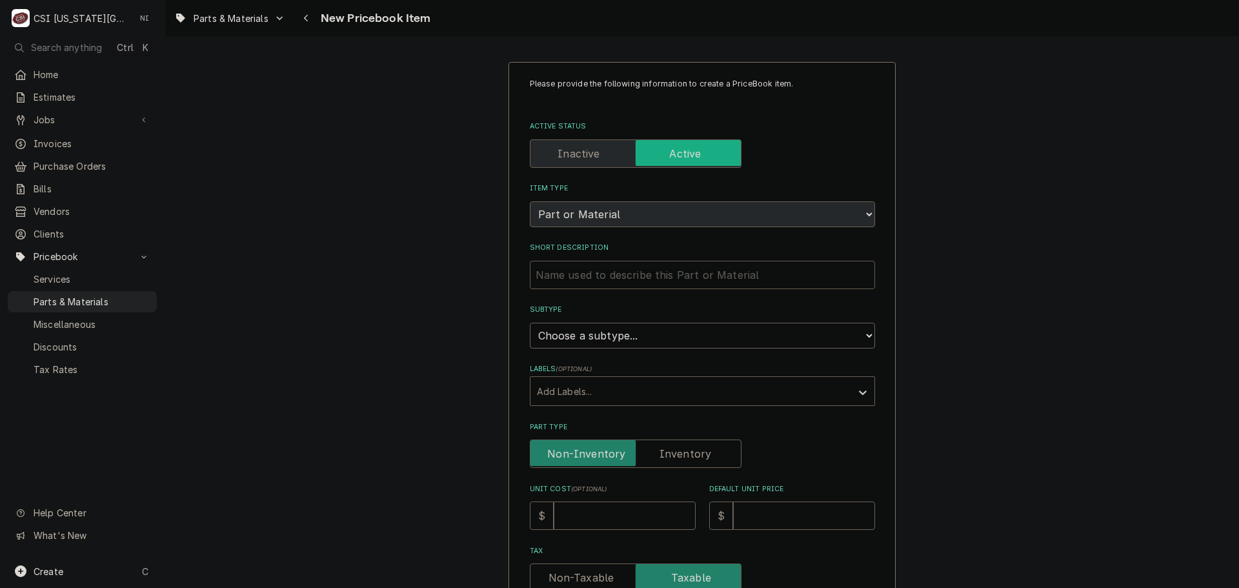
click at [650, 279] on input "Short Description" at bounding box center [702, 275] width 345 height 28
paste input "Thermometer, 120-220F"
type input "Thermometer, 120-220F"
type textarea "x"
type input "Thermometer, 120-220F"
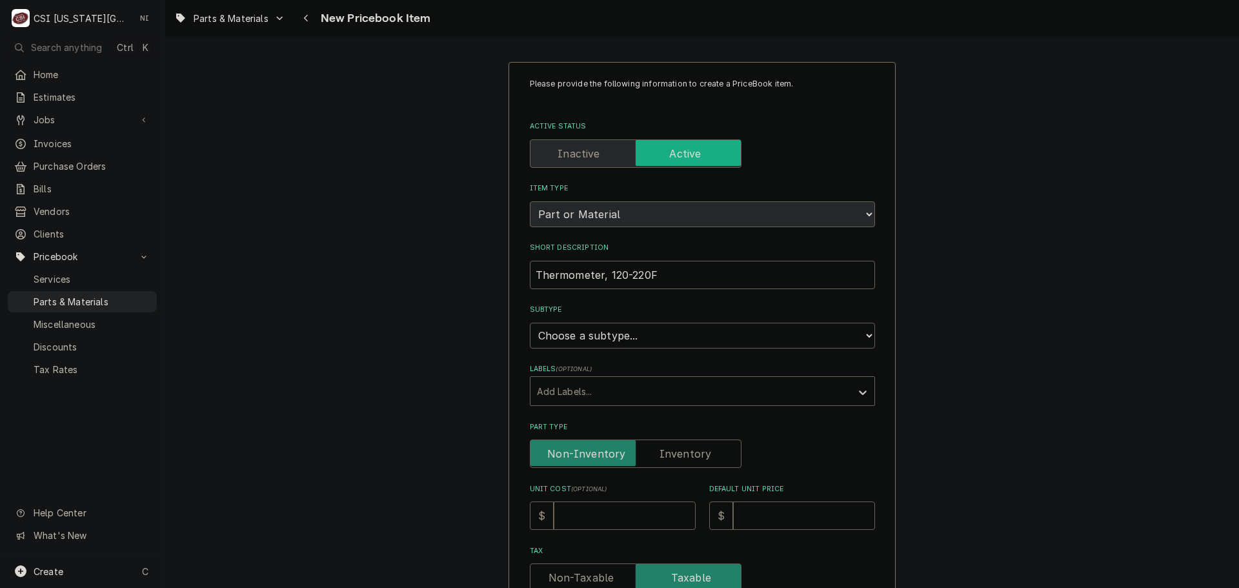
drag, startPoint x: 633, startPoint y: 329, endPoint x: 632, endPoint y: 337, distance: 7.8
click at [633, 329] on select "Choose a subtype... [#2-DUAL] AFTERHRS-WH-CHG-2 [#2-DUAL] BEV-EQUIP [#2-DUAL] B…" at bounding box center [702, 336] width 345 height 26
select select "45"
click at [530, 323] on select "Choose a subtype... [#2-DUAL] AFTERHRS-WH-CHG-2 [#2-DUAL] BEV-EQUIP [#2-DUAL] B…" at bounding box center [702, 336] width 345 height 26
type textarea "x"
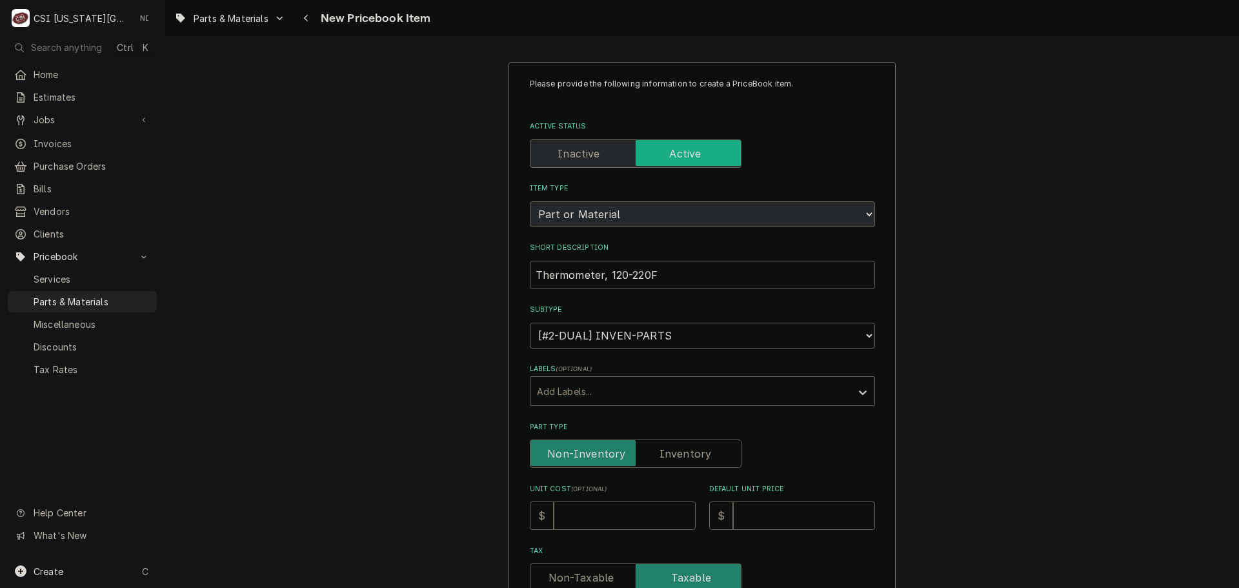
drag, startPoint x: 658, startPoint y: 448, endPoint x: 609, endPoint y: 509, distance: 78.0
click at [658, 448] on label "Part Type" at bounding box center [636, 453] width 212 height 28
click at [658, 448] on input "Part Type" at bounding box center [636, 453] width 200 height 28
checkbox input "true"
type textarea "x"
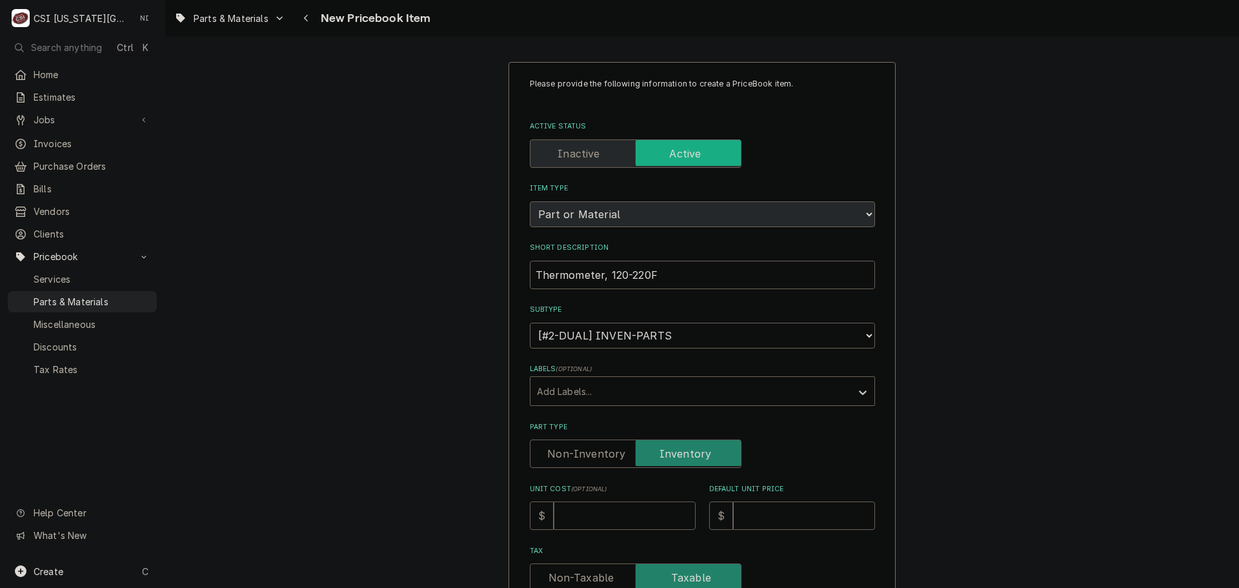
click at [609, 524] on input "Unit Cost ( optional )" at bounding box center [625, 515] width 142 height 28
type input "7"
type textarea "x"
type input "73"
type textarea "x"
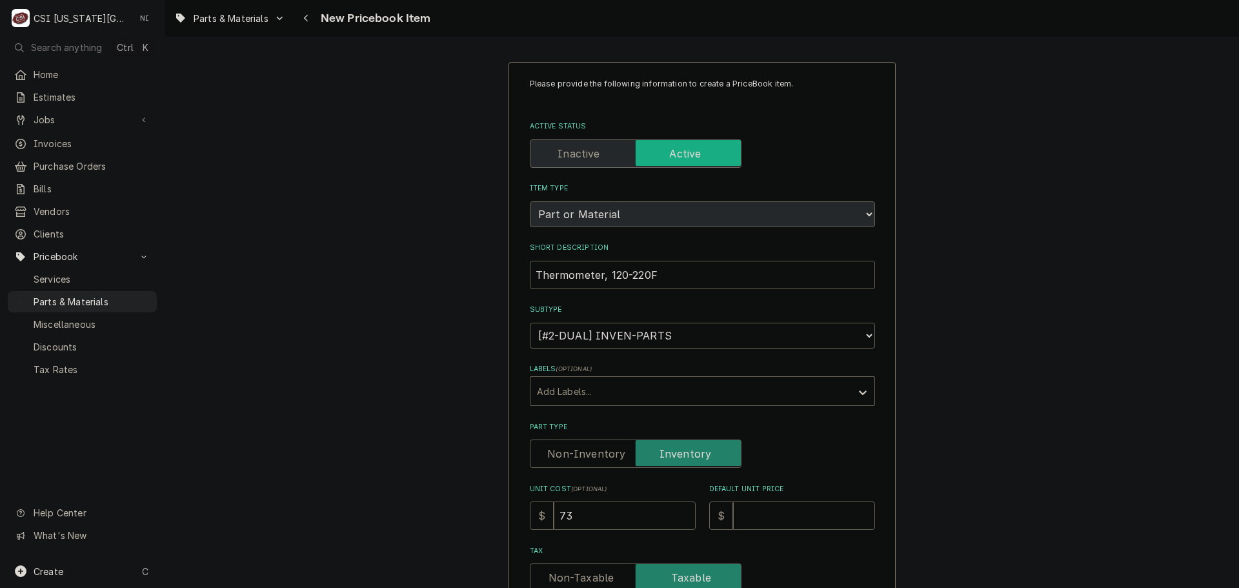
type input "73.7"
type textarea "x"
type input "73.71"
type textarea "x"
type input "73.71"
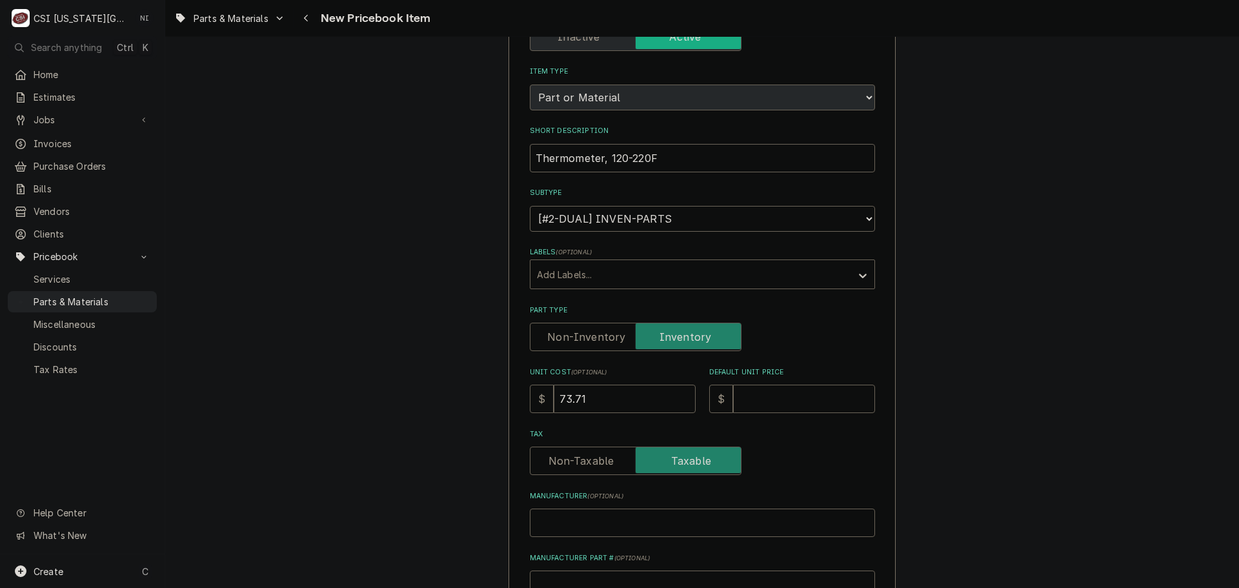
scroll to position [258, 0]
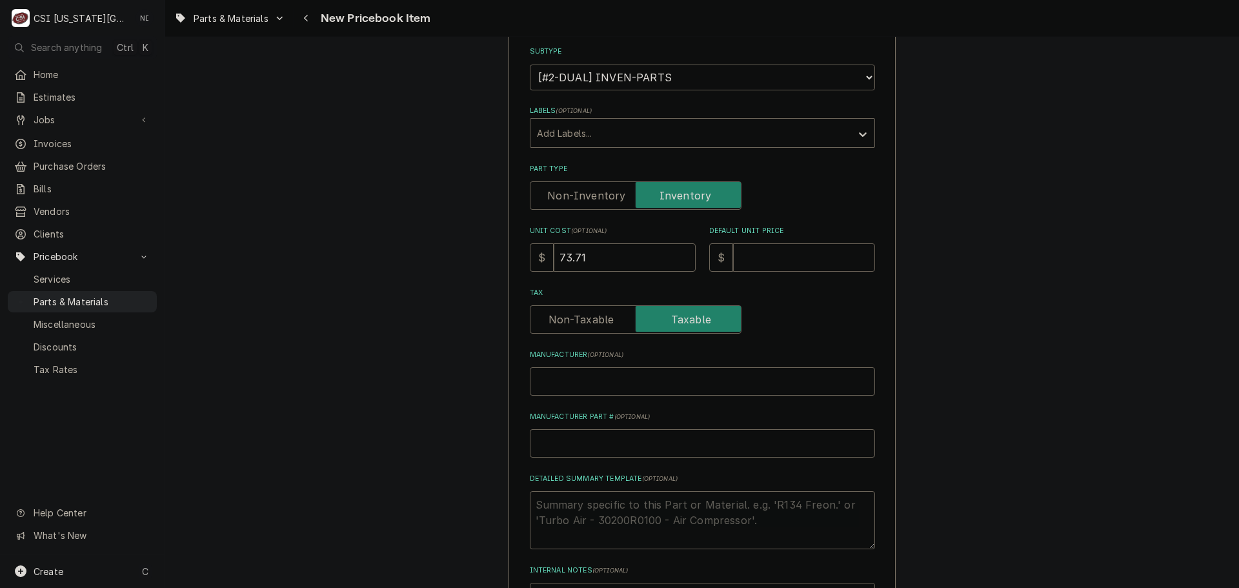
click at [745, 254] on input "Default Unit Price" at bounding box center [804, 257] width 142 height 28
type input "1"
type textarea "x"
type input "11"
type textarea "x"
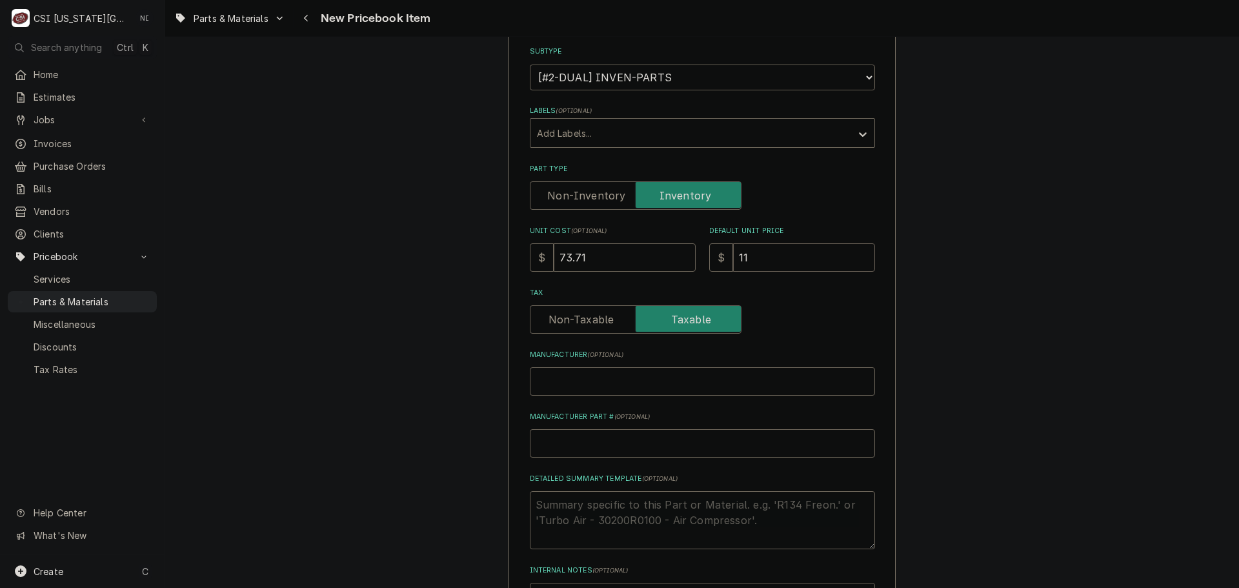
type input "117"
type textarea "x"
type input "117"
click at [611, 445] on input "Manufacturer Part # ( optional )" at bounding box center [702, 443] width 345 height 28
type input "M"
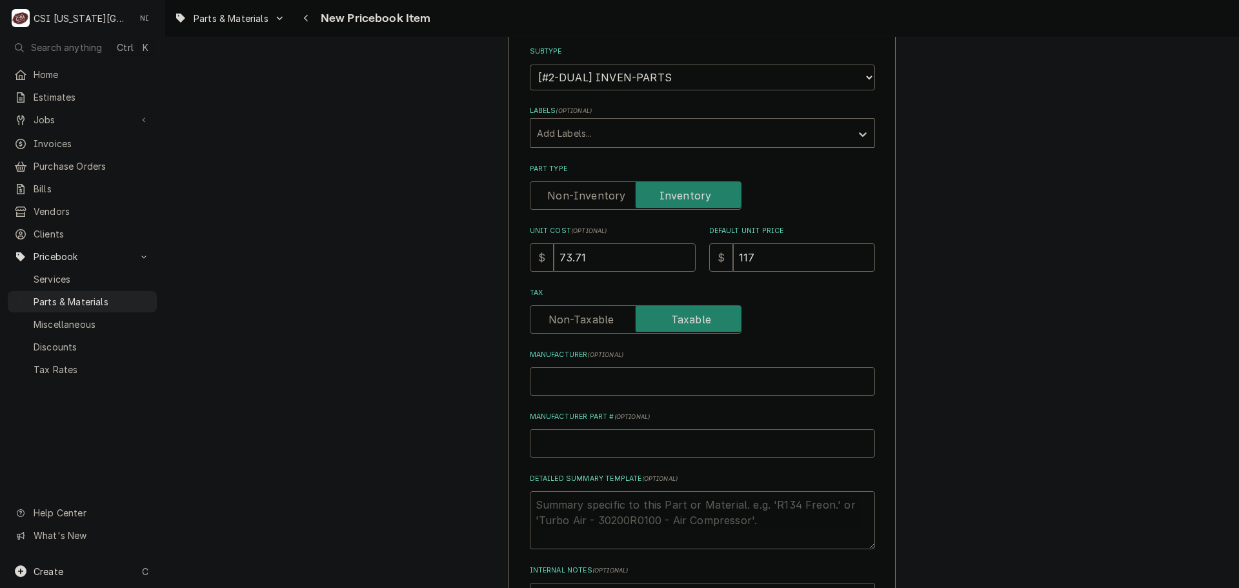
type textarea "x"
type input "ME"
type textarea "x"
type input "MET"
type textarea "x"
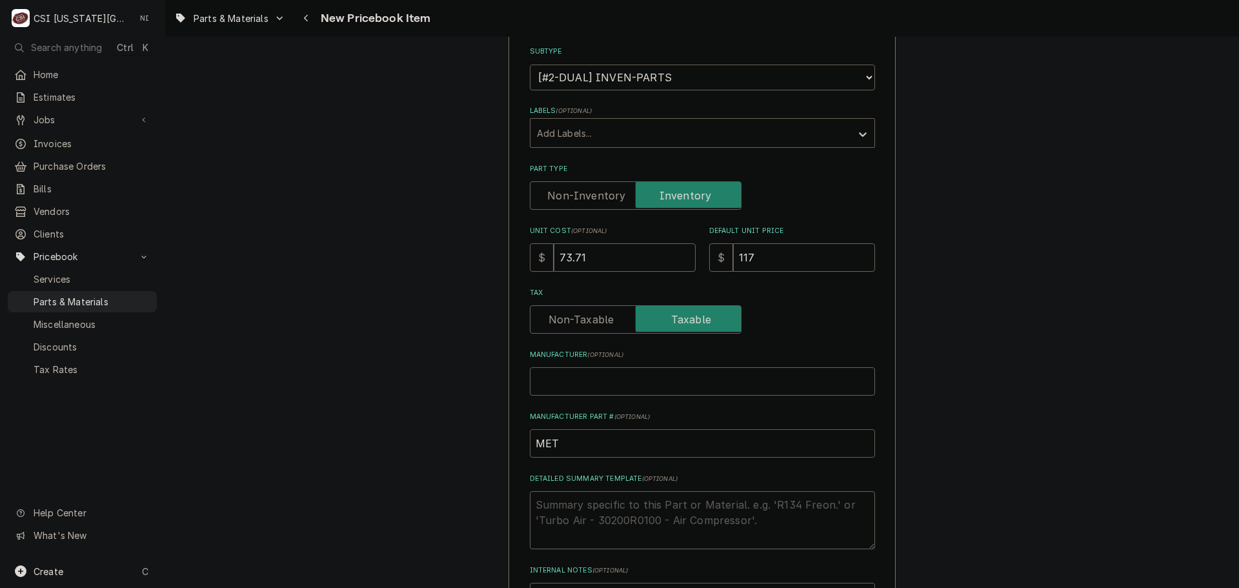
type input "MET-"
type textarea "x"
paste input "RPC13-189"
click at [603, 450] on input "MET-" at bounding box center [702, 443] width 345 height 28
type input "MET-RPC13-189"
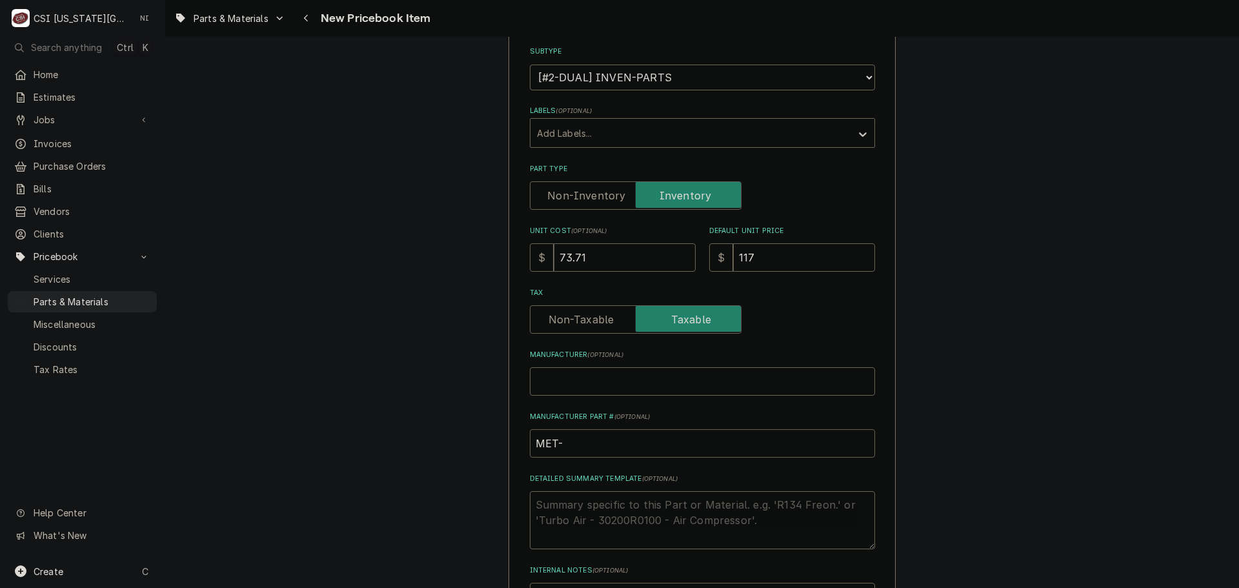
type textarea "x"
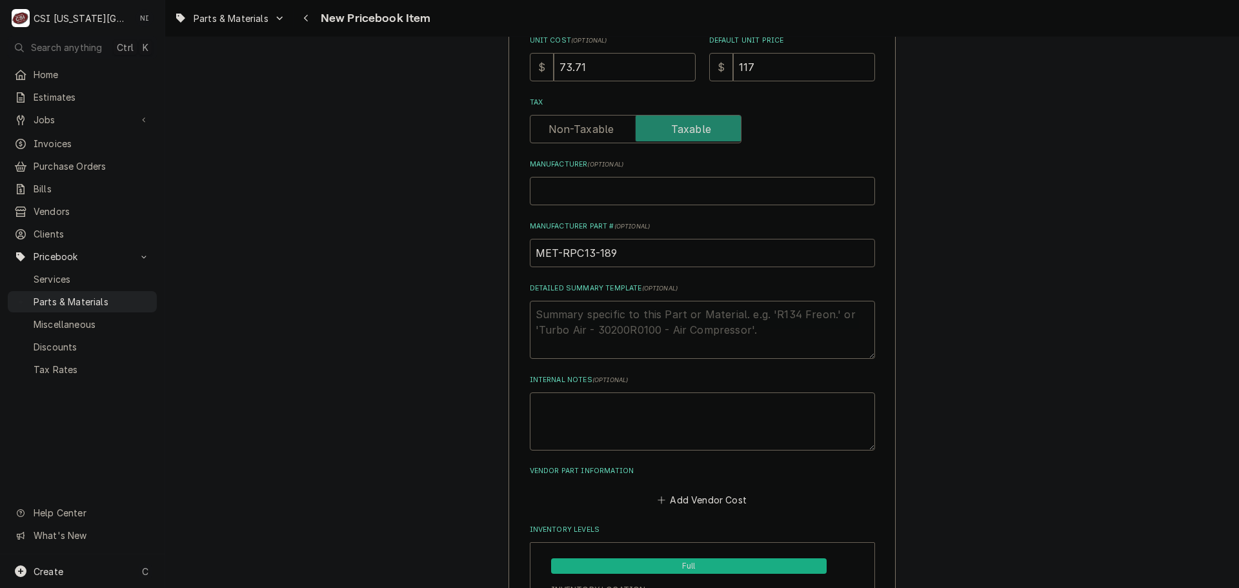
scroll to position [581, 0]
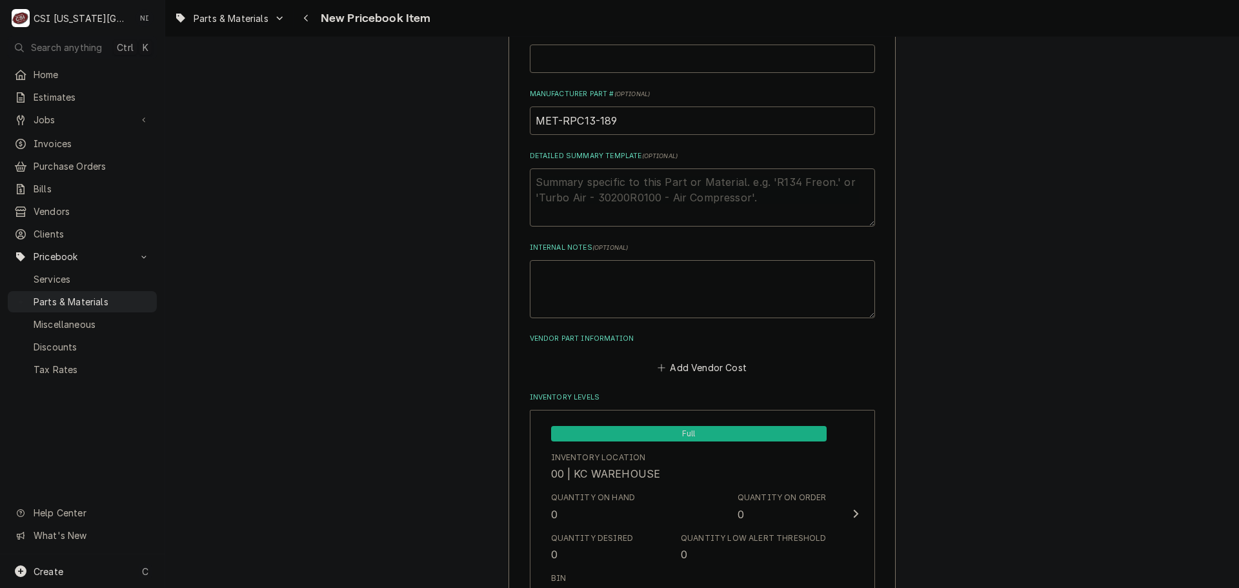
drag, startPoint x: 601, startPoint y: 129, endPoint x: 469, endPoint y: 136, distance: 132.5
type input "MET-RPC13-189"
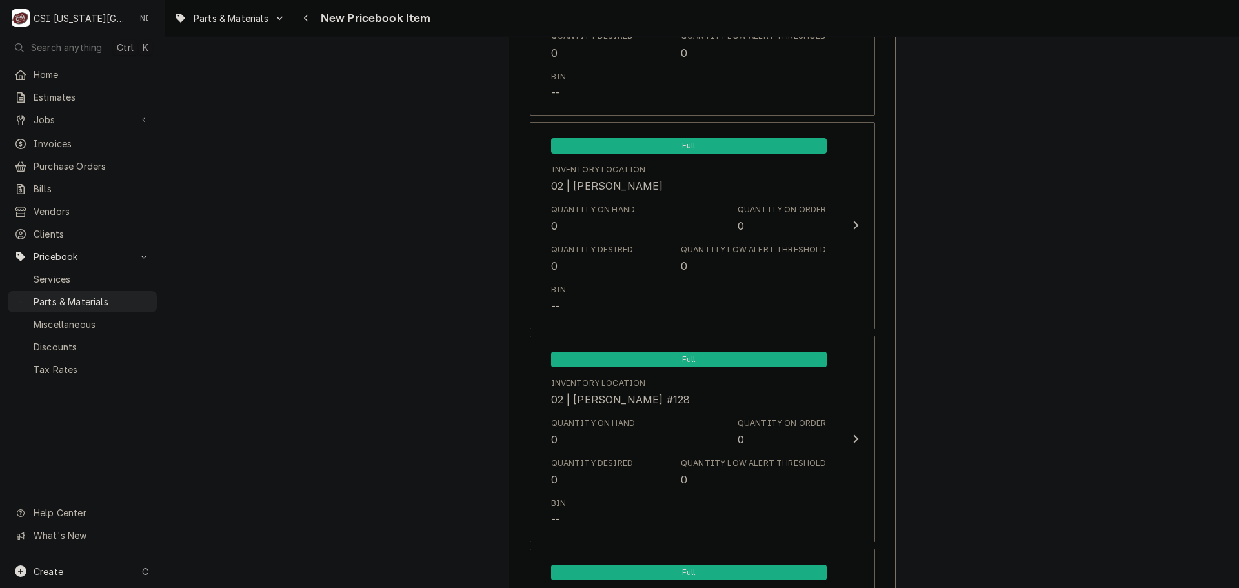
scroll to position [12222, 0]
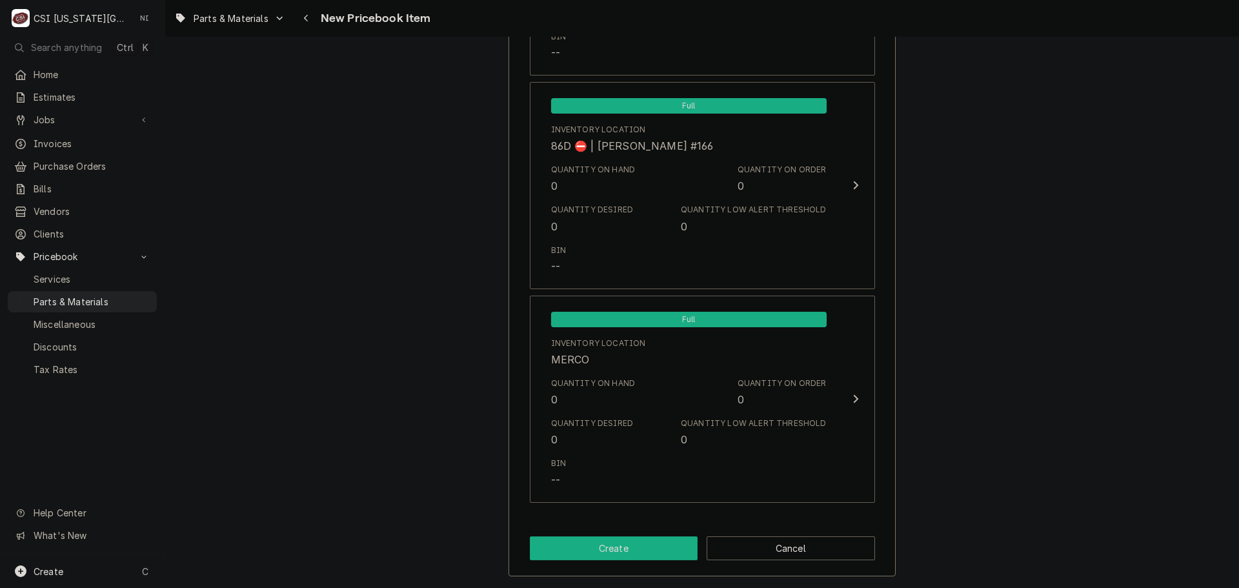
click at [547, 549] on button "Create" at bounding box center [614, 548] width 168 height 24
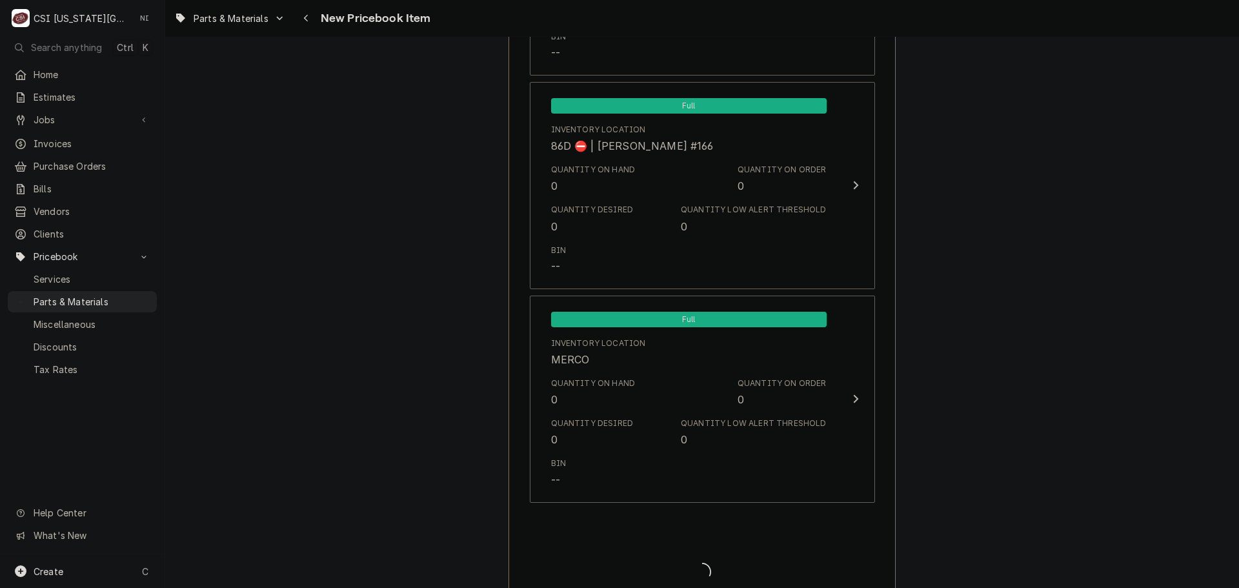
type textarea "x"
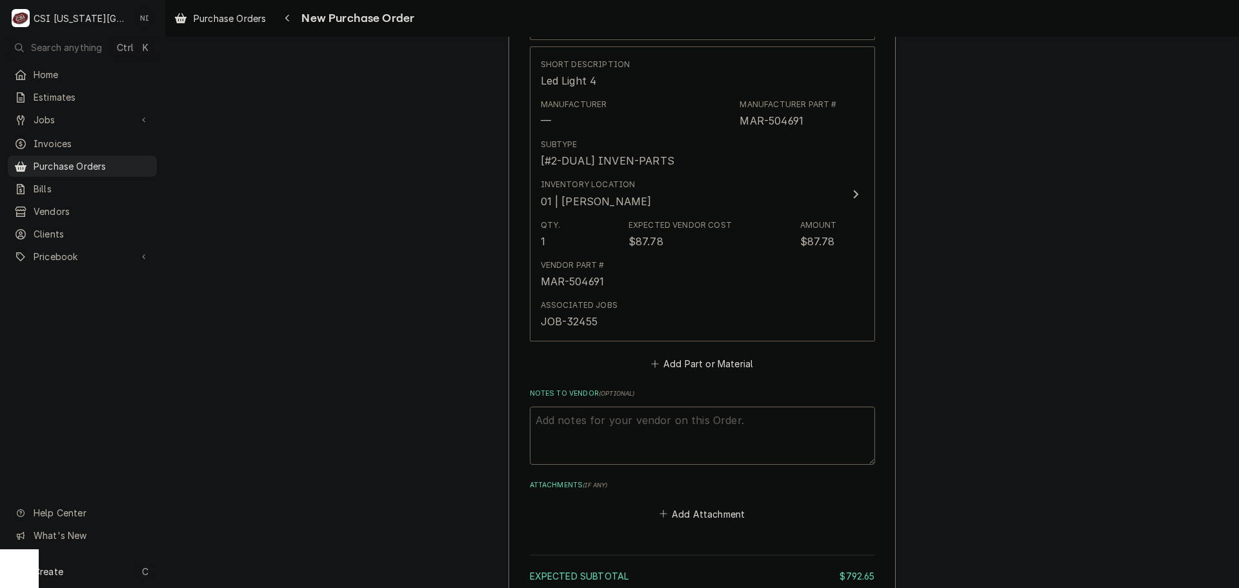
scroll to position [1941, 0]
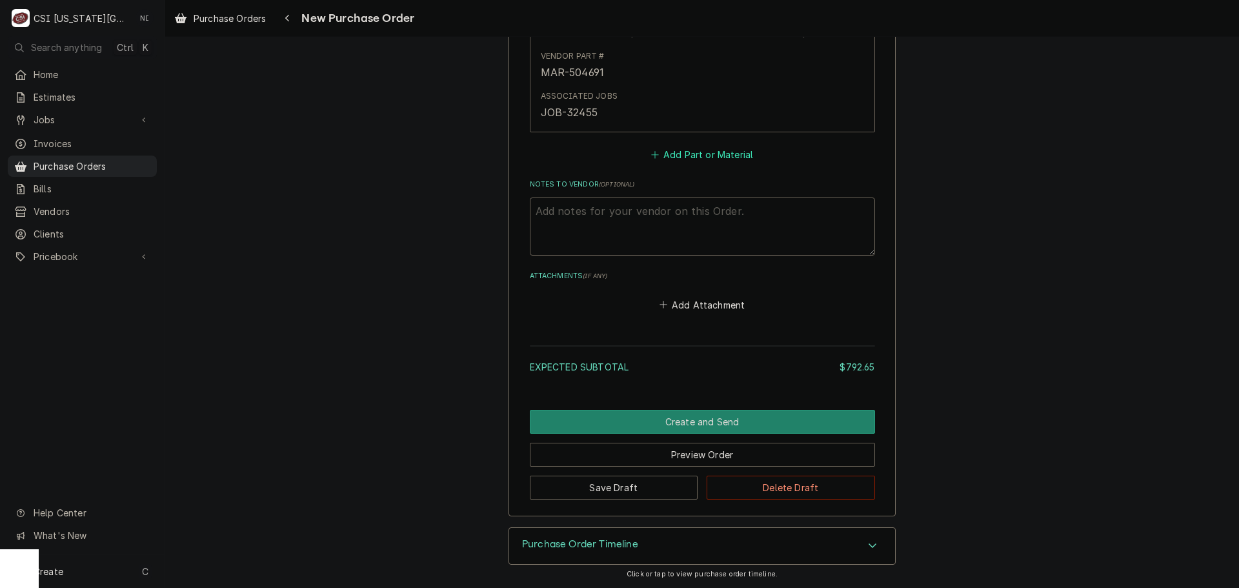
click at [681, 150] on button "Add Part or Material" at bounding box center [702, 155] width 106 height 18
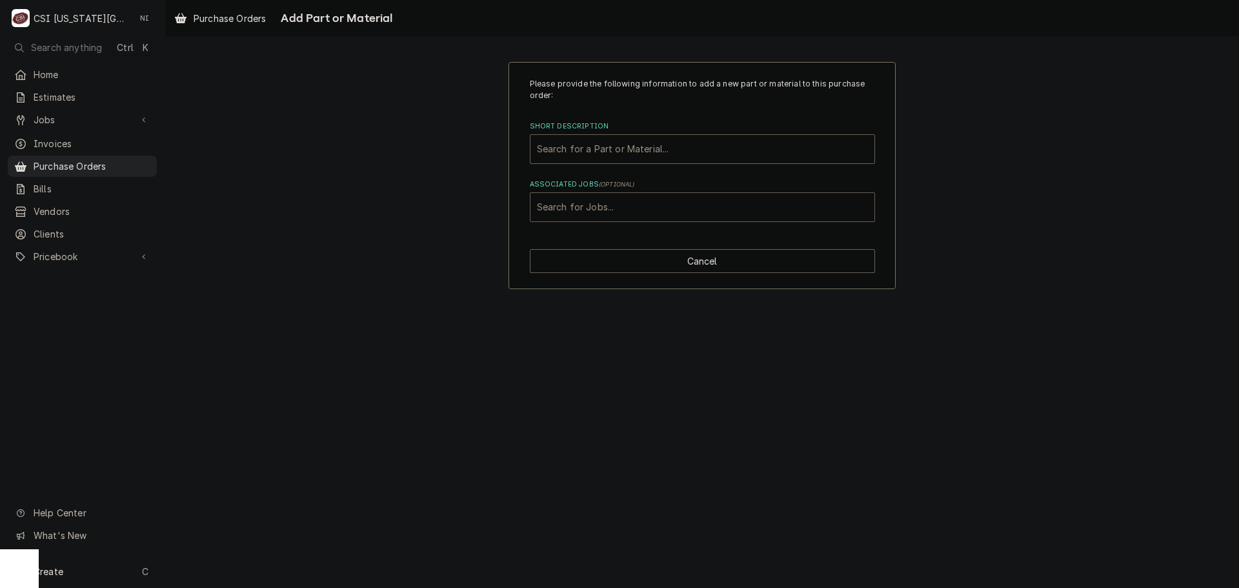
click at [645, 209] on div "Associated Jobs" at bounding box center [702, 207] width 331 height 23
type input "32100"
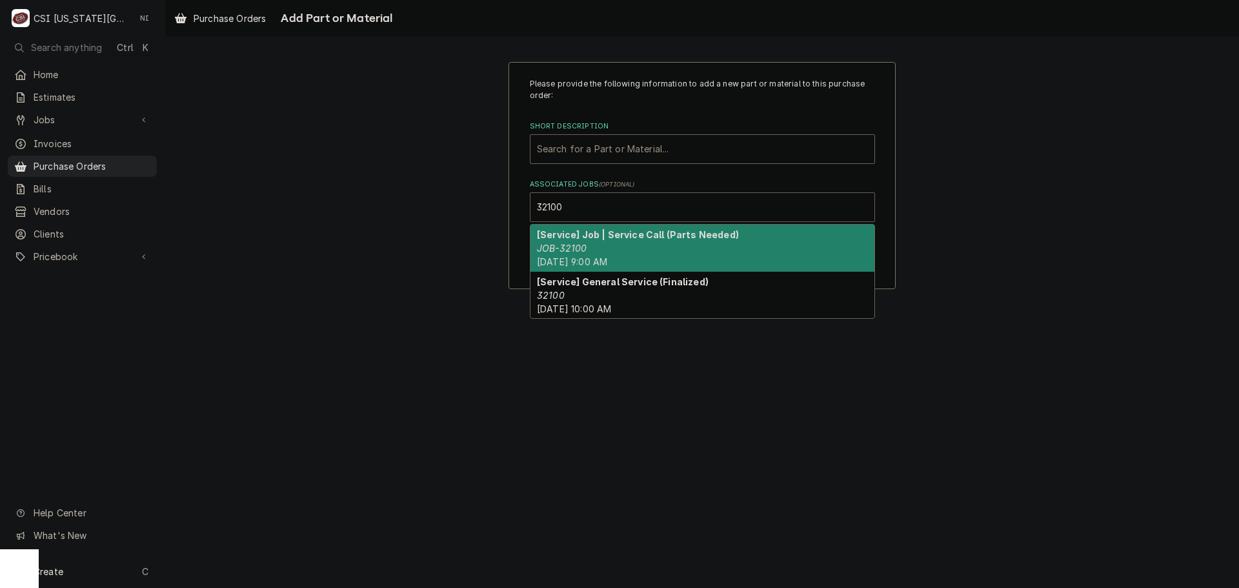
click at [618, 233] on strong "[Service] Job | Service Call (Parts Needed)" at bounding box center [638, 234] width 202 height 11
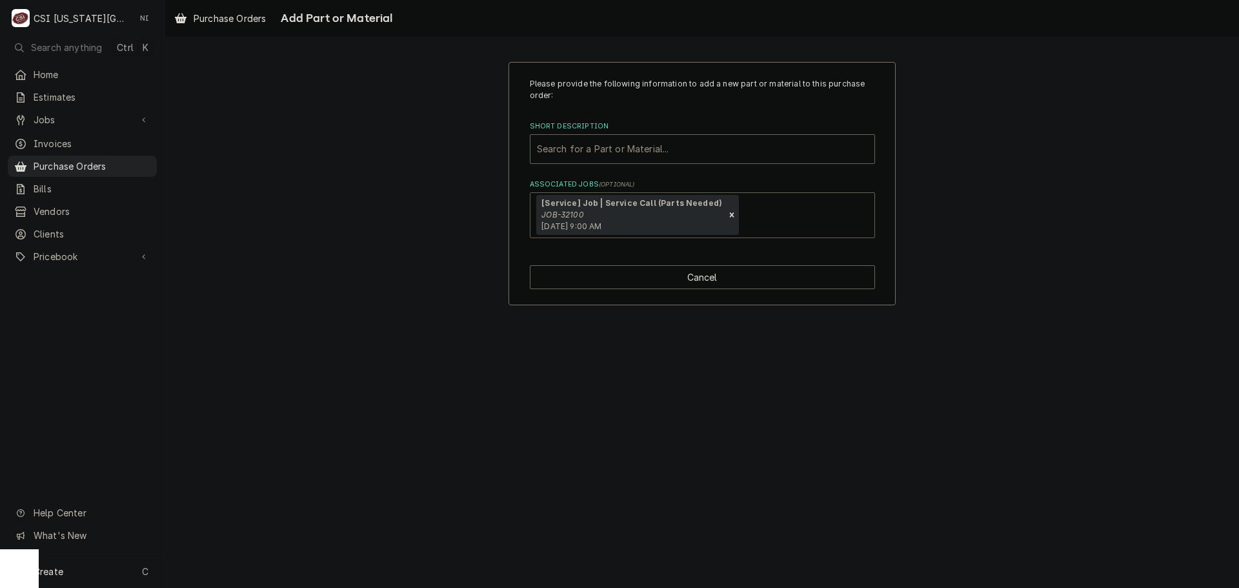
click at [618, 130] on label "Short Description" at bounding box center [702, 126] width 345 height 10
paste input "MET-RPC13-189"
click at [618, 139] on div "Short Description" at bounding box center [702, 148] width 331 height 23
type input "MET-RPC13-189"
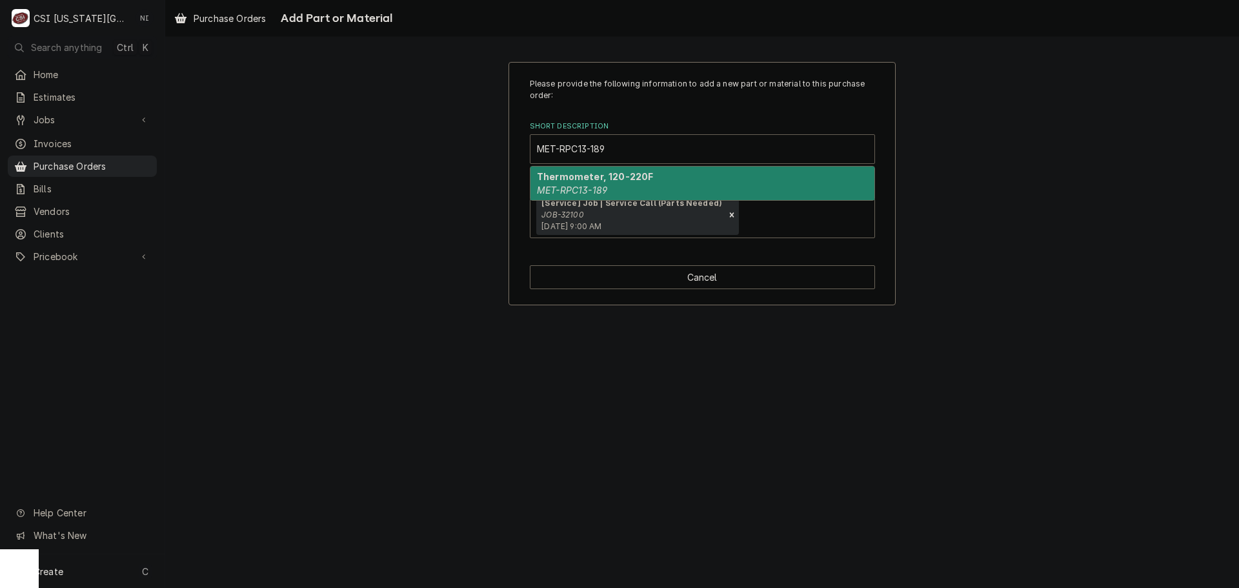
click at [592, 191] on em "MET-RPC13-189" at bounding box center [572, 190] width 70 height 11
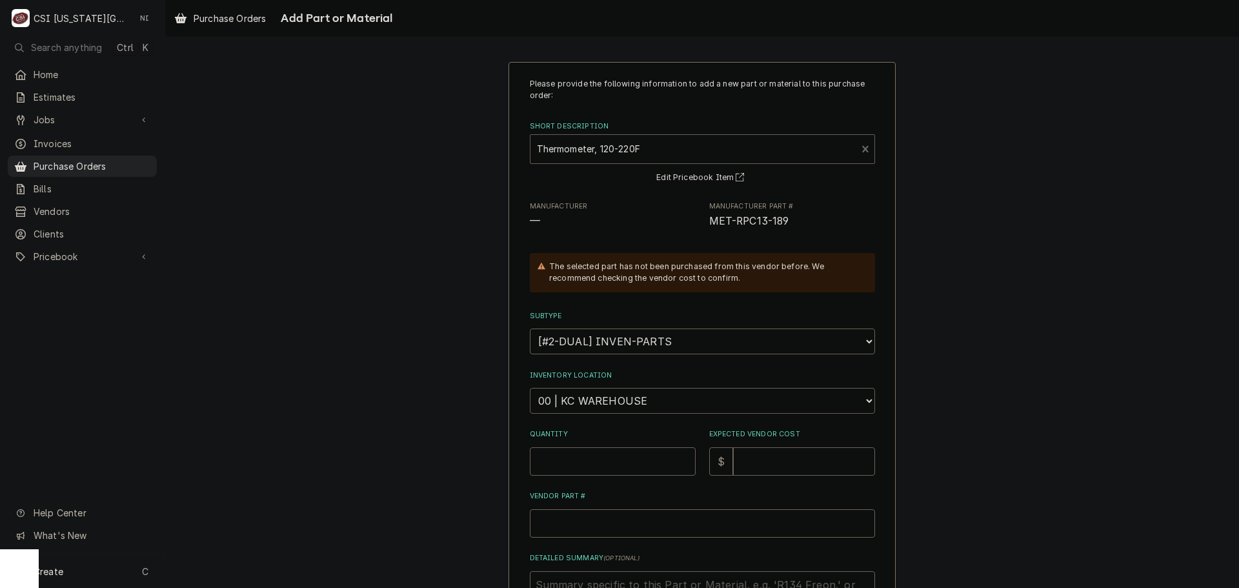
click at [571, 403] on select "Choose a location... 00 | KC WAREHOUSE 00 | MAIN WAREHOUSE 01 | [PERSON_NAME] #…" at bounding box center [702, 401] width 345 height 26
click at [1027, 307] on div "Please provide the following information to add a new part or material to this …" at bounding box center [702, 416] width 1074 height 732
click at [622, 477] on div "Please provide the following information to add a new part or material to this …" at bounding box center [702, 390] width 345 height 625
click at [620, 469] on input "Quantity" at bounding box center [613, 461] width 166 height 28
type textarea "x"
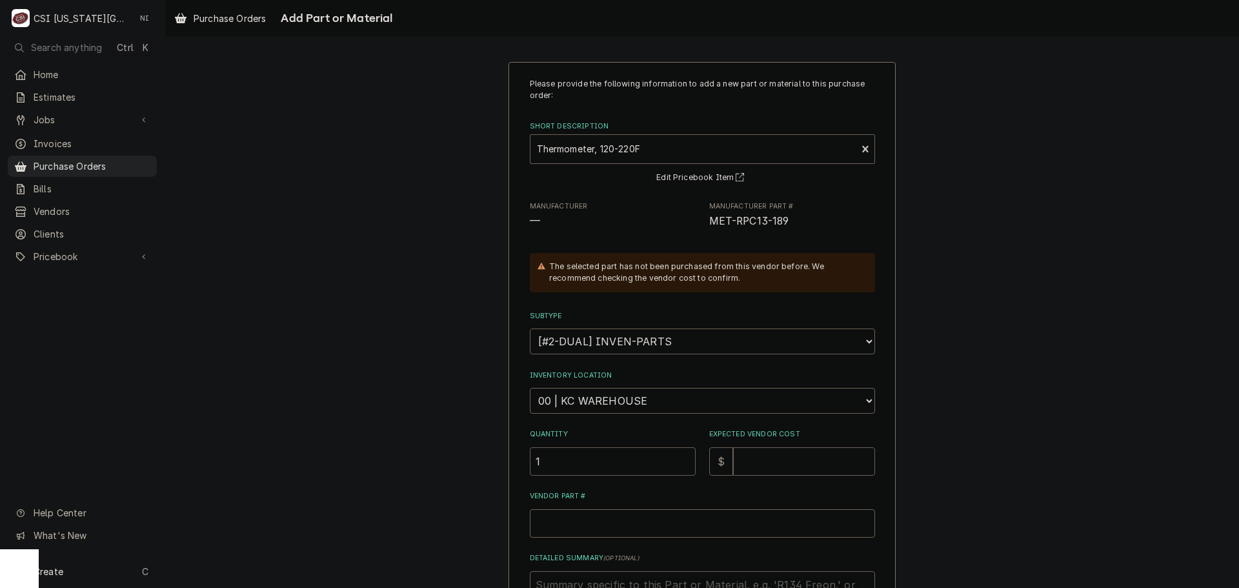
type input "1"
type textarea "x"
type input "7"
type textarea "x"
type input "73"
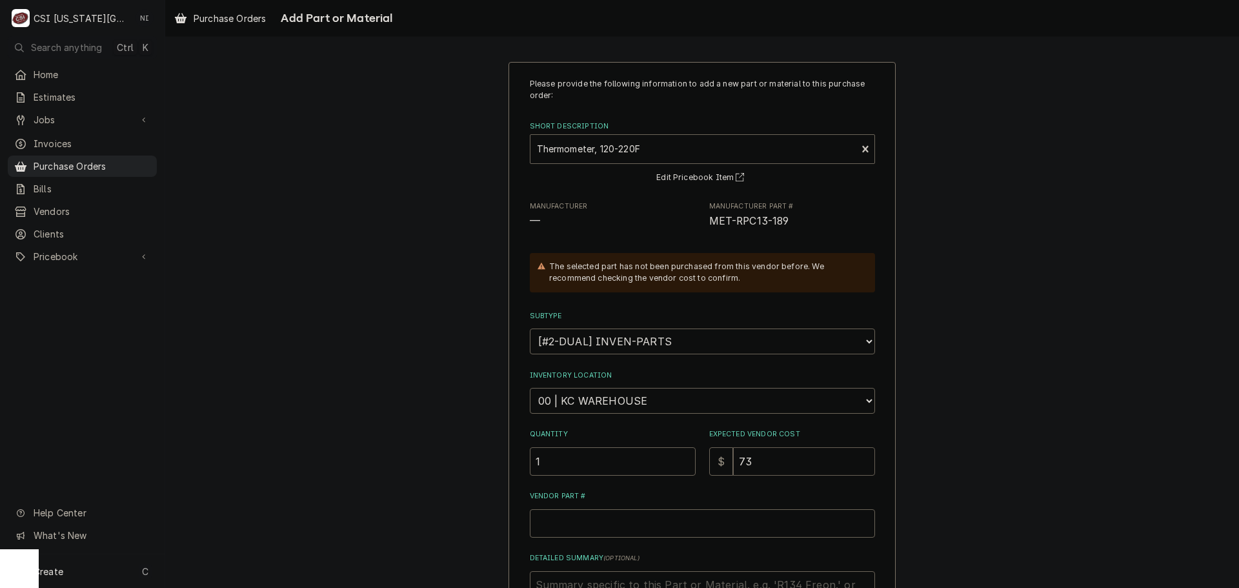
type textarea "x"
type input "73.7"
type textarea "x"
type input "73.71"
click at [545, 528] on input "Vendor Part #" at bounding box center [702, 523] width 345 height 28
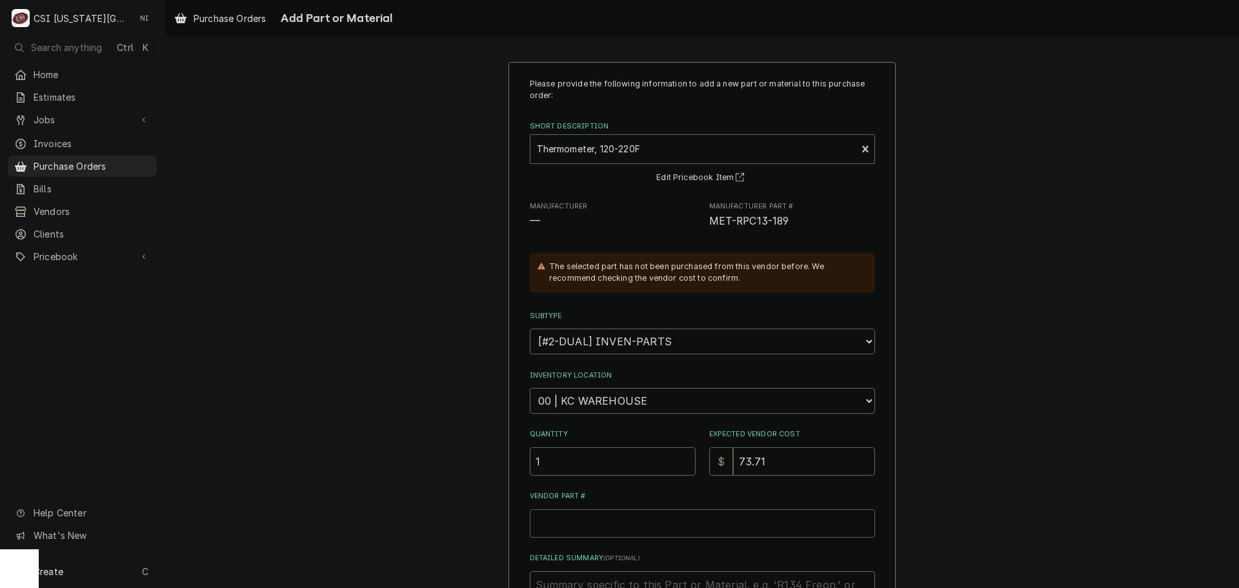
paste input "MET-RPC13-189"
type textarea "x"
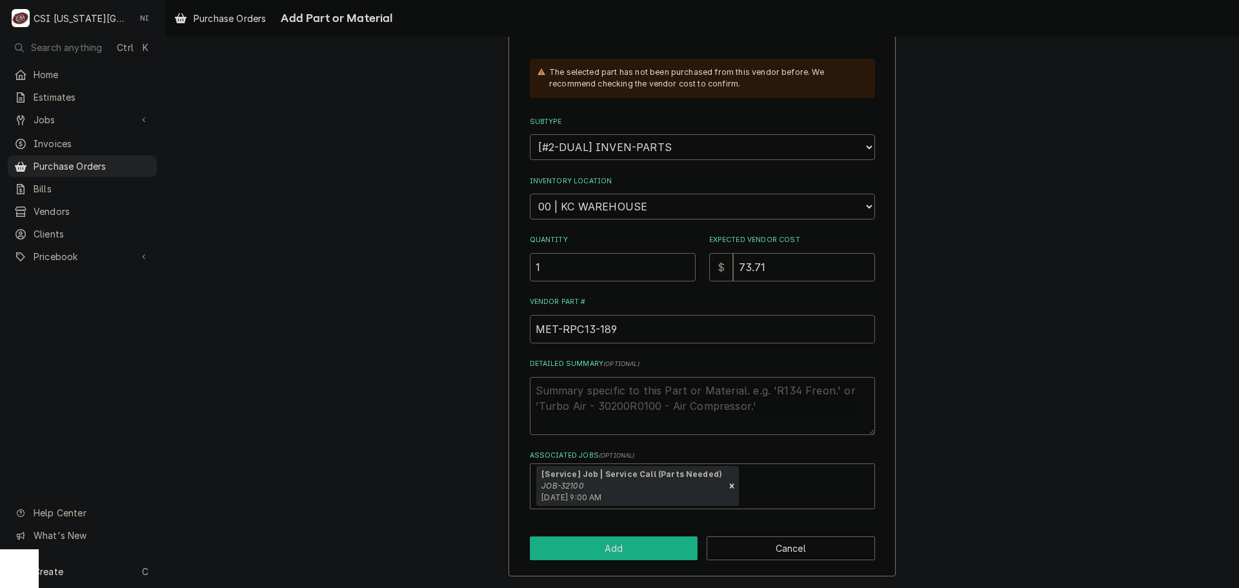
type input "MET-RPC13-189"
click at [604, 551] on button "Add" at bounding box center [614, 548] width 168 height 24
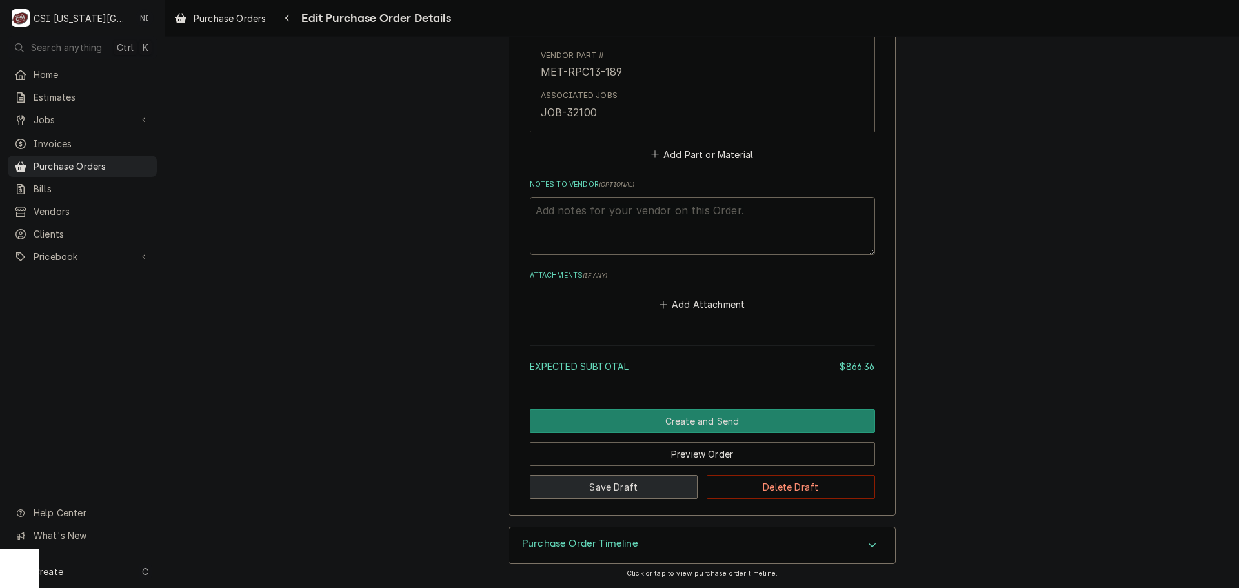
click at [631, 487] on button "Save Draft" at bounding box center [614, 487] width 168 height 24
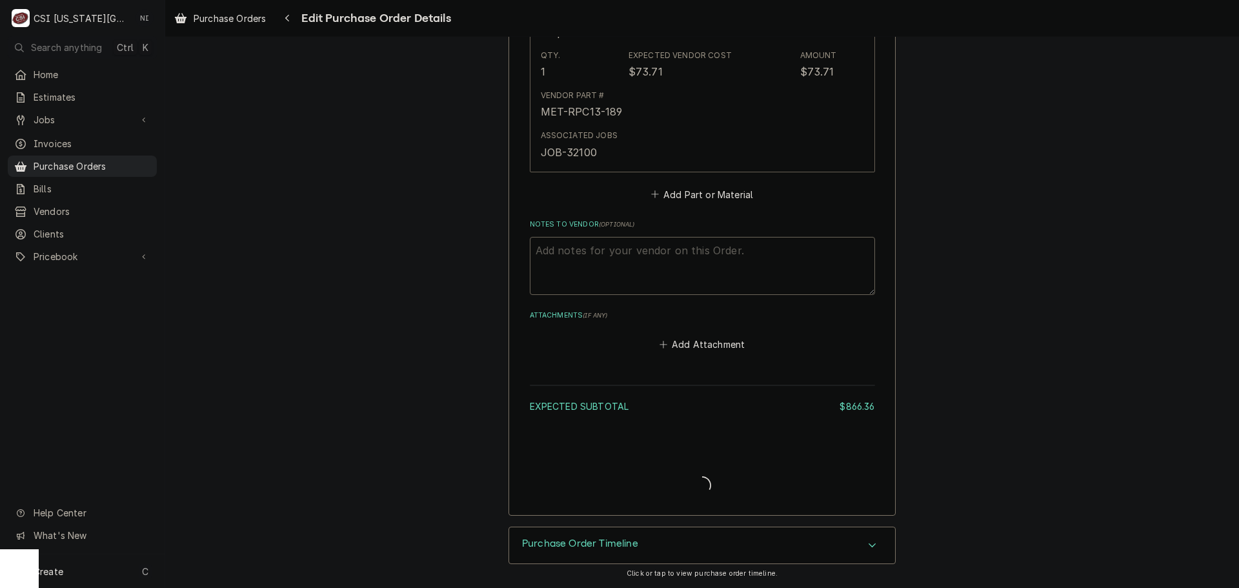
scroll to position [2203, 0]
type textarea "x"
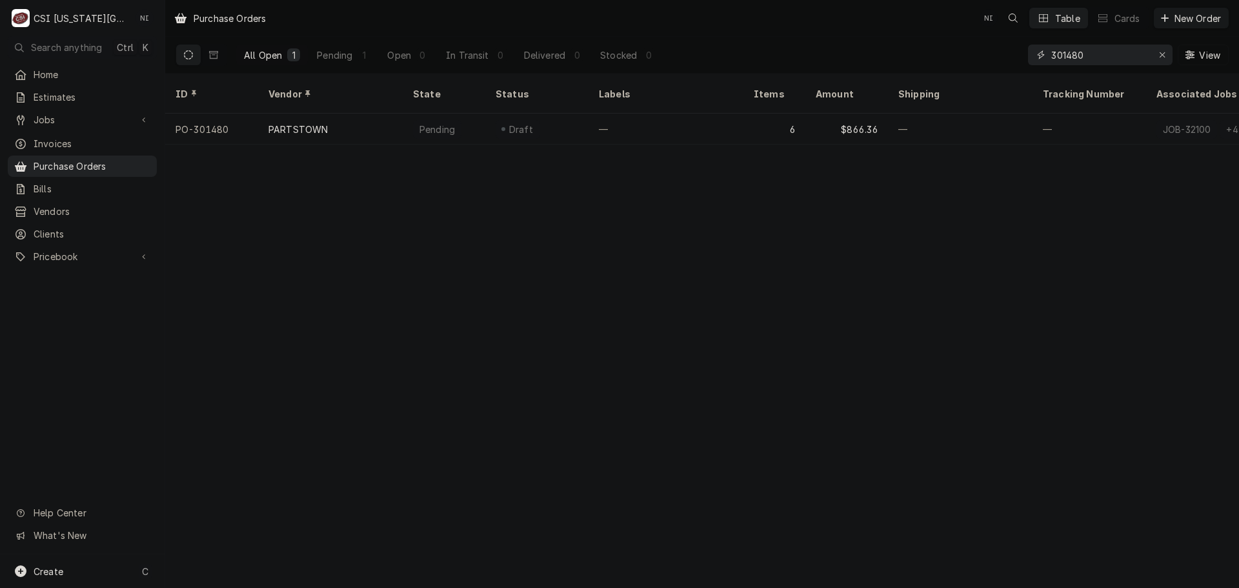
drag, startPoint x: 1088, startPoint y: 54, endPoint x: 934, endPoint y: 58, distance: 154.3
click at [934, 59] on div "All Open 1 Pending 1 Open 0 In Transit 0 Delivered 0 Stocked 0 301480 View" at bounding box center [702, 55] width 1053 height 36
drag, startPoint x: 1088, startPoint y: 55, endPoint x: 1072, endPoint y: 55, distance: 16.1
click at [1072, 55] on input "301456" at bounding box center [1099, 55] width 97 height 21
type input "301455"
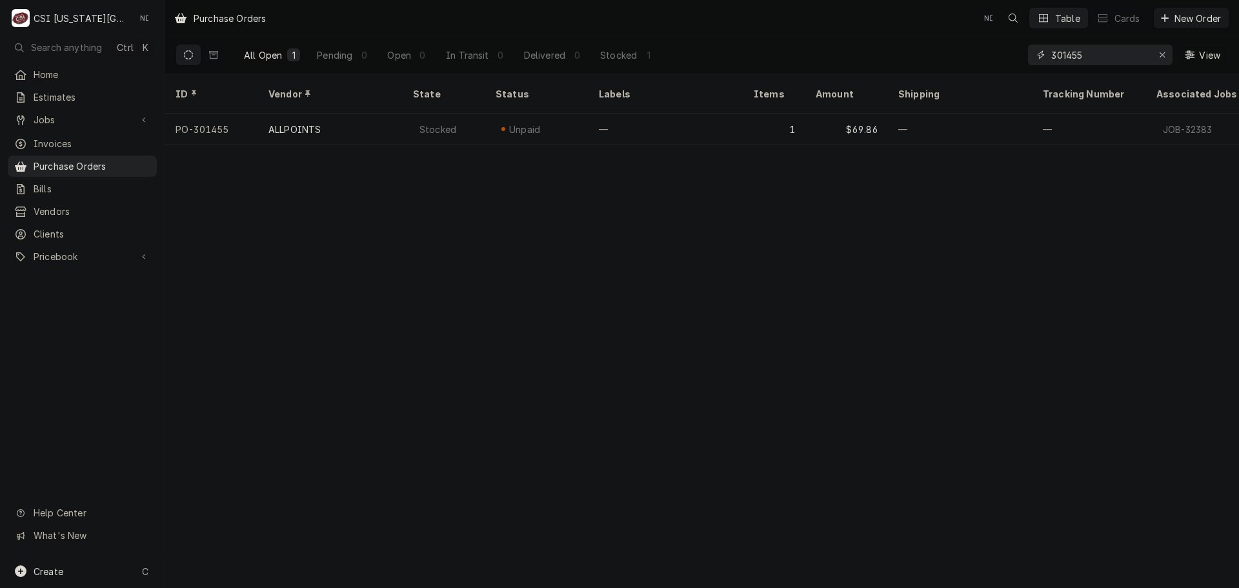
drag, startPoint x: 1089, startPoint y: 57, endPoint x: 930, endPoint y: 66, distance: 159.7
click at [933, 66] on div "All Open 1 Pending 0 Open 0 In Transit 0 Delivered 0 Stocked 1 301455 View" at bounding box center [702, 55] width 1053 height 36
click at [1162, 55] on icon "Erase input" at bounding box center [1162, 54] width 5 height 5
type input "301453"
drag, startPoint x: 85, startPoint y: 577, endPoint x: 162, endPoint y: 554, distance: 80.9
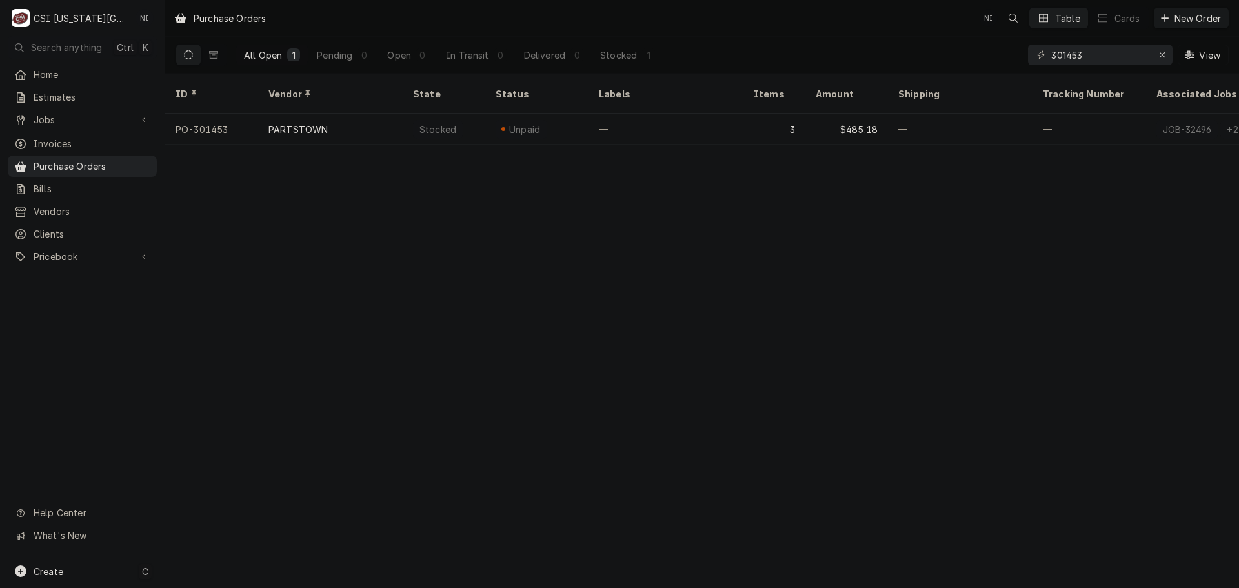
click at [85, 577] on div "Create C" at bounding box center [82, 571] width 165 height 34
click at [223, 485] on div "Purchase Order" at bounding box center [241, 483] width 86 height 14
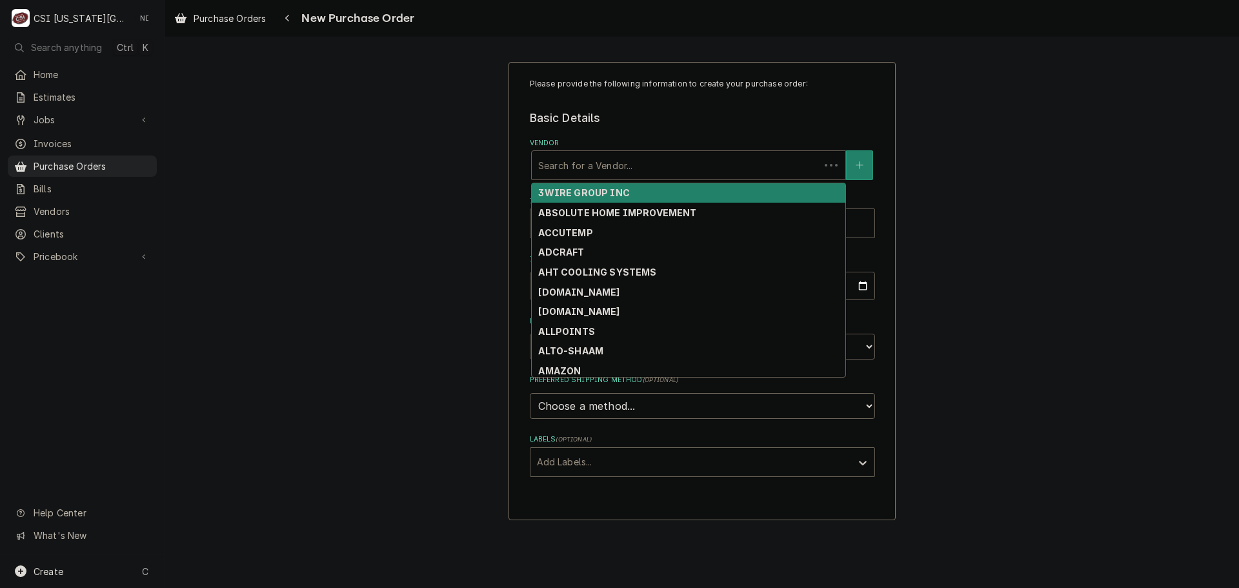
click at [643, 174] on div "Vendor" at bounding box center [675, 165] width 275 height 23
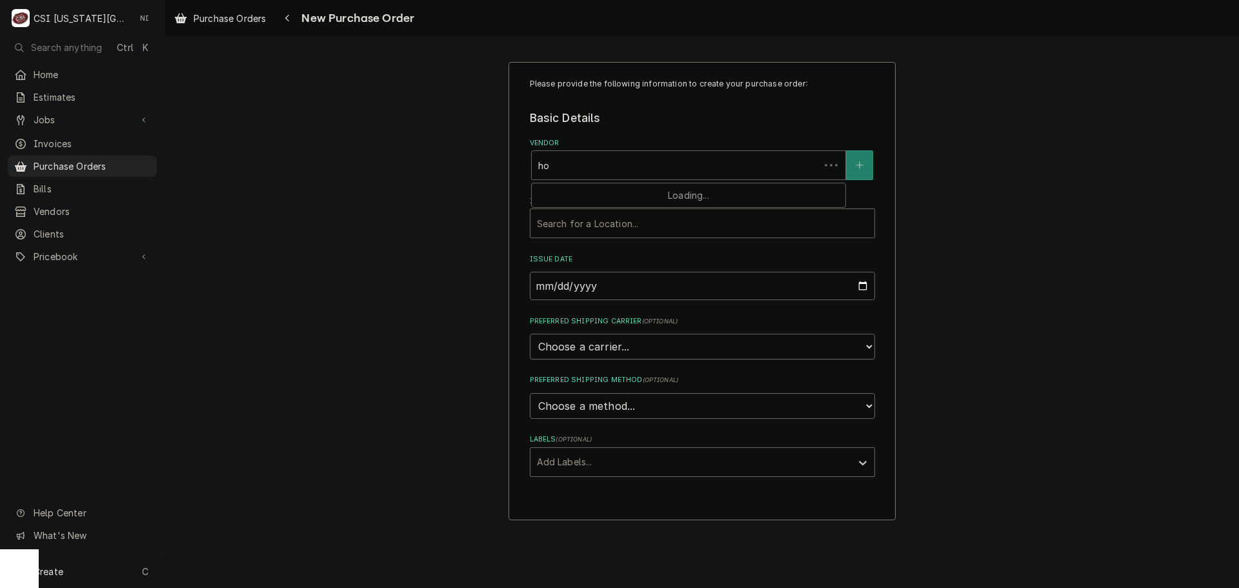
type input "h"
type input "home"
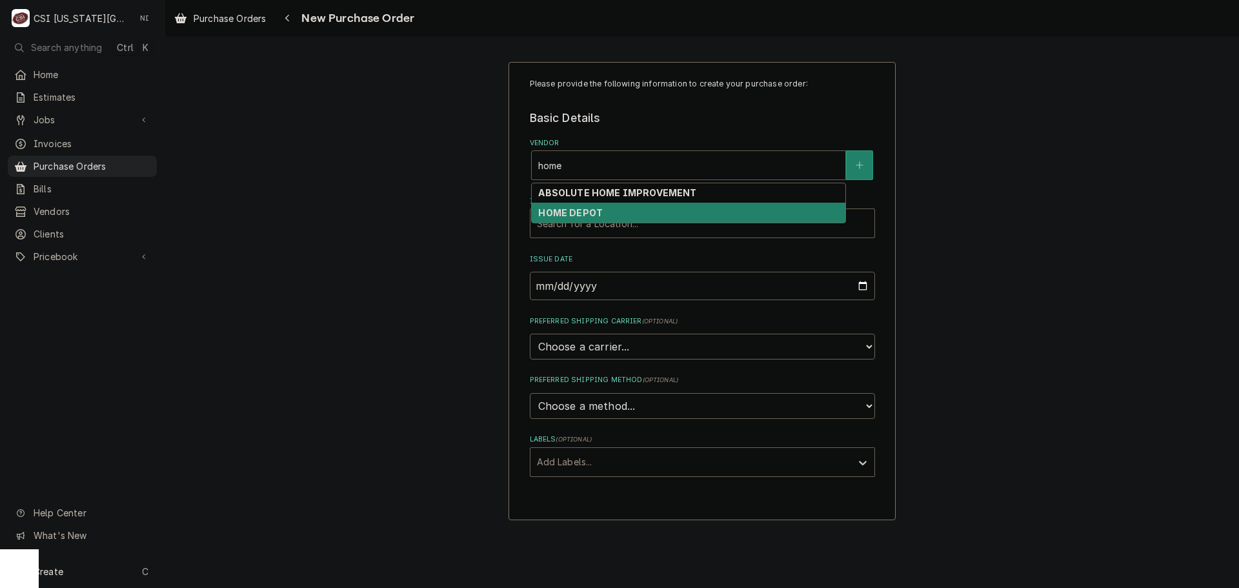
click at [609, 213] on div "HOME DEPOT" at bounding box center [689, 213] width 314 height 20
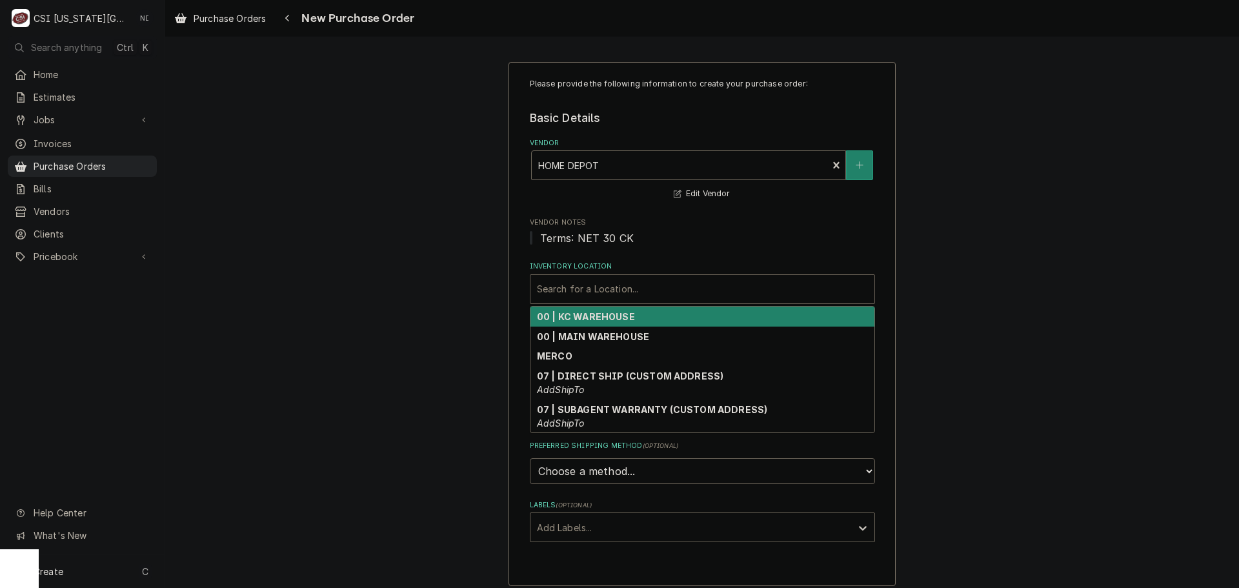
click at [607, 285] on div "Inventory Location" at bounding box center [702, 289] width 331 height 23
click at [597, 317] on strong "00 | KC WAREHOUSE" at bounding box center [586, 316] width 98 height 11
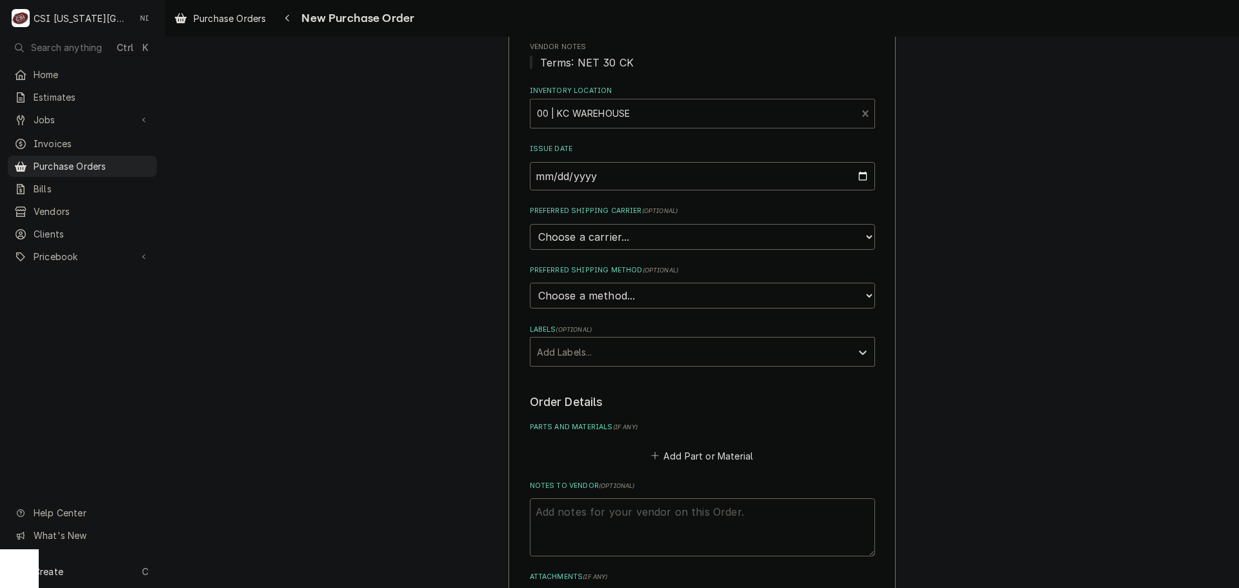
scroll to position [194, 0]
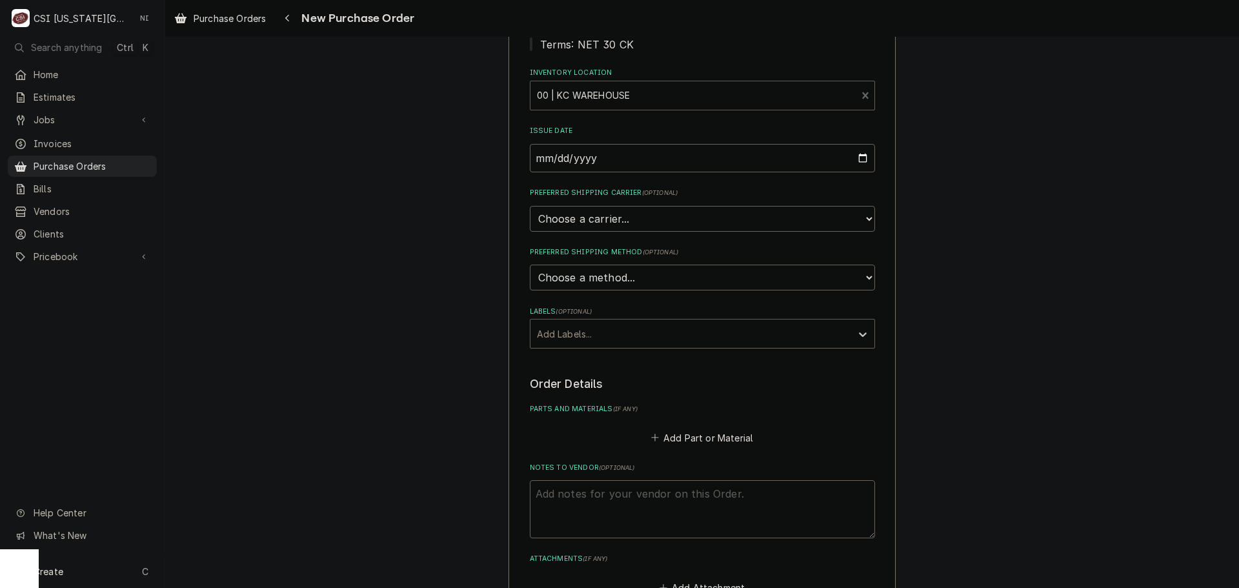
click at [605, 332] on div "Labels" at bounding box center [691, 333] width 308 height 23
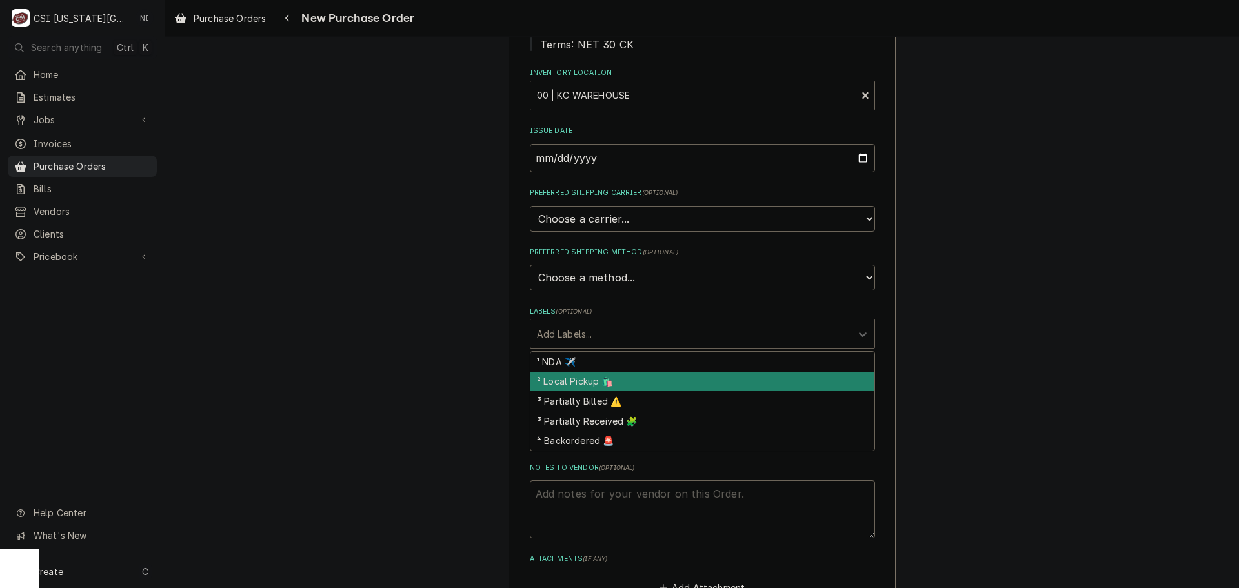
click at [588, 378] on div "² Local Pickup 🛍️" at bounding box center [702, 382] width 344 height 20
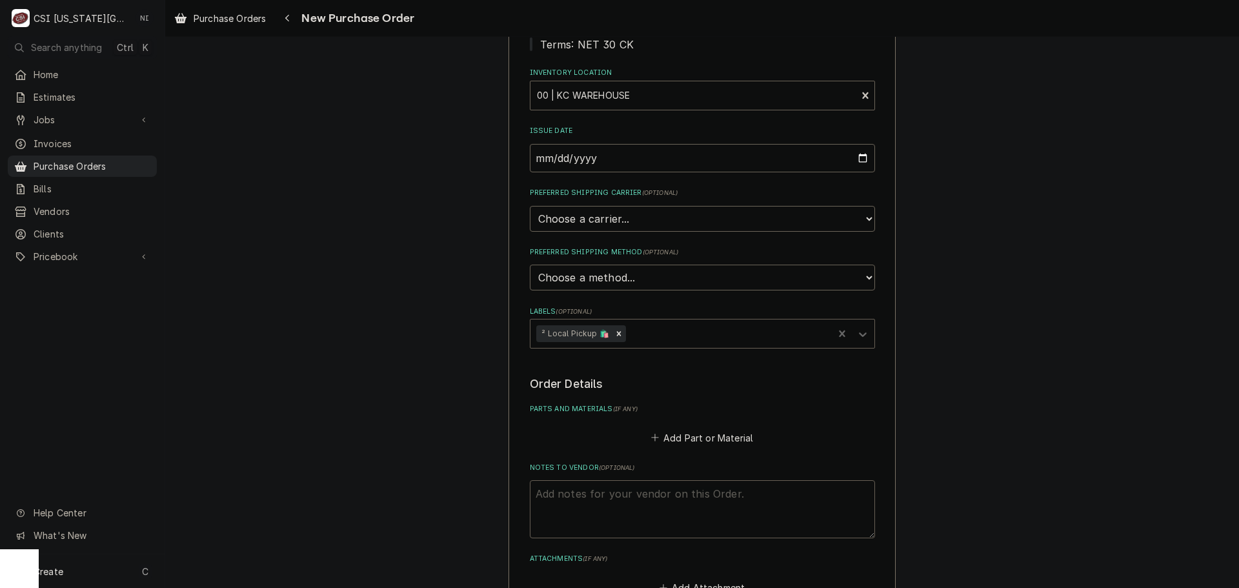
click at [587, 501] on textarea "Notes to Vendor ( optional )" at bounding box center [702, 509] width 345 height 58
type textarea "x"
type textarea "j"
type textarea "x"
type textarea "je"
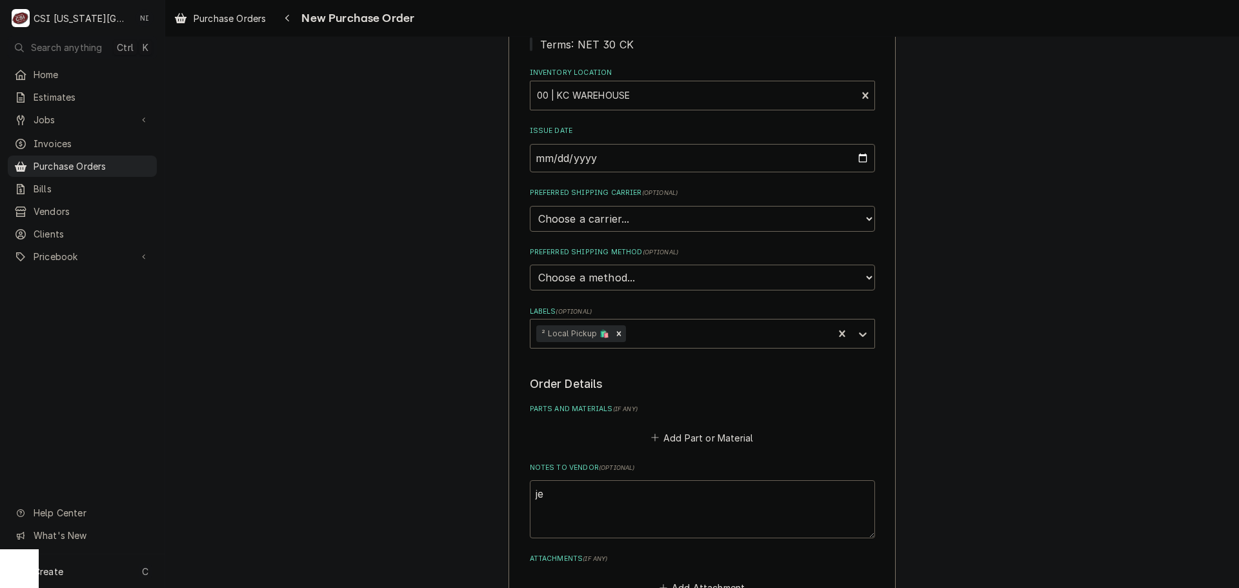
type textarea "x"
type textarea "jes"
type textarea "x"
type textarea "[PERSON_NAME]"
type textarea "x"
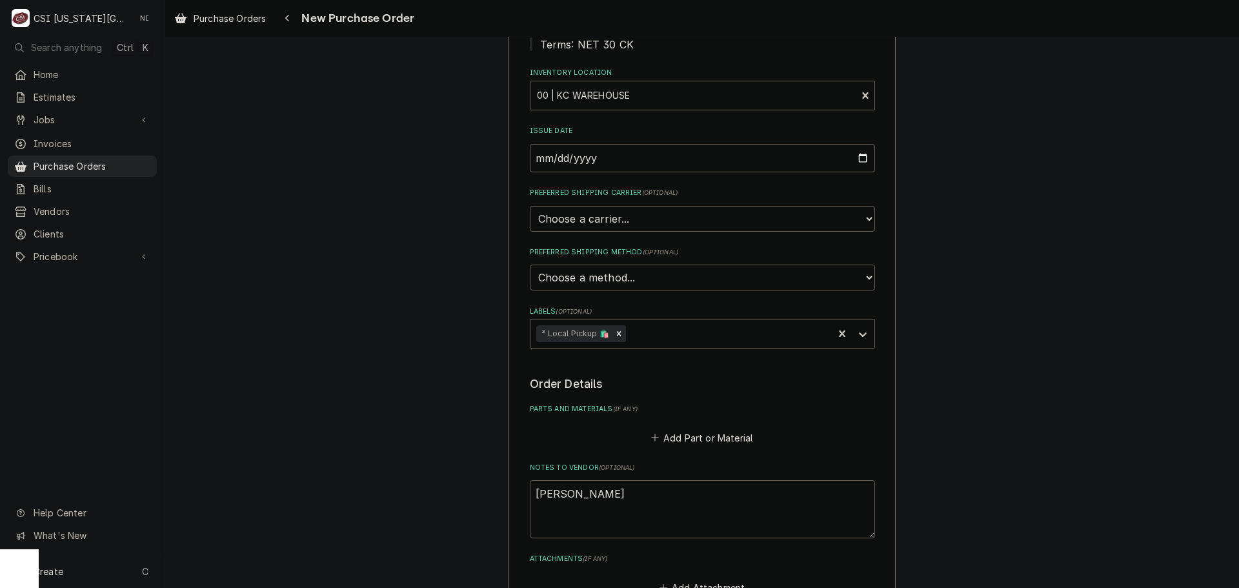
type textarea "[PERSON_NAME]"
type textarea "x"
type textarea "[PERSON_NAME]"
click at [734, 445] on button "Add Part or Material" at bounding box center [702, 438] width 106 height 18
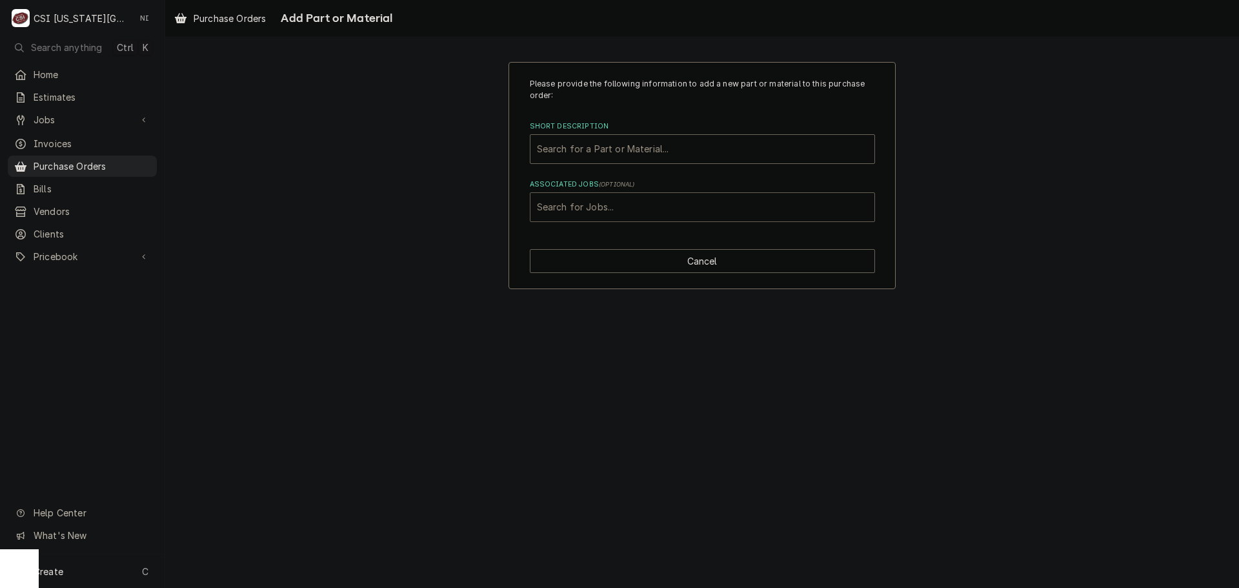
click at [660, 201] on div "Associated Jobs" at bounding box center [702, 207] width 331 height 23
type input "31300"
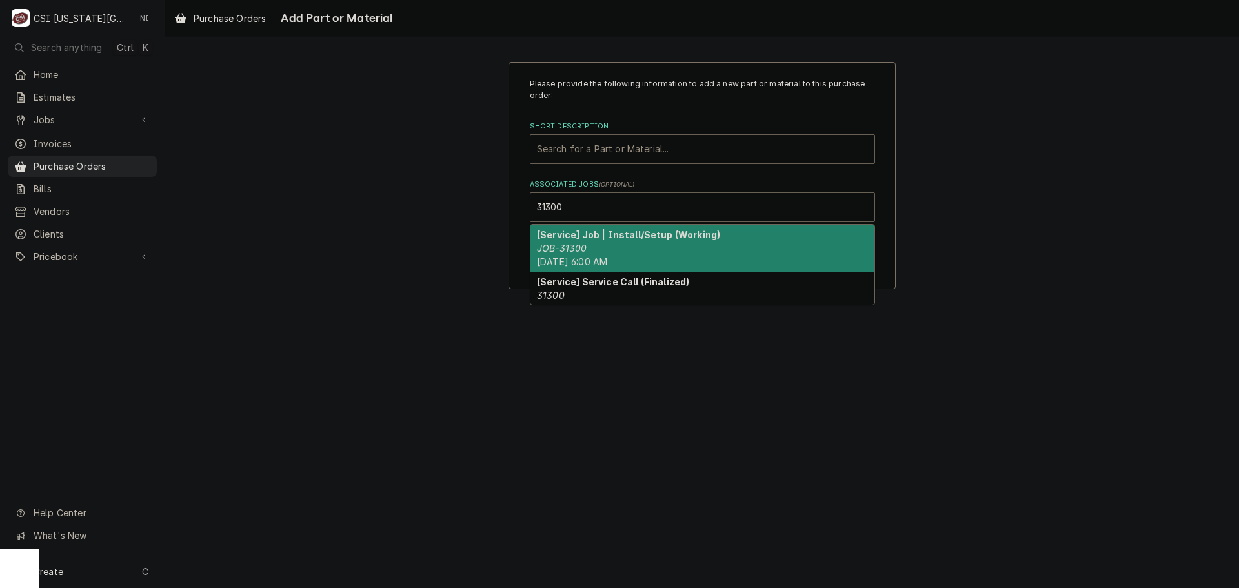
drag, startPoint x: 569, startPoint y: 250, endPoint x: 594, endPoint y: 148, distance: 105.0
click at [570, 248] on em "JOB-31300" at bounding box center [562, 248] width 50 height 11
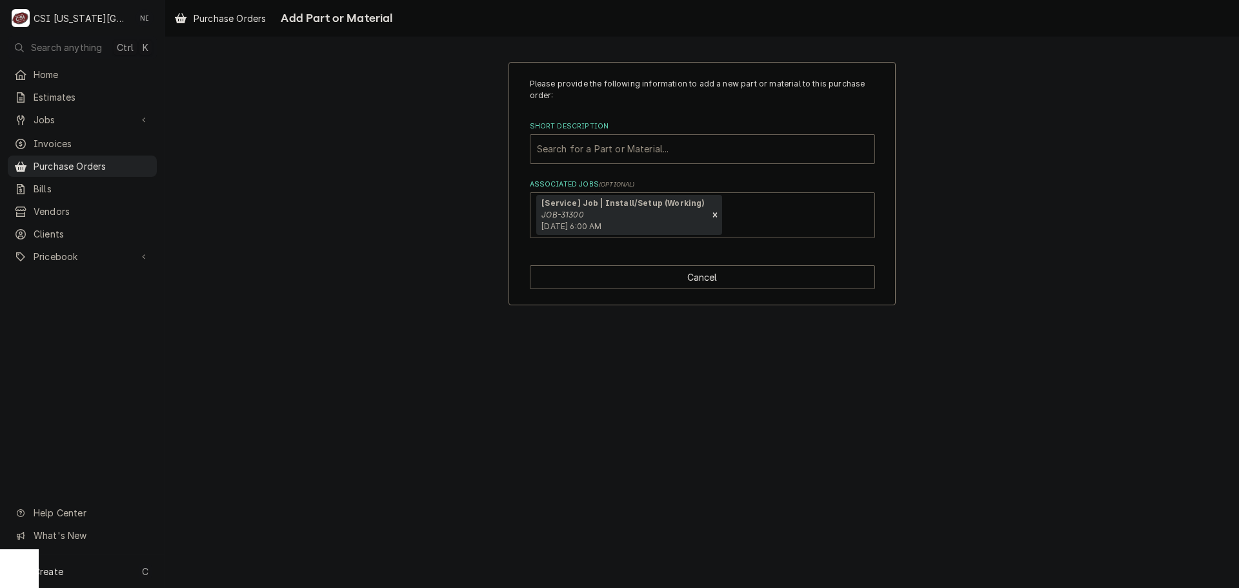
click at [594, 147] on div "Short Description" at bounding box center [702, 148] width 331 height 23
type input "misc pro"
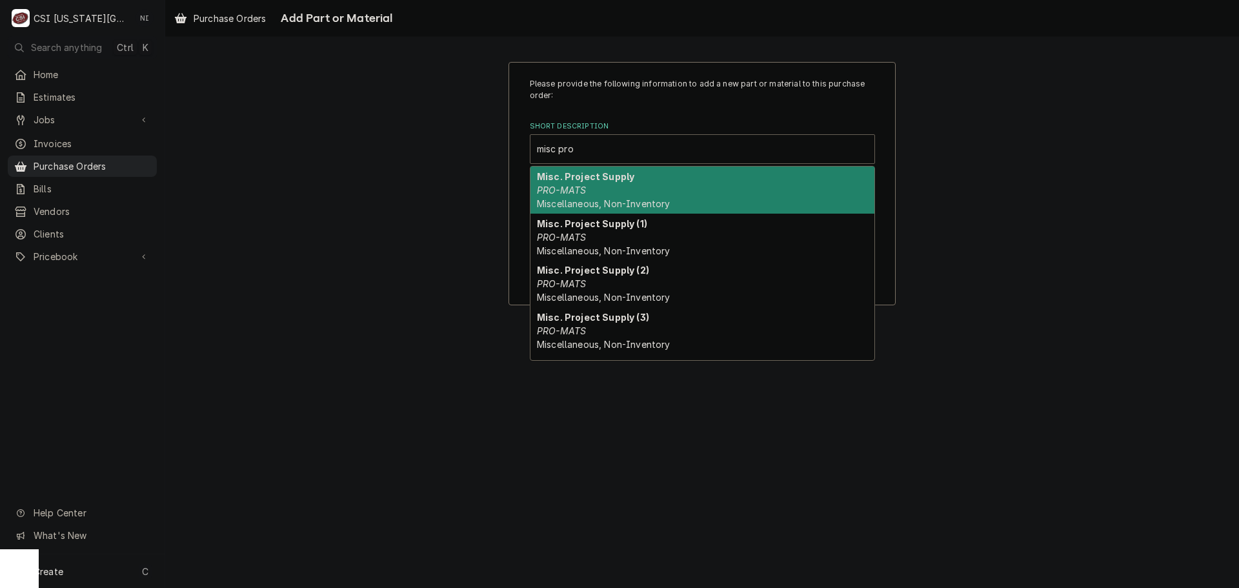
click at [587, 187] on div "Misc. Project Supply PRO-MATS Miscellaneous, Non-Inventory" at bounding box center [702, 190] width 344 height 47
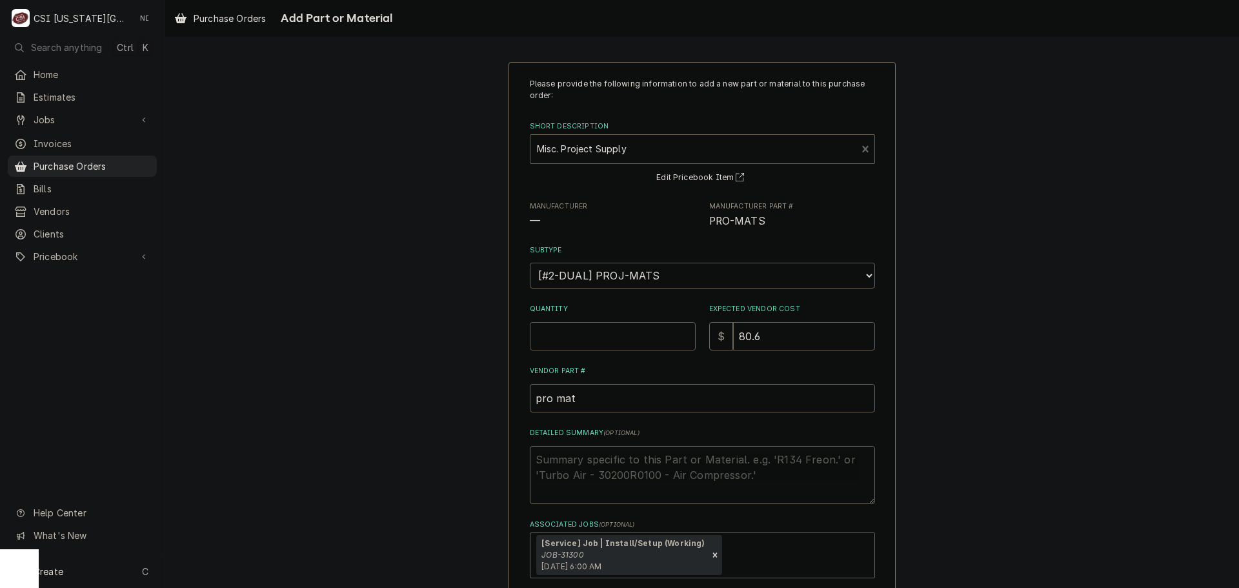
click at [590, 330] on input "Quantity" at bounding box center [613, 336] width 166 height 28
type textarea "x"
type input "1"
type input "0"
type textarea "x"
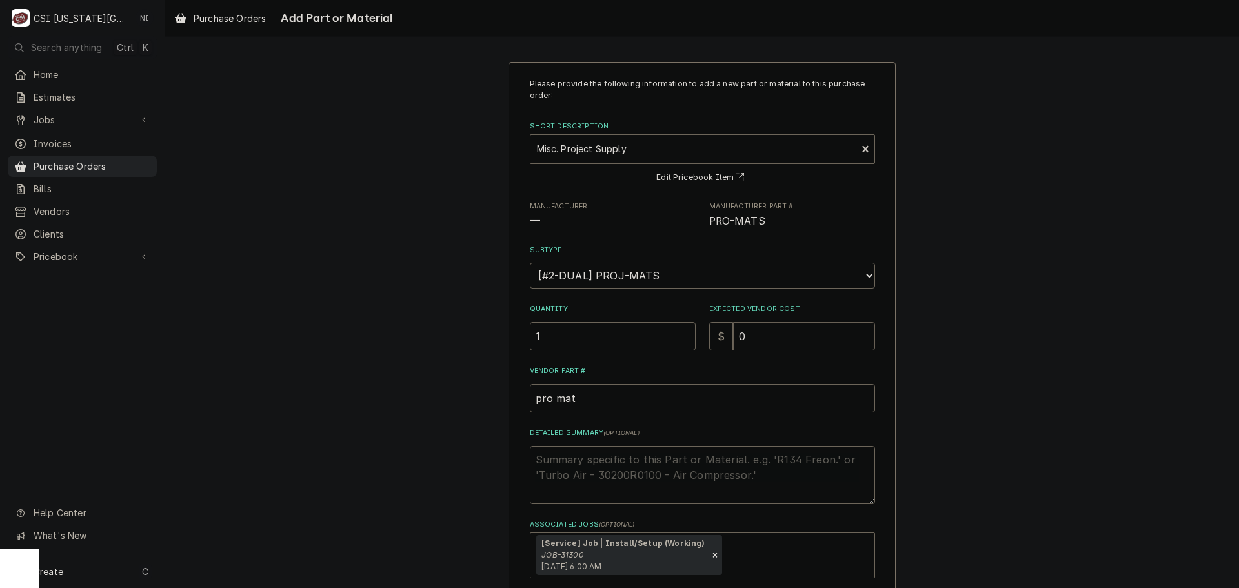
type input "0"
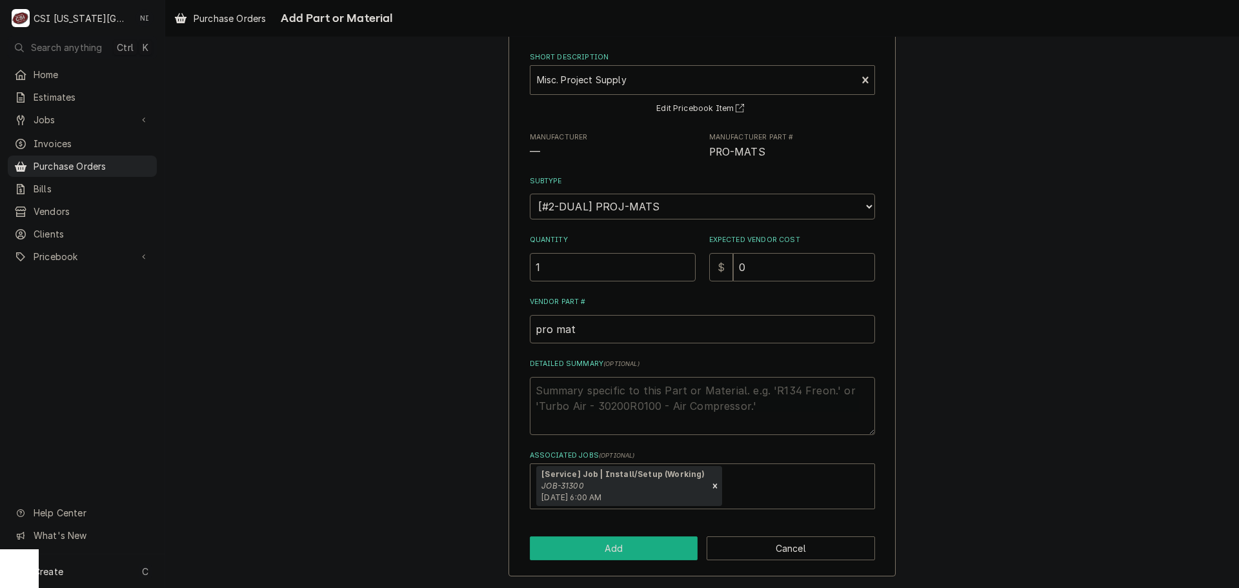
click at [622, 545] on button "Add" at bounding box center [614, 548] width 168 height 24
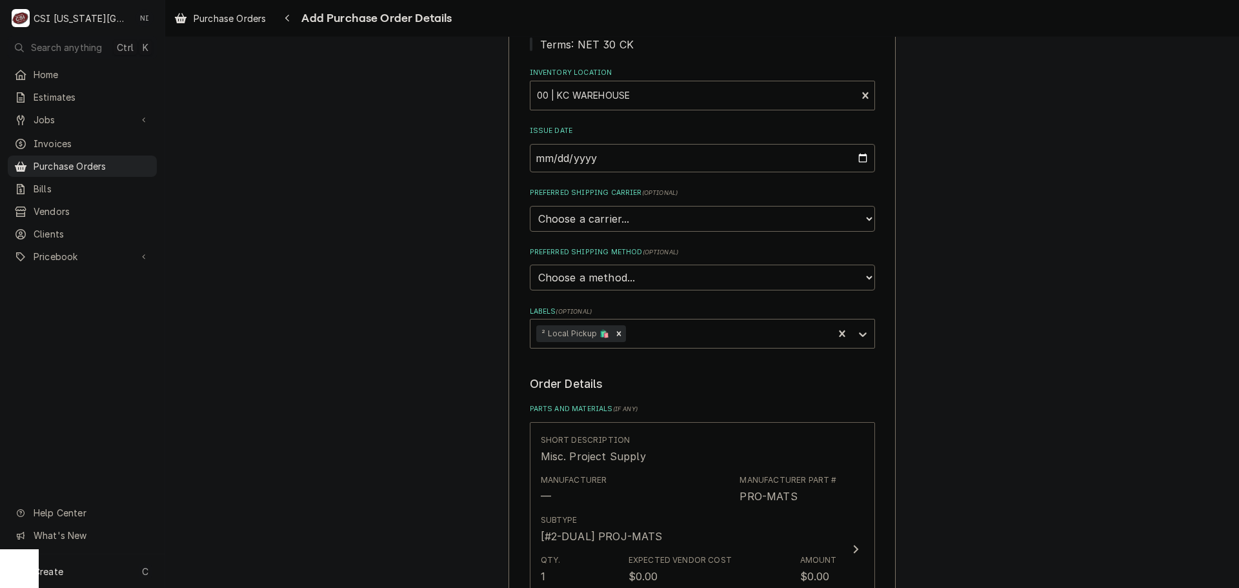
scroll to position [645, 0]
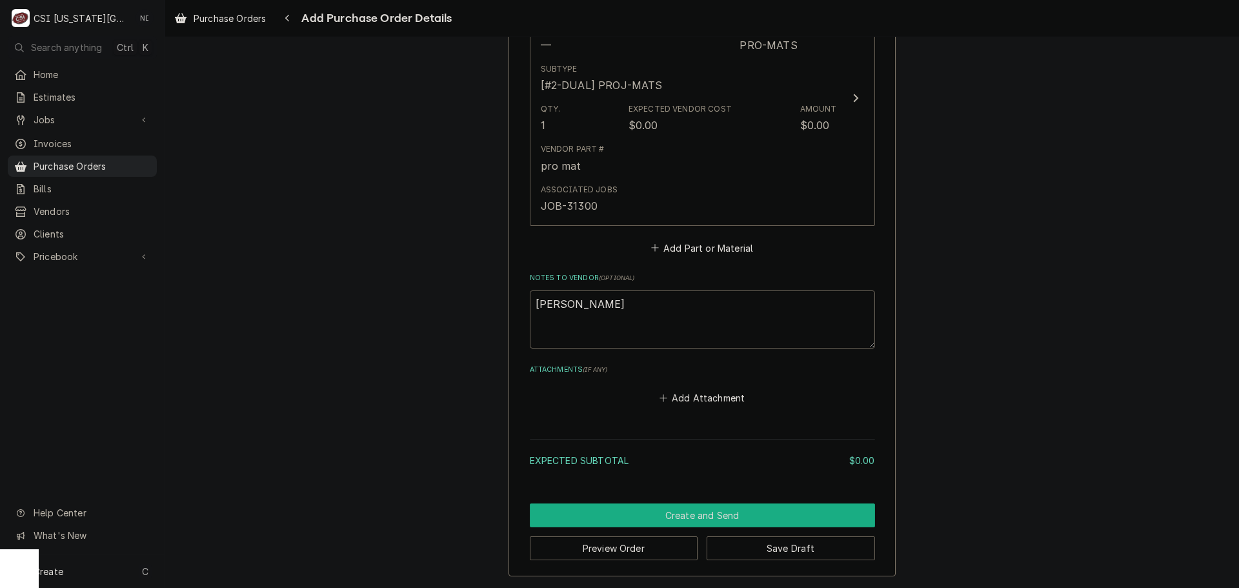
click at [697, 512] on button "Create and Send" at bounding box center [702, 515] width 345 height 24
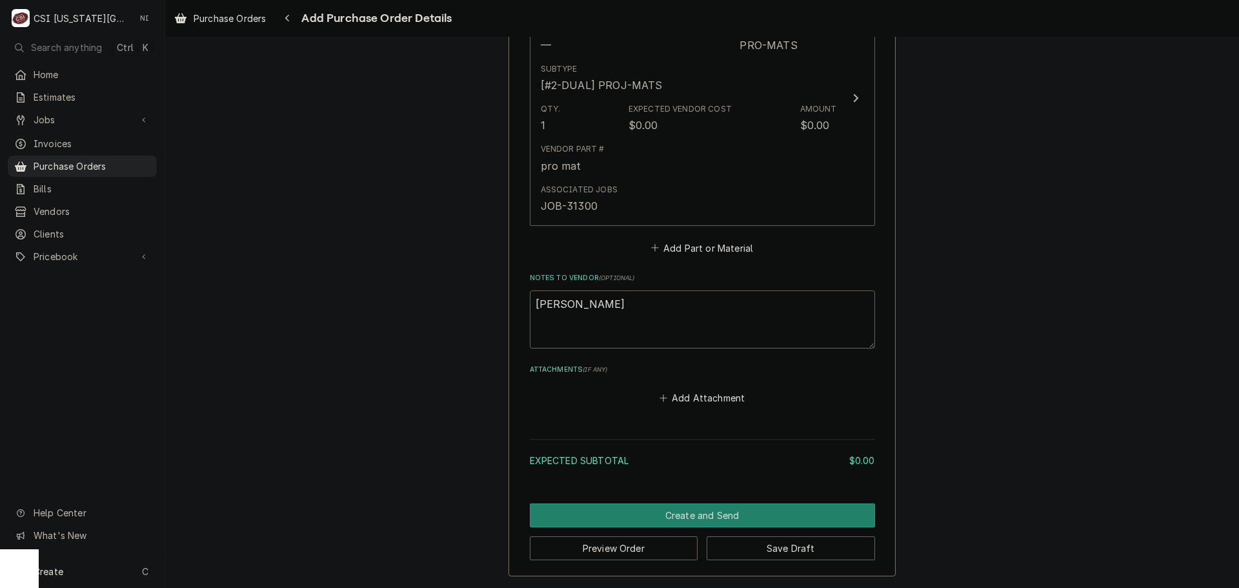
scroll to position [638, 0]
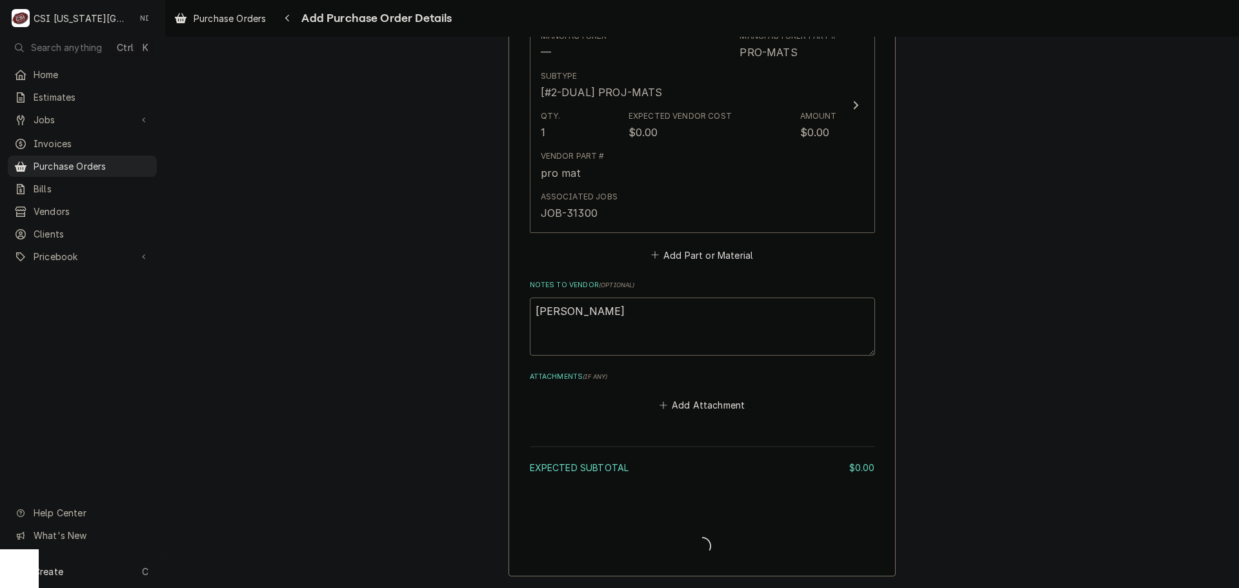
type textarea "x"
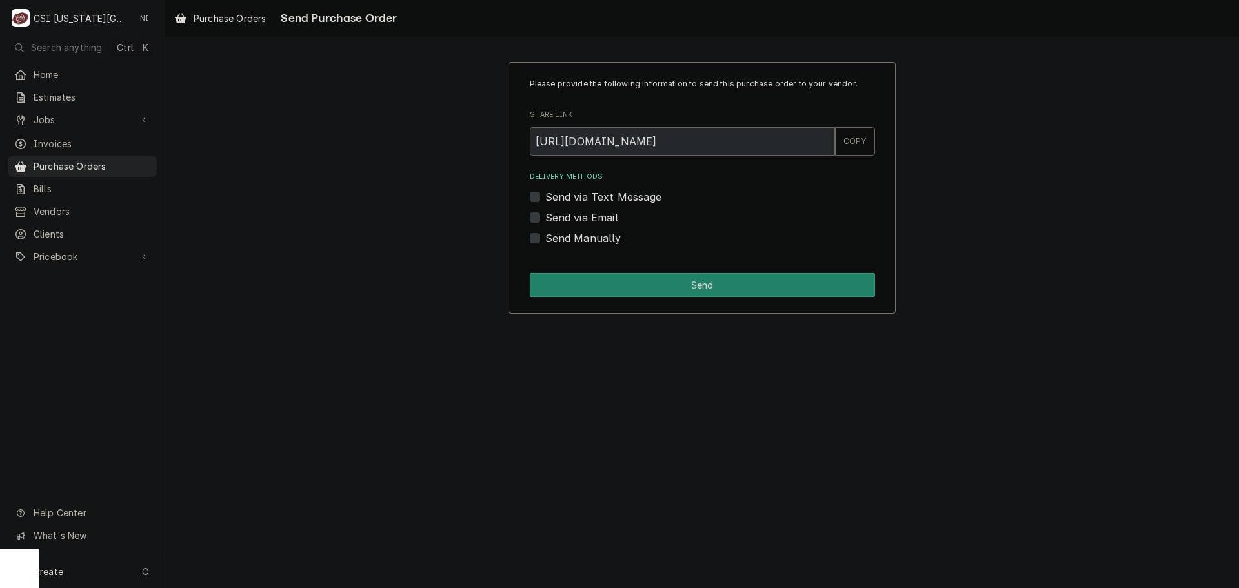
click at [545, 238] on label "Send Manually" at bounding box center [583, 237] width 76 height 15
click at [545, 238] on input "Send Manually" at bounding box center [717, 244] width 345 height 28
checkbox input "true"
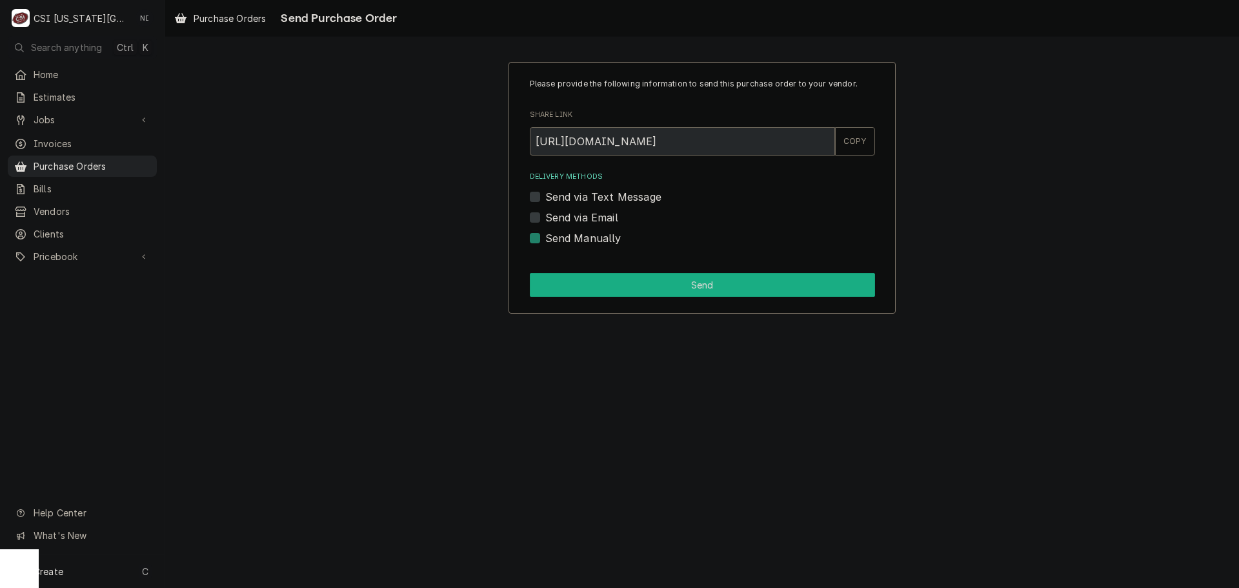
click at [613, 290] on button "Send" at bounding box center [702, 285] width 345 height 24
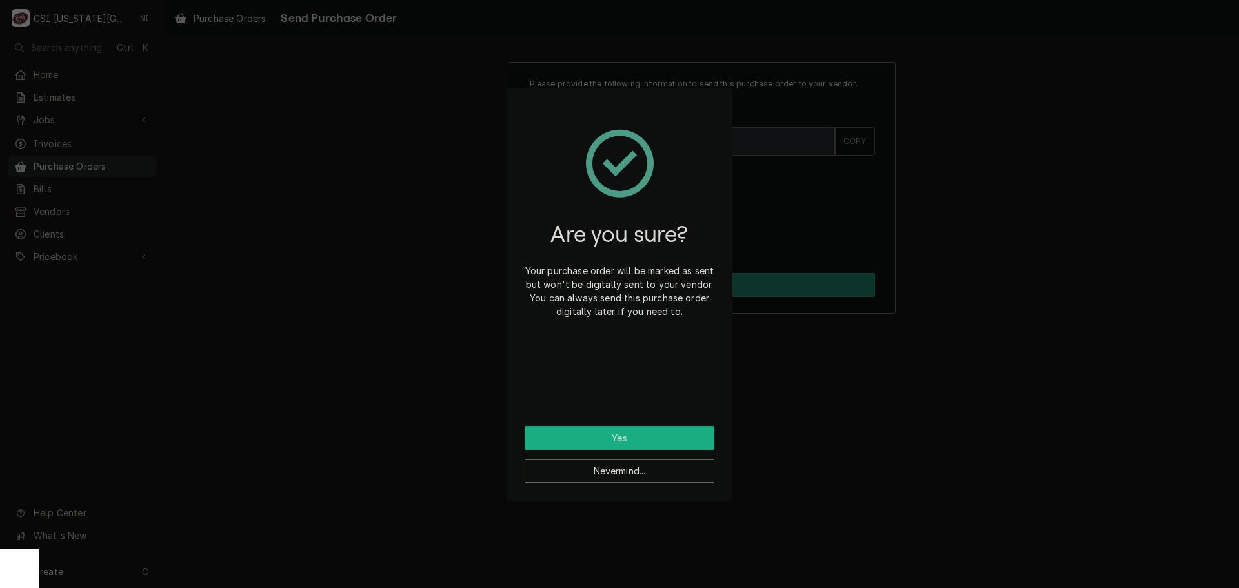
click at [625, 429] on button "Yes" at bounding box center [620, 438] width 190 height 24
